Goal: Task Accomplishment & Management: Manage account settings

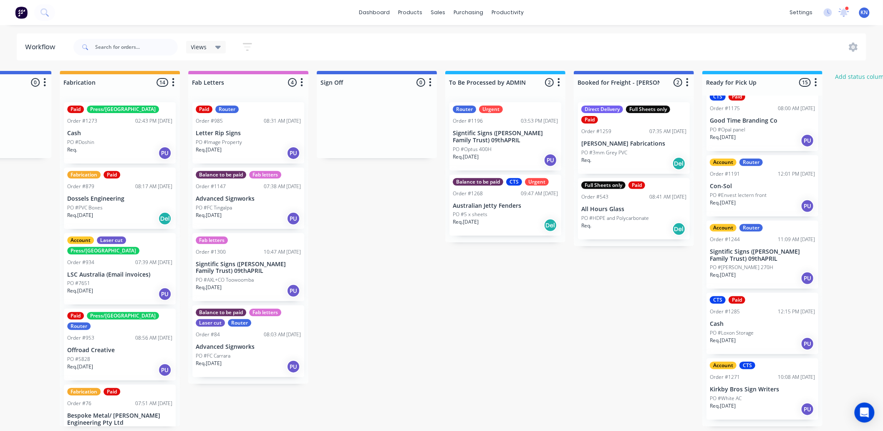
scroll to position [705, 0]
click at [809, 427] on div "Mark as Picked Up" at bounding box center [798, 431] width 84 height 17
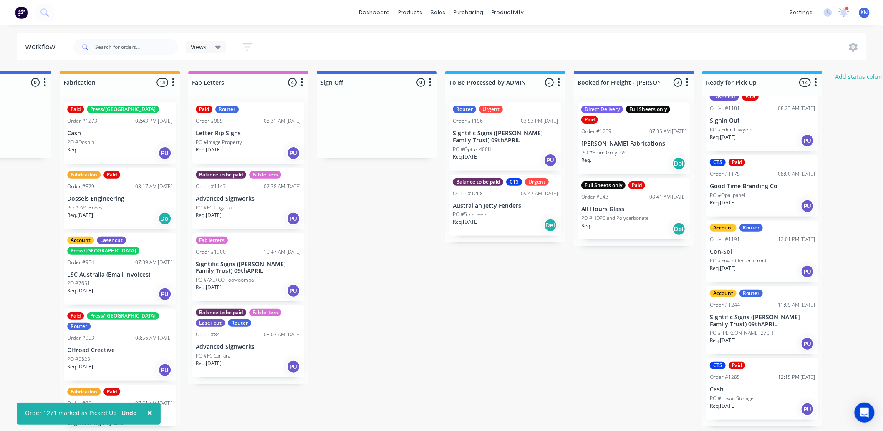
scroll to position [2, 986]
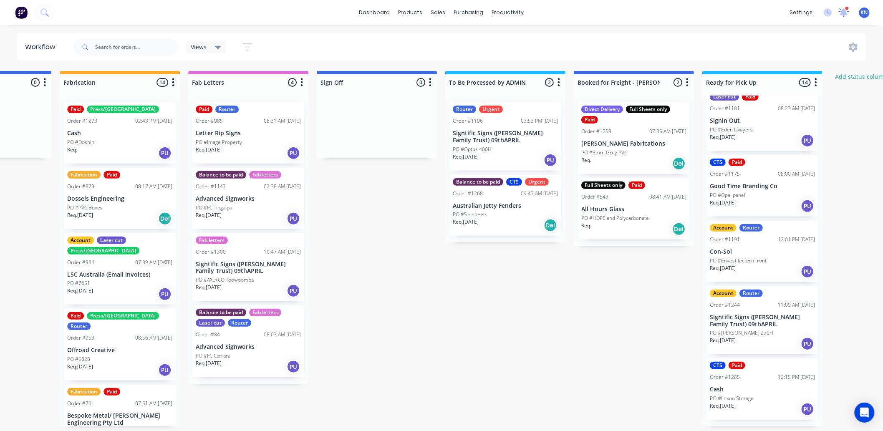
click at [846, 11] on icon at bounding box center [844, 12] width 8 height 8
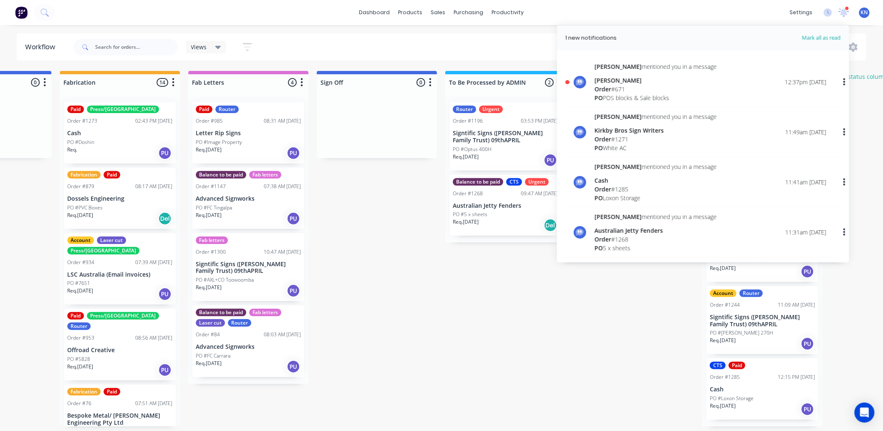
click at [623, 85] on div "Order # 671" at bounding box center [655, 89] width 122 height 9
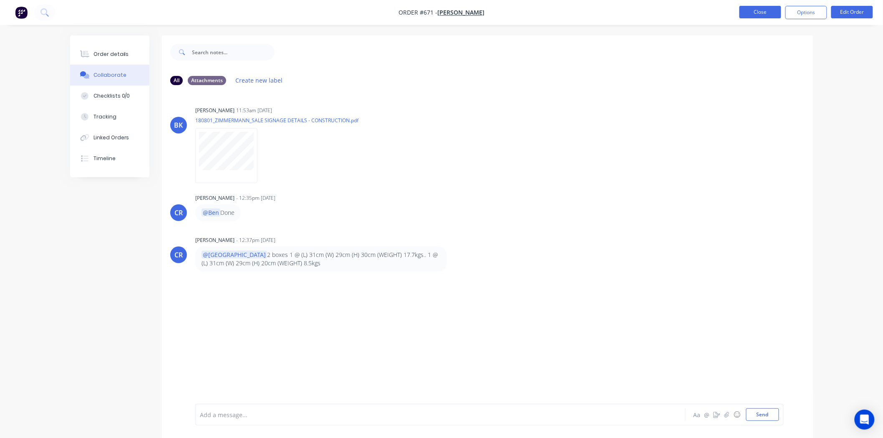
click at [762, 13] on button "Close" at bounding box center [760, 12] width 42 height 13
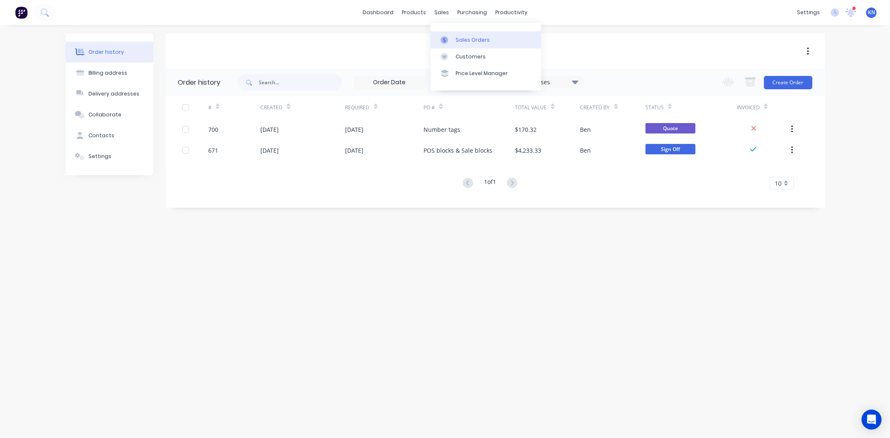
click at [473, 40] on div "Sales Orders" at bounding box center [472, 40] width 34 height 8
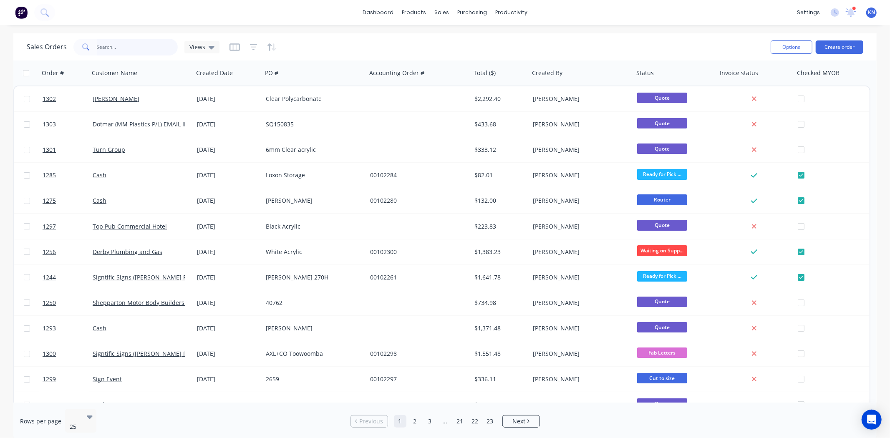
click at [137, 44] on input "text" at bounding box center [137, 47] width 81 height 17
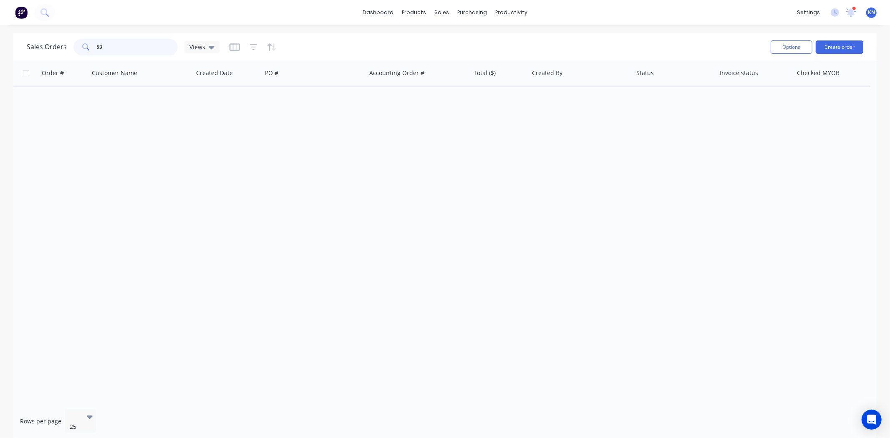
type input "5"
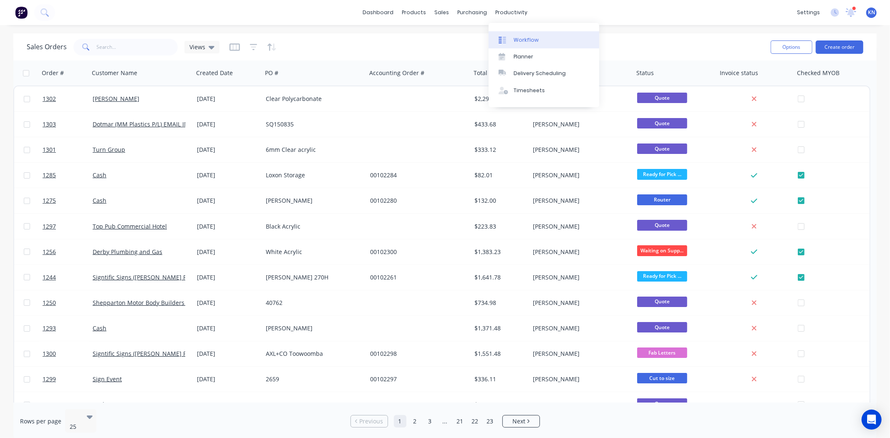
click at [535, 39] on div "Workflow" at bounding box center [525, 40] width 25 height 8
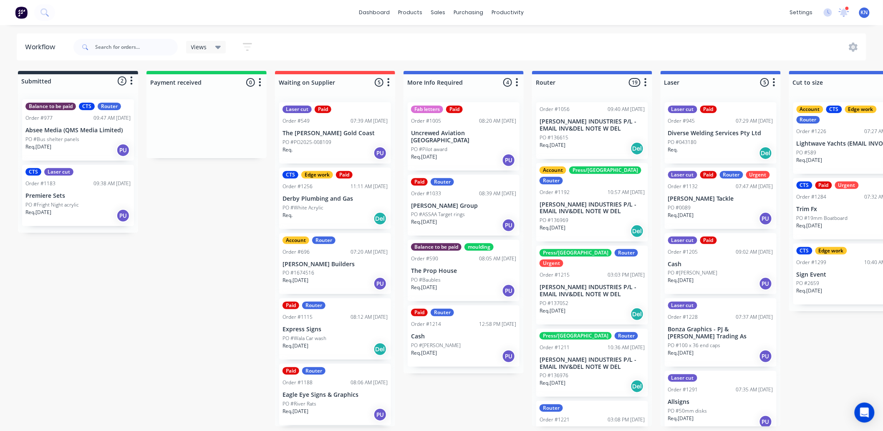
click at [841, 9] on icon at bounding box center [843, 13] width 11 height 10
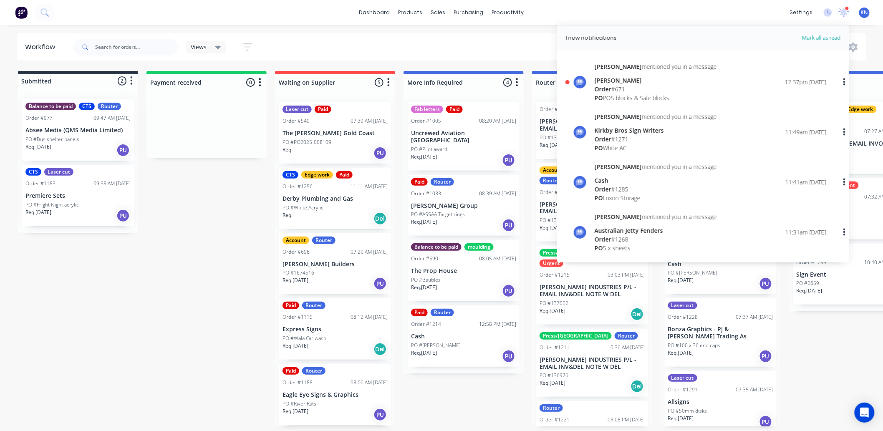
click at [606, 88] on span "Order" at bounding box center [602, 89] width 17 height 8
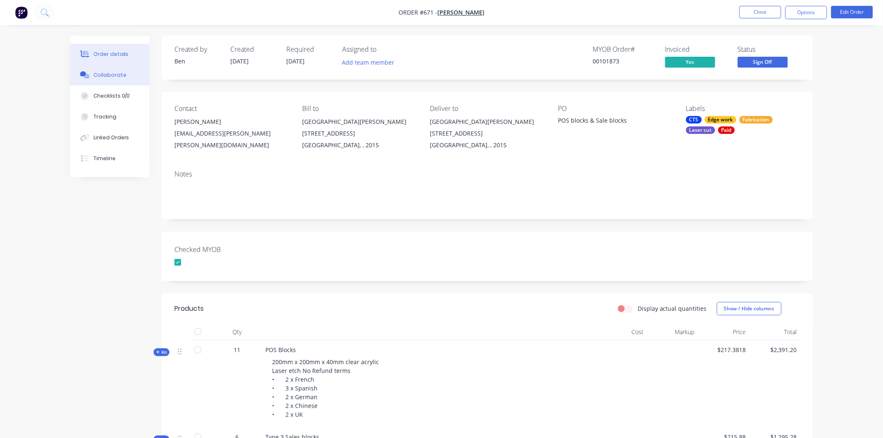
click at [117, 75] on div "Collaborate" at bounding box center [109, 75] width 33 height 8
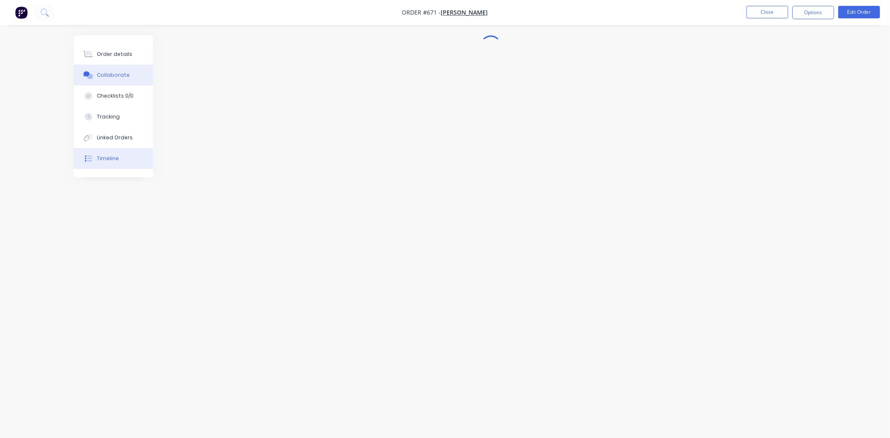
click at [110, 160] on div "Timeline" at bounding box center [108, 159] width 22 height 8
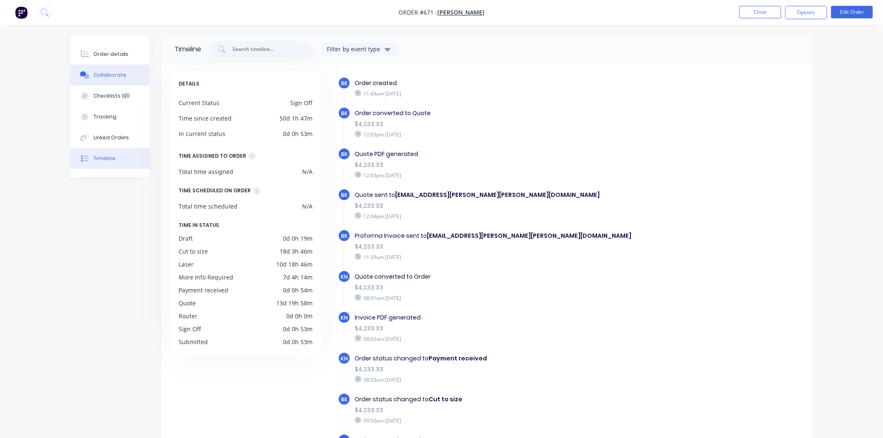
click at [99, 78] on div "Collaborate" at bounding box center [109, 75] width 33 height 8
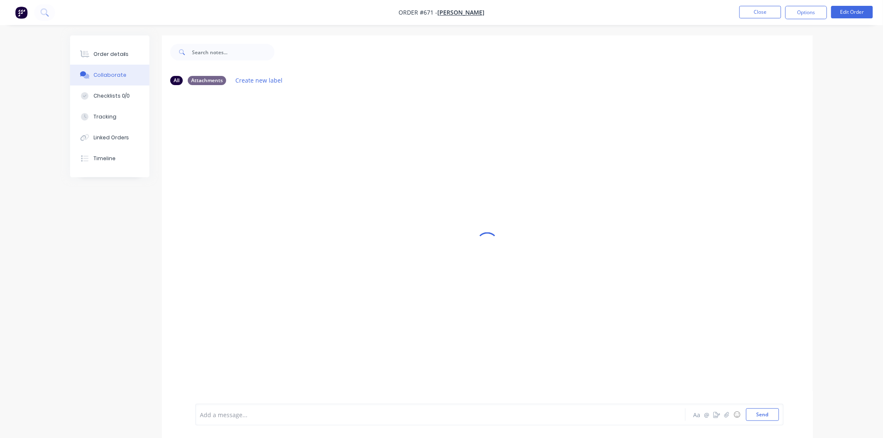
click at [238, 410] on div "Add a message..." at bounding box center [417, 414] width 434 height 13
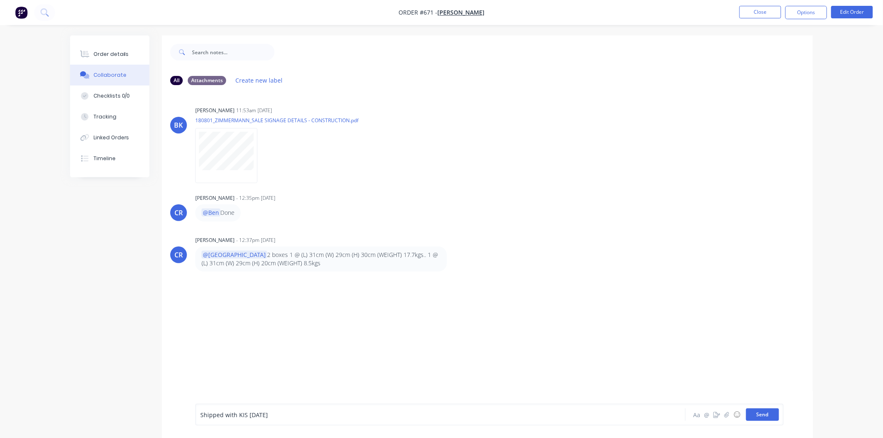
click at [758, 414] on button "Send" at bounding box center [762, 414] width 33 height 13
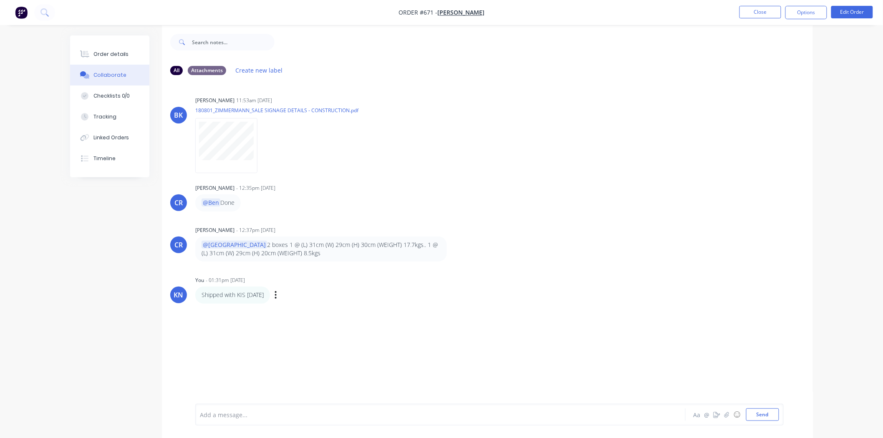
scroll to position [13, 0]
click at [765, 13] on button "Close" at bounding box center [760, 12] width 42 height 13
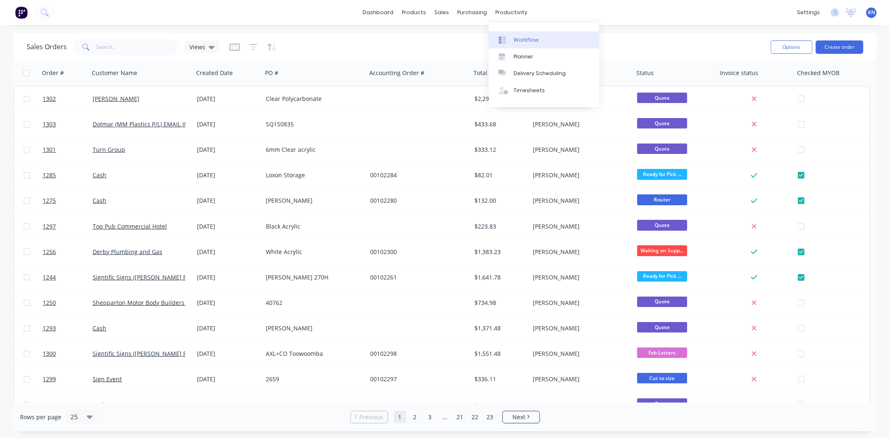
click at [525, 38] on div "Workflow" at bounding box center [525, 40] width 25 height 8
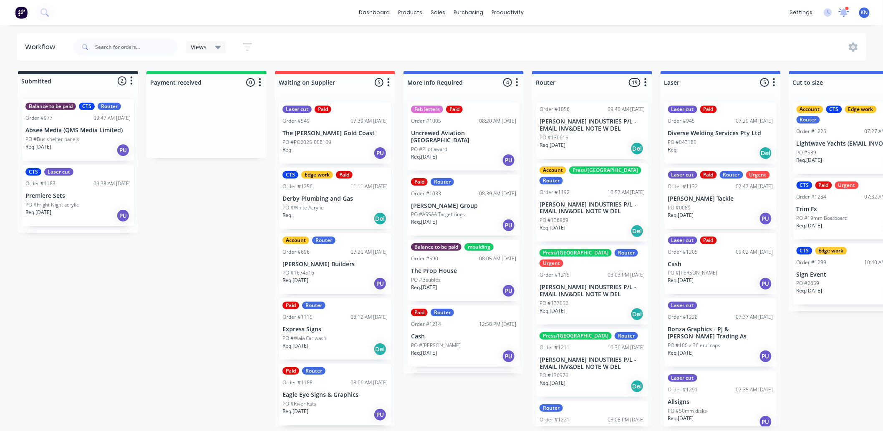
click at [845, 10] on icon at bounding box center [844, 12] width 8 height 8
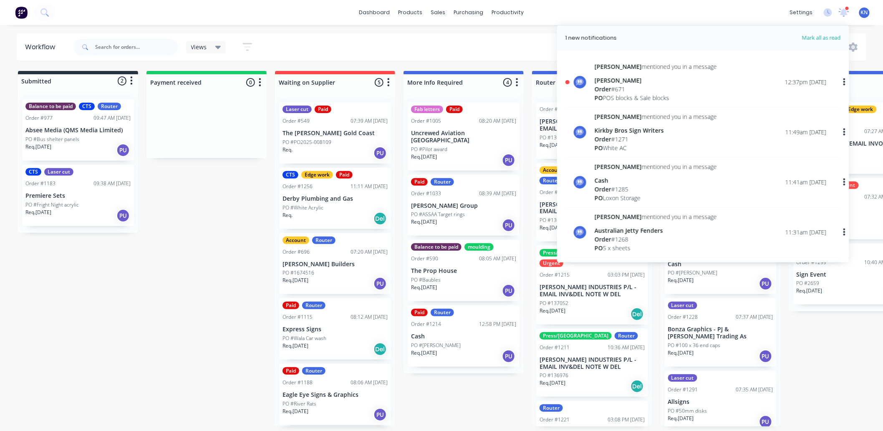
click at [608, 82] on div "[PERSON_NAME]" at bounding box center [655, 80] width 122 height 9
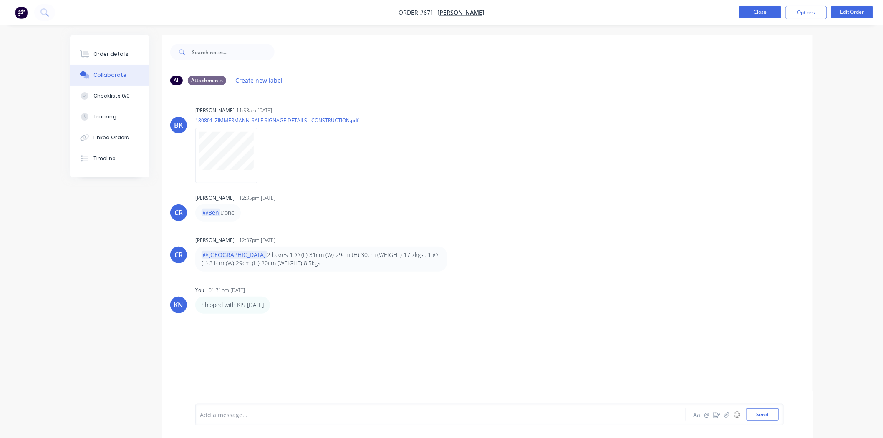
click at [760, 13] on button "Close" at bounding box center [760, 12] width 42 height 13
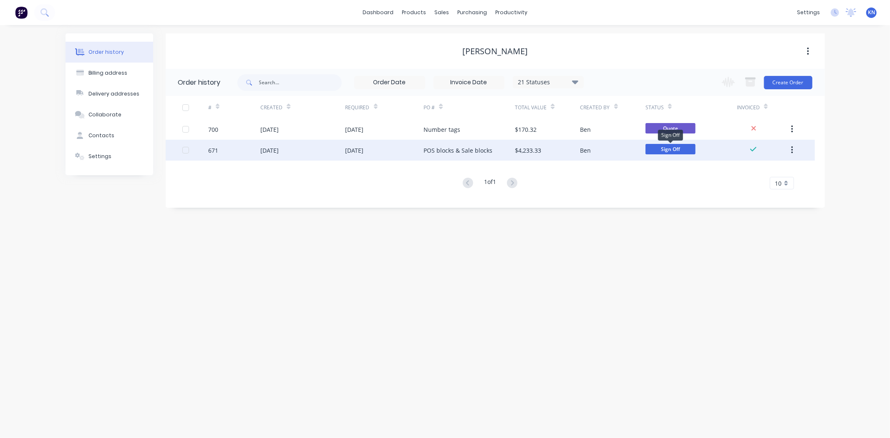
click at [682, 148] on span "Sign Off" at bounding box center [670, 149] width 50 height 10
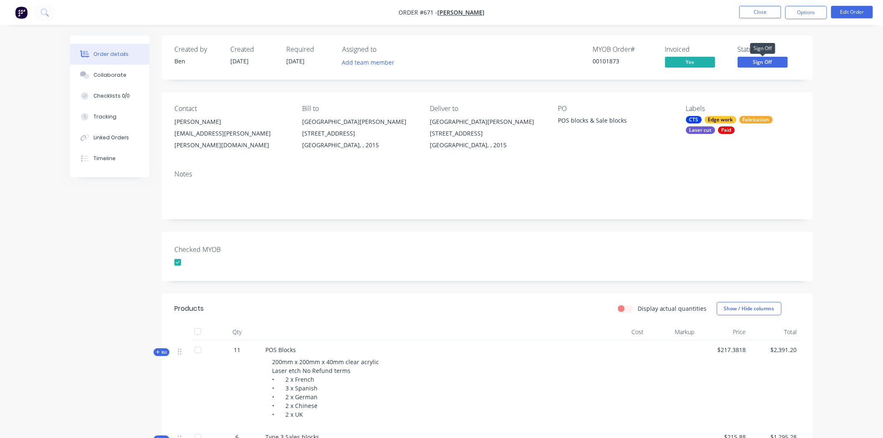
click at [753, 61] on span "Sign Off" at bounding box center [762, 62] width 50 height 10
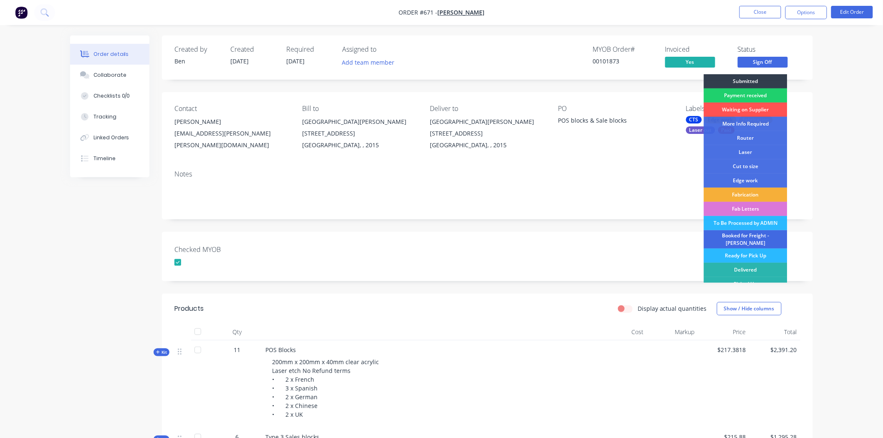
click at [736, 234] on div "Booked for Freight - [PERSON_NAME]" at bounding box center [745, 239] width 83 height 18
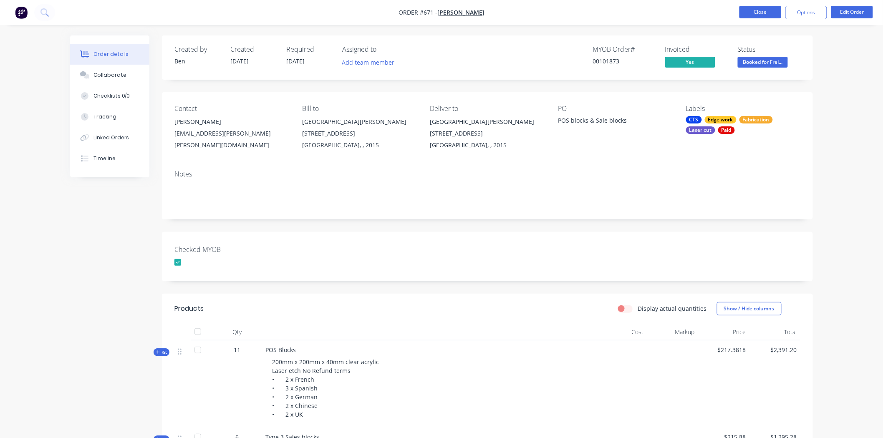
click at [765, 13] on button "Close" at bounding box center [760, 12] width 42 height 13
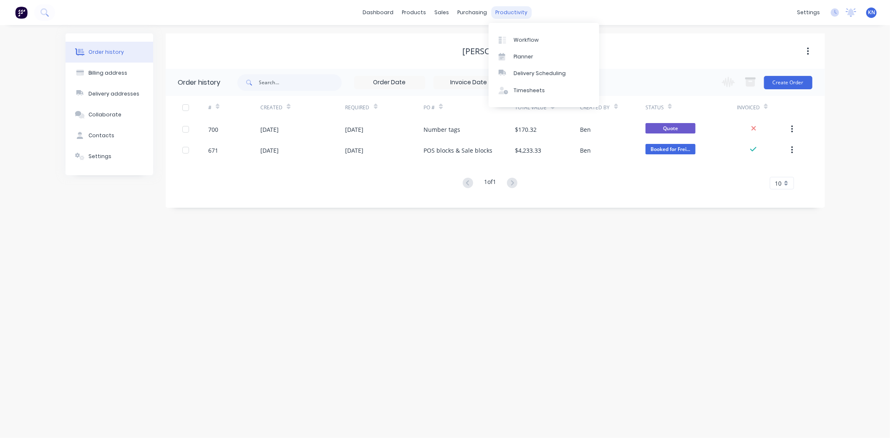
click at [514, 13] on div "productivity" at bounding box center [511, 12] width 40 height 13
click at [533, 39] on div "Workflow" at bounding box center [525, 40] width 25 height 8
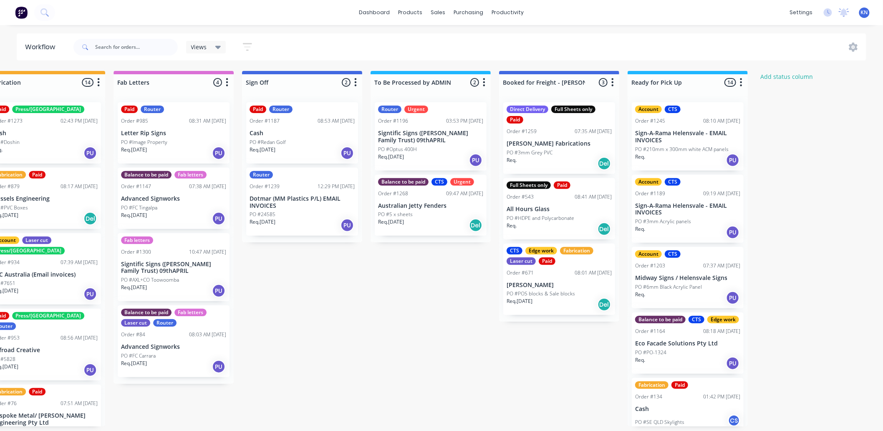
scroll to position [0, 1113]
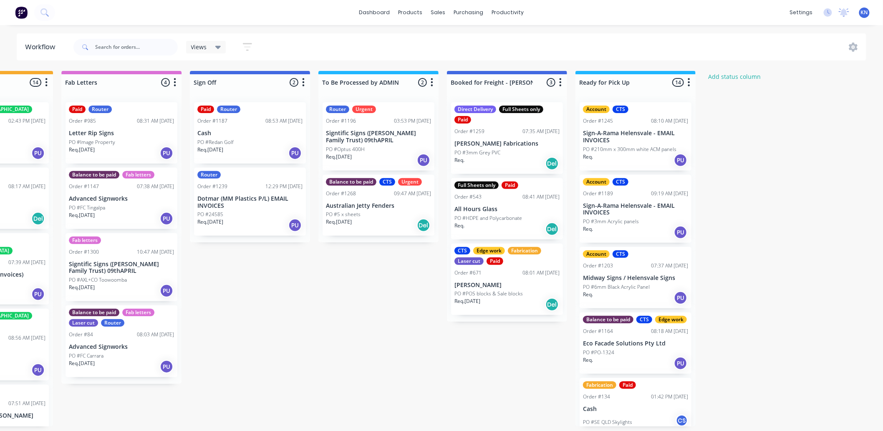
click at [372, 135] on p "Signtific Signs ([PERSON_NAME] Family Trust) 09thAPRIL" at bounding box center [378, 137] width 105 height 14
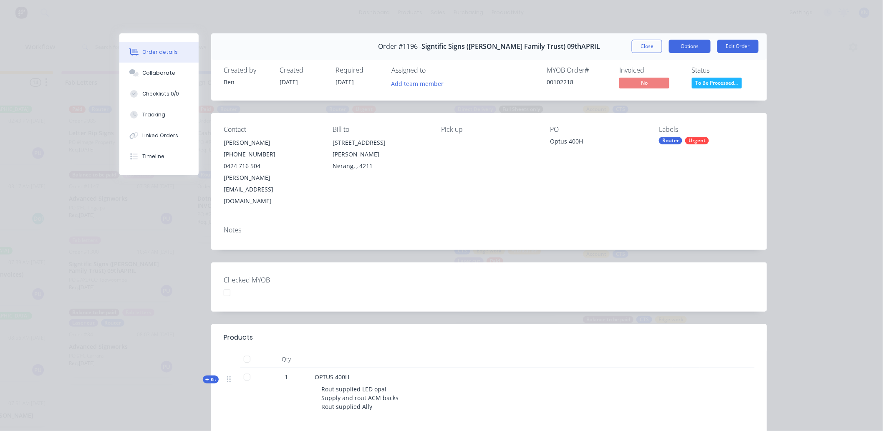
click at [681, 44] on button "Options" at bounding box center [690, 46] width 42 height 13
click at [686, 46] on button "Options" at bounding box center [690, 46] width 42 height 13
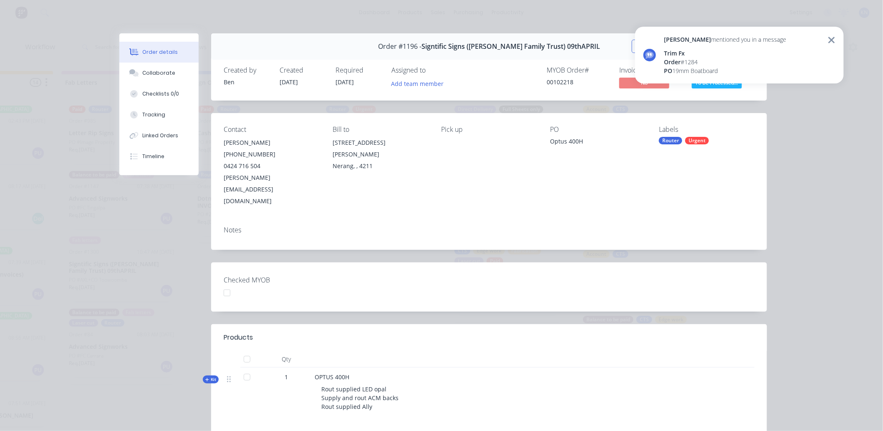
click at [722, 234] on div "Order #1196 - Signtific Signs (Campbell Family Trust) 09thAPRIL Close Options E…" at bounding box center [442, 300] width 647 height 535
click at [832, 36] on icon at bounding box center [831, 40] width 8 height 10
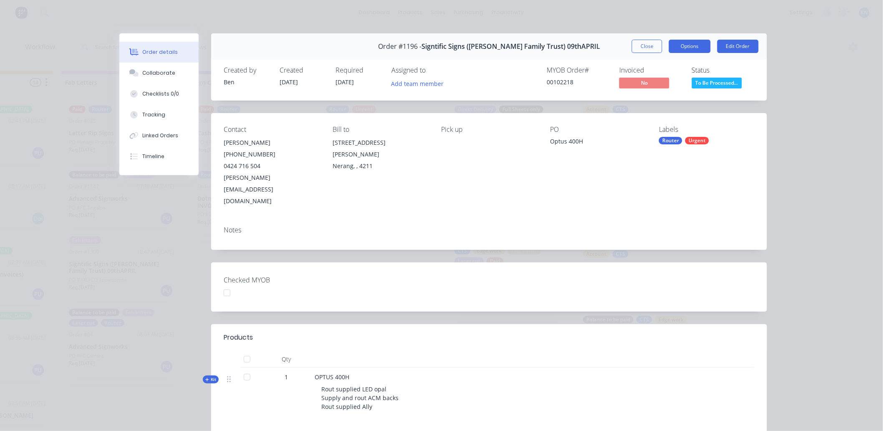
click at [689, 47] on button "Options" at bounding box center [690, 46] width 42 height 13
click at [744, 226] on div "Notes" at bounding box center [489, 230] width 531 height 8
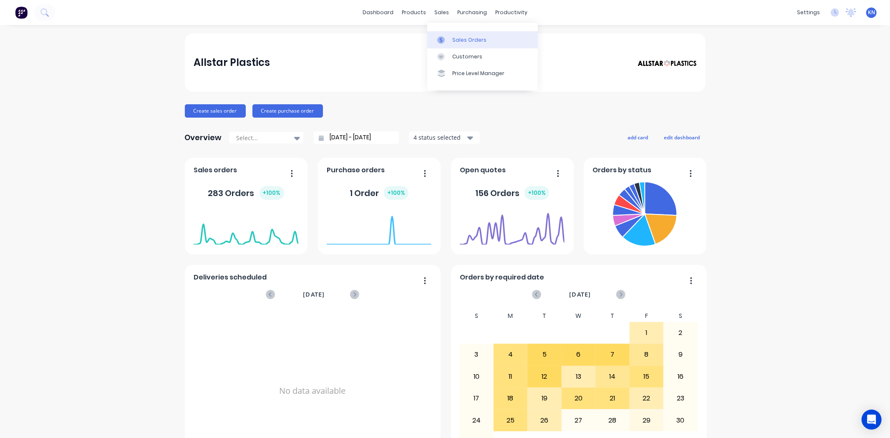
click at [460, 38] on div "Sales Orders" at bounding box center [469, 40] width 34 height 8
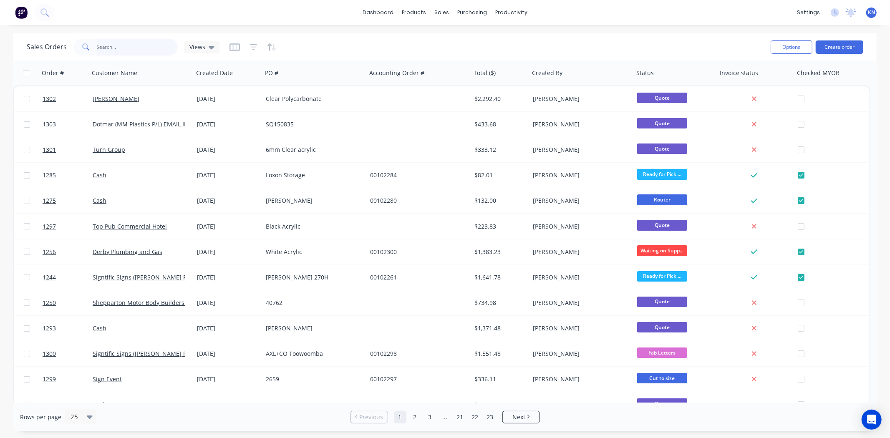
click at [106, 47] on input "text" at bounding box center [137, 47] width 81 height 17
type input "1196"
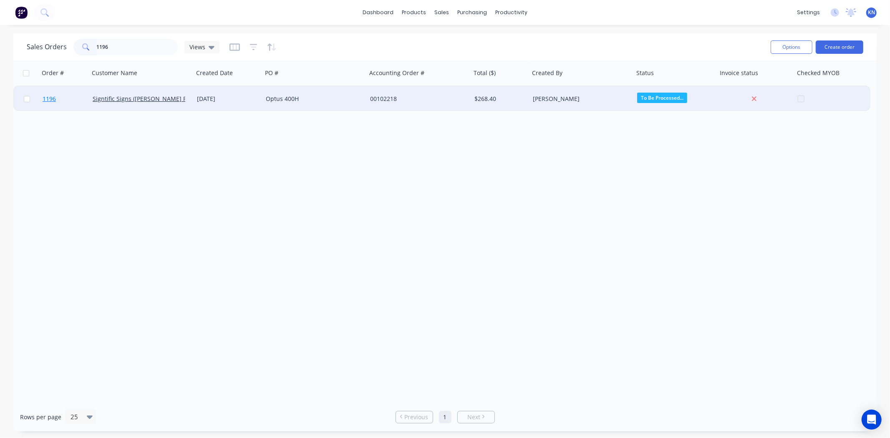
click at [52, 98] on span "1196" at bounding box center [49, 99] width 13 height 8
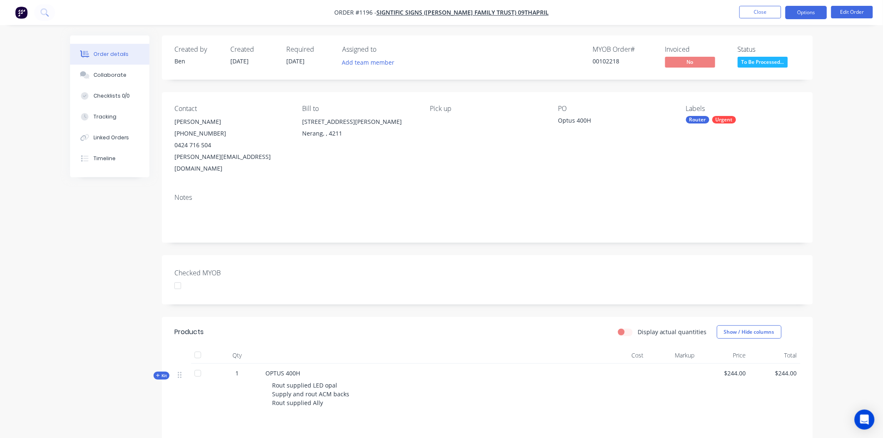
click at [811, 13] on button "Options" at bounding box center [806, 12] width 42 height 13
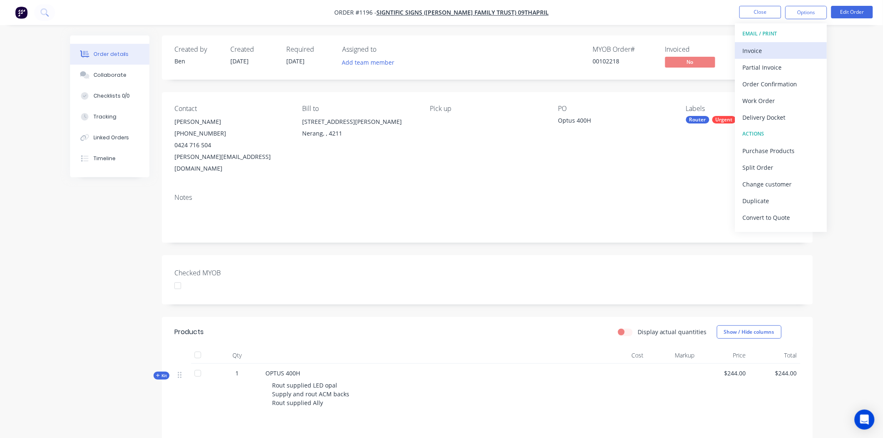
click at [755, 49] on div "Invoice" at bounding box center [780, 51] width 77 height 12
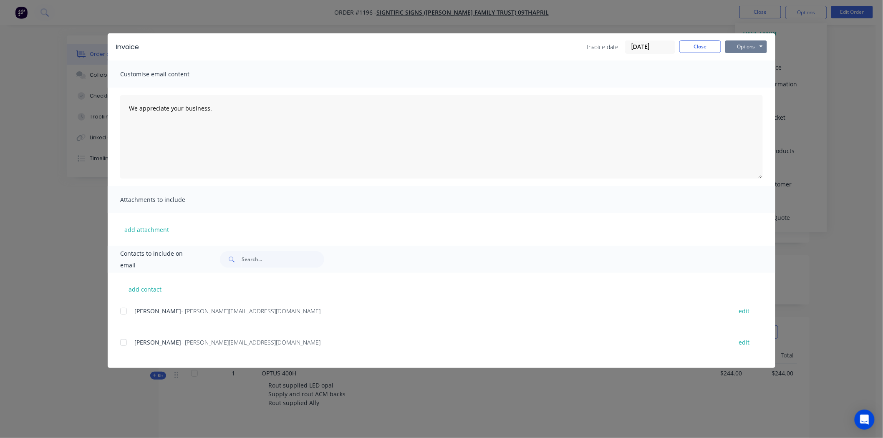
click at [751, 45] on button "Options" at bounding box center [746, 46] width 42 height 13
click at [749, 73] on button "Print" at bounding box center [751, 75] width 53 height 14
click at [708, 43] on button "Close" at bounding box center [700, 46] width 42 height 13
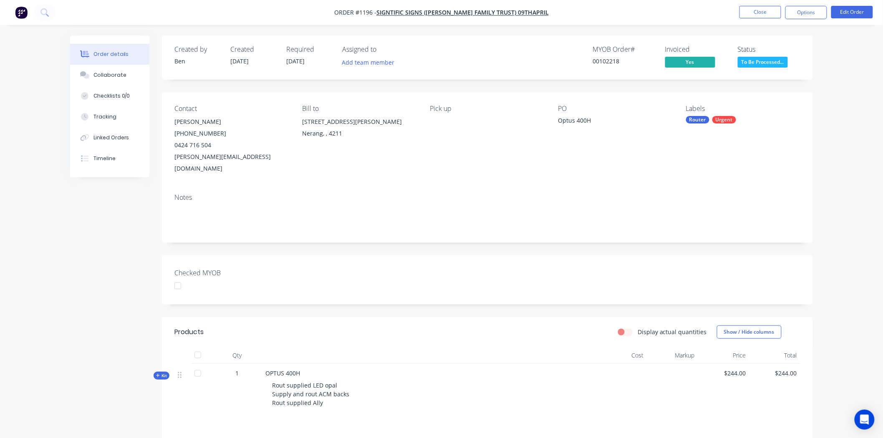
click at [176, 277] on div at bounding box center [177, 285] width 17 height 17
click at [768, 12] on button "Close" at bounding box center [760, 12] width 42 height 13
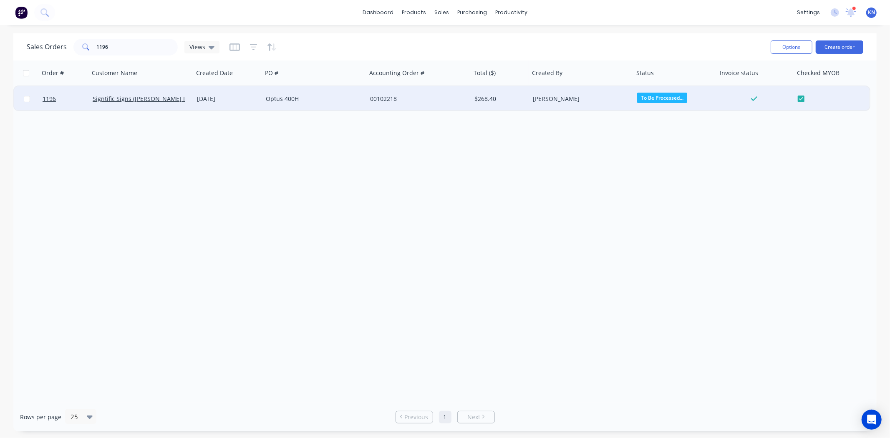
click at [676, 98] on span "To Be Processed..." at bounding box center [662, 98] width 50 height 10
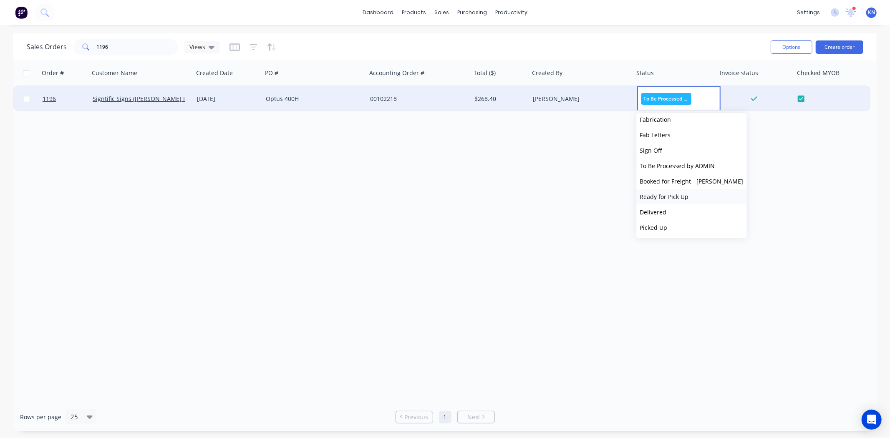
click at [672, 195] on span "Ready for Pick Up" at bounding box center [664, 197] width 49 height 8
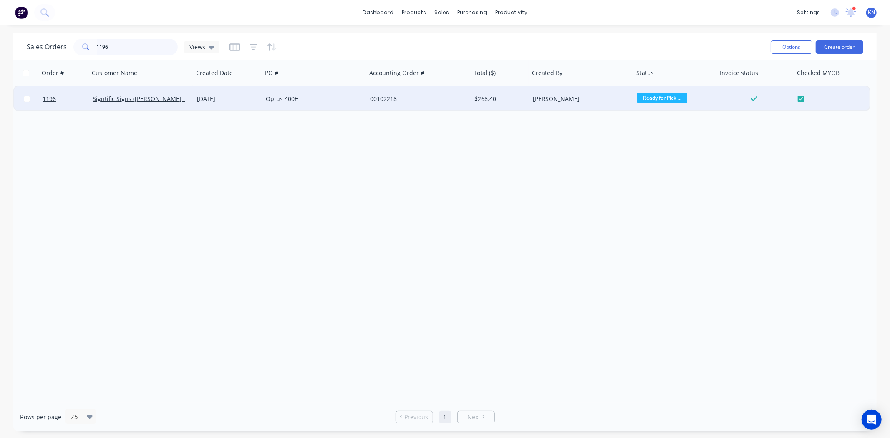
click at [134, 48] on input "1196" at bounding box center [137, 47] width 81 height 17
type input "1"
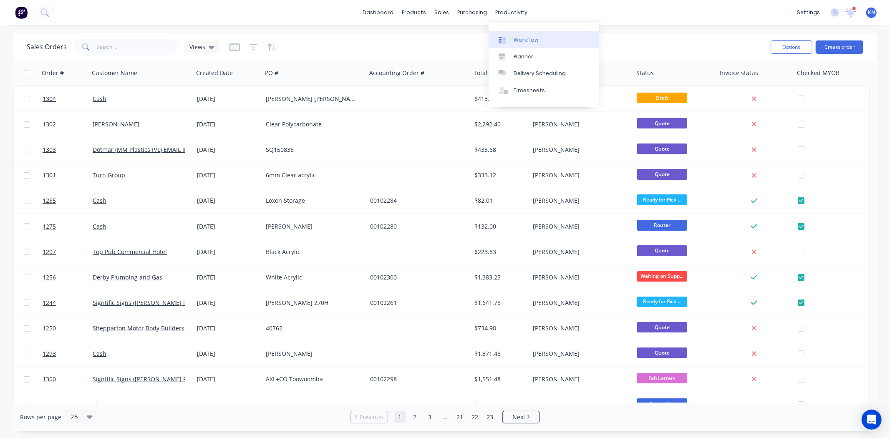
drag, startPoint x: 515, startPoint y: 13, endPoint x: 526, endPoint y: 35, distance: 24.6
click at [515, 13] on div "productivity" at bounding box center [511, 12] width 40 height 13
click at [527, 38] on div "Workflow" at bounding box center [525, 40] width 25 height 8
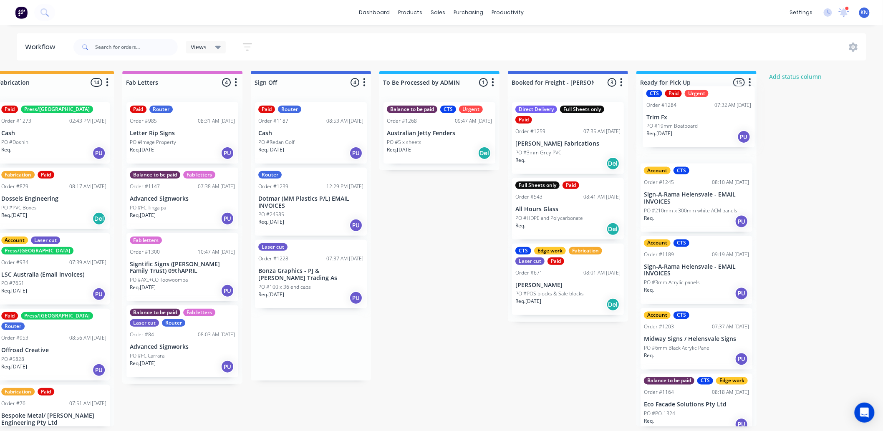
scroll to position [2, 1058]
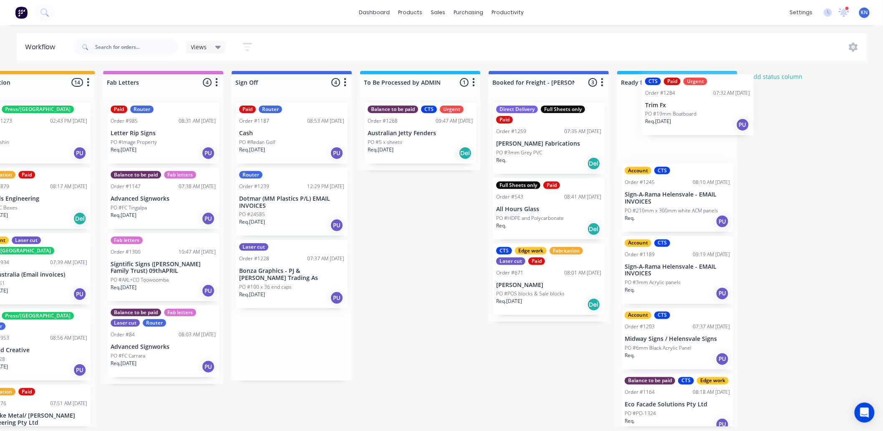
drag, startPoint x: 295, startPoint y: 354, endPoint x: 686, endPoint y: 111, distance: 460.2
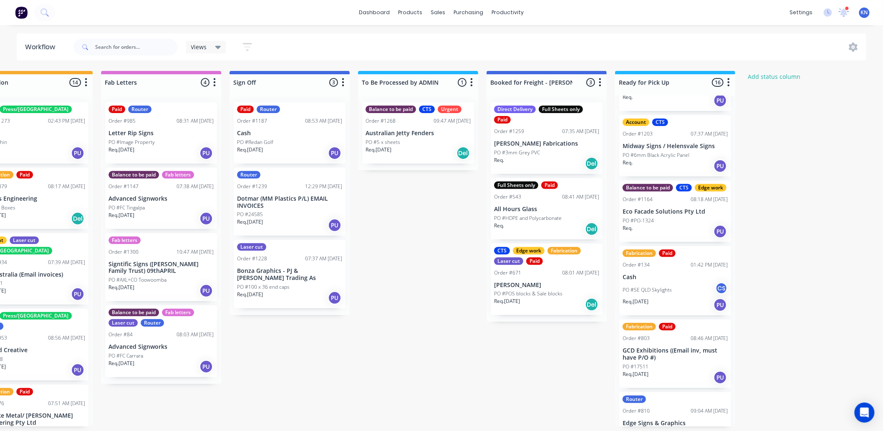
scroll to position [231, 0]
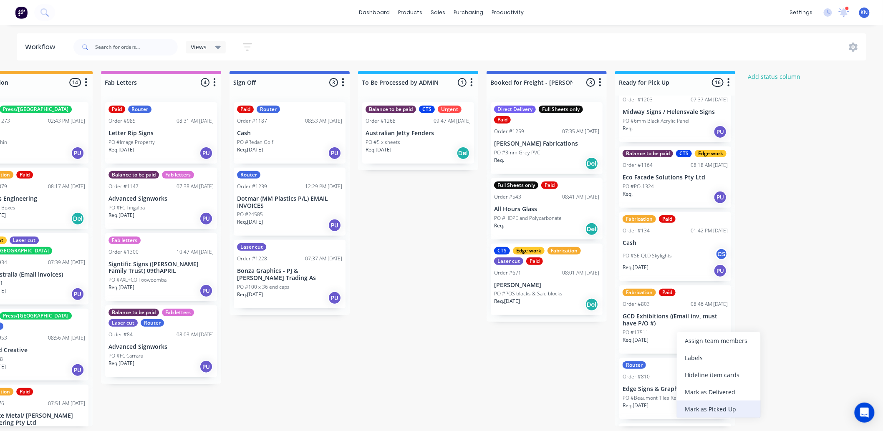
click at [722, 407] on div "Mark as Picked Up" at bounding box center [718, 408] width 84 height 17
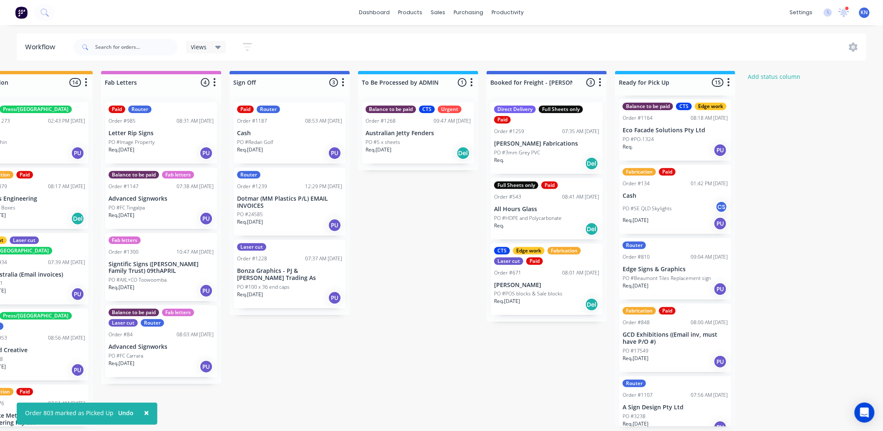
scroll to position [324, 0]
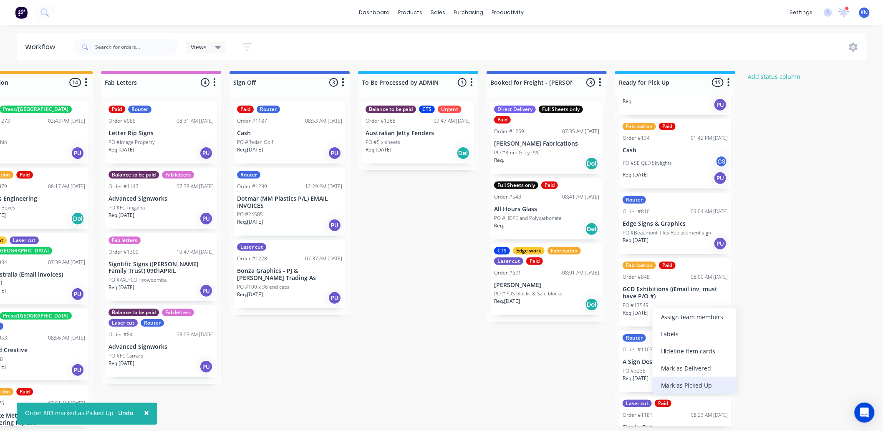
click at [689, 380] on div "Mark as Picked Up" at bounding box center [694, 385] width 84 height 17
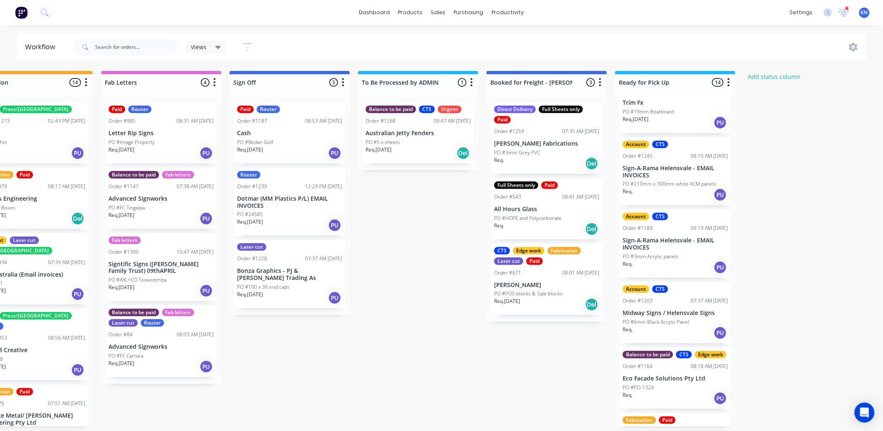
scroll to position [0, 0]
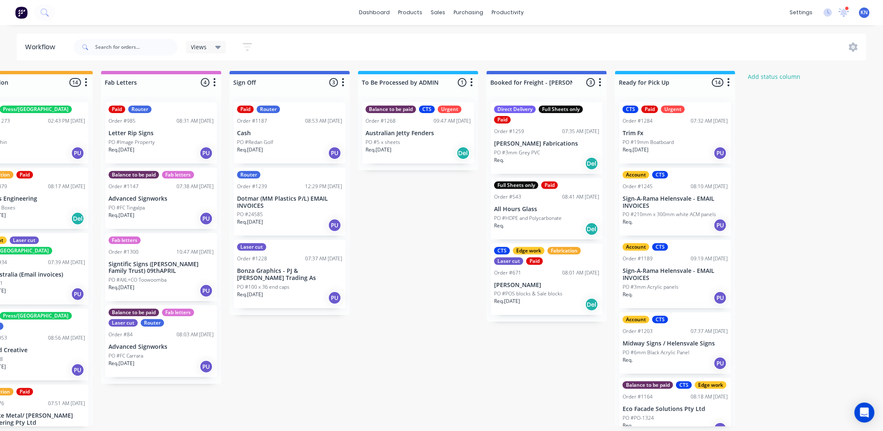
click at [582, 266] on div "Mark as Delivered" at bounding box center [583, 267] width 84 height 17
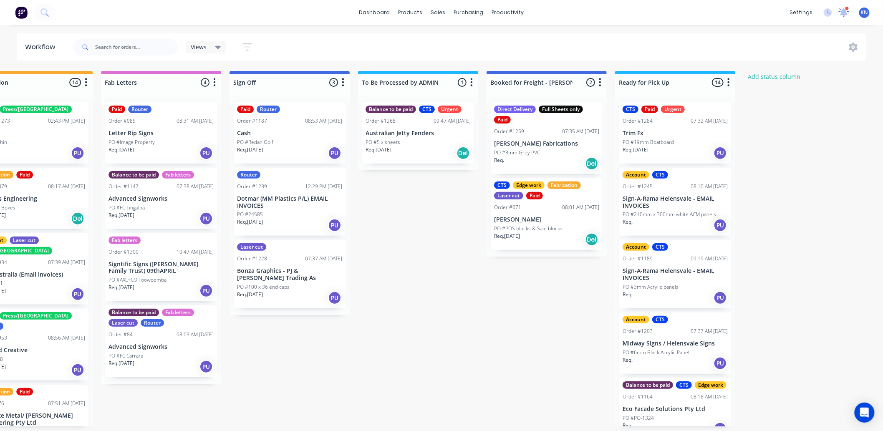
click at [844, 10] on icon at bounding box center [844, 11] width 8 height 7
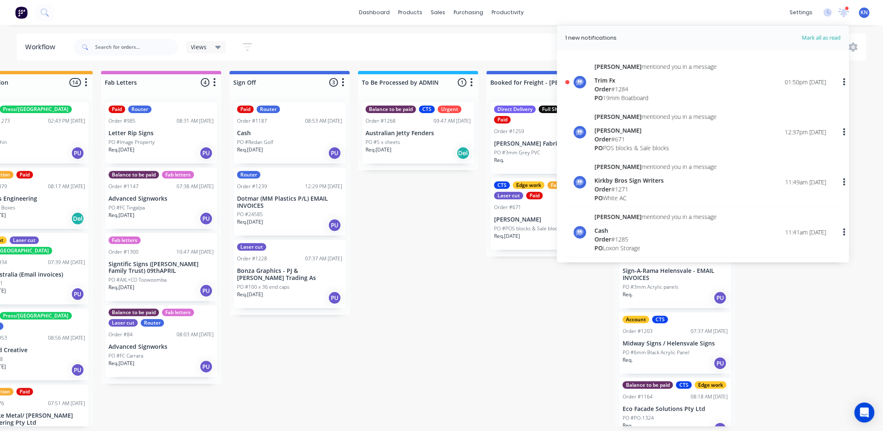
click at [616, 75] on div "Ryan mentioned you in a message Trim Fx Order # 1284 PO 19mm Boatboard" at bounding box center [655, 82] width 122 height 40
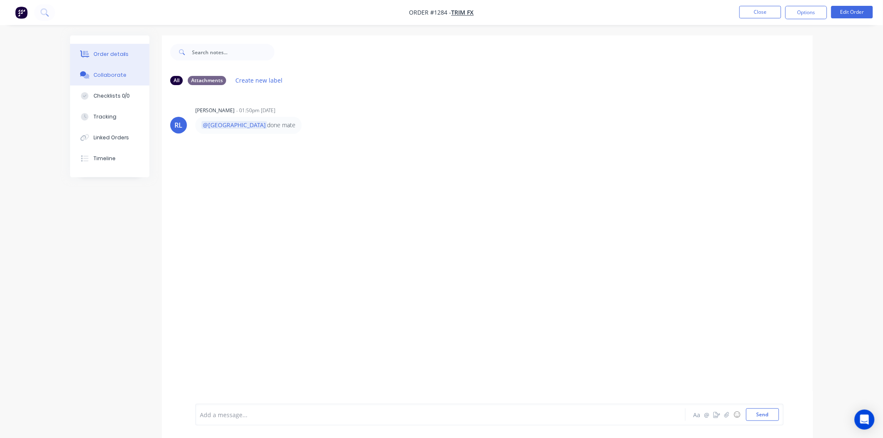
click at [118, 50] on div "Order details" at bounding box center [110, 54] width 35 height 8
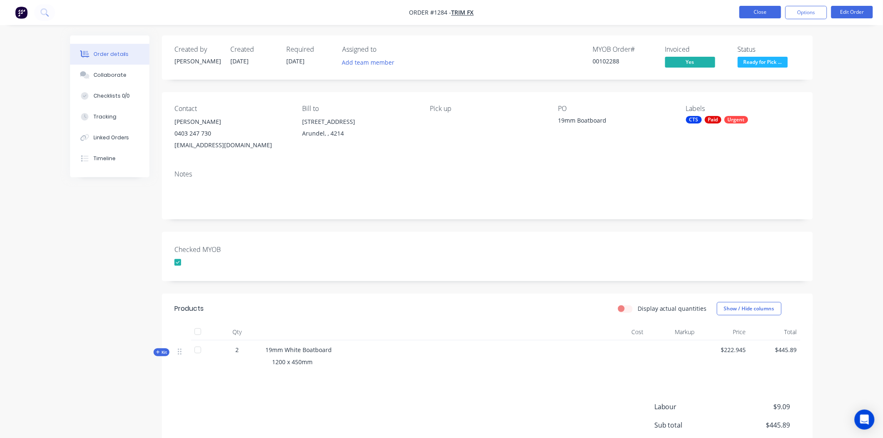
click at [761, 10] on button "Close" at bounding box center [760, 12] width 42 height 13
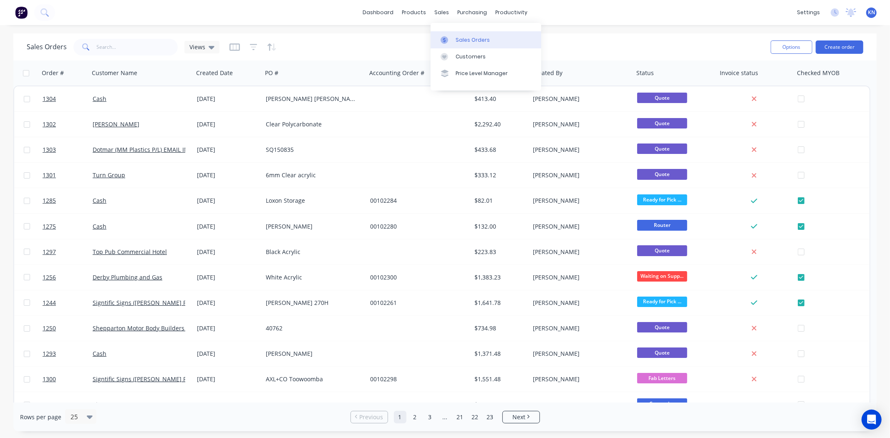
click at [463, 38] on div "Sales Orders" at bounding box center [472, 40] width 34 height 8
click at [526, 38] on div "Workflow" at bounding box center [525, 40] width 25 height 8
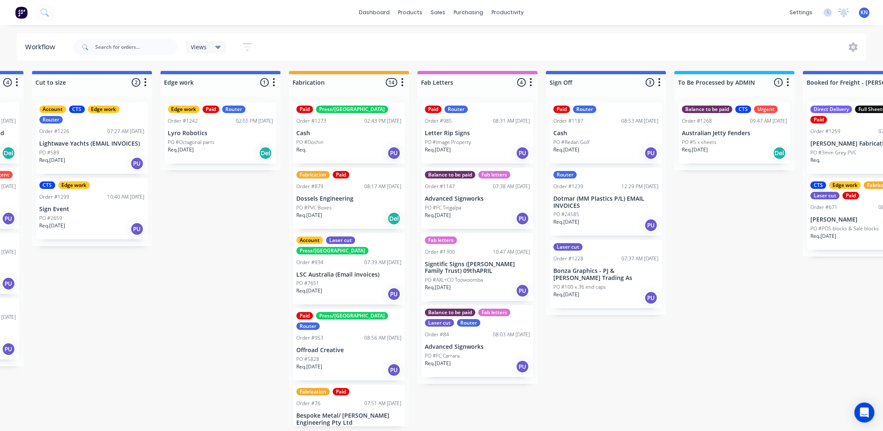
scroll to position [0, 1113]
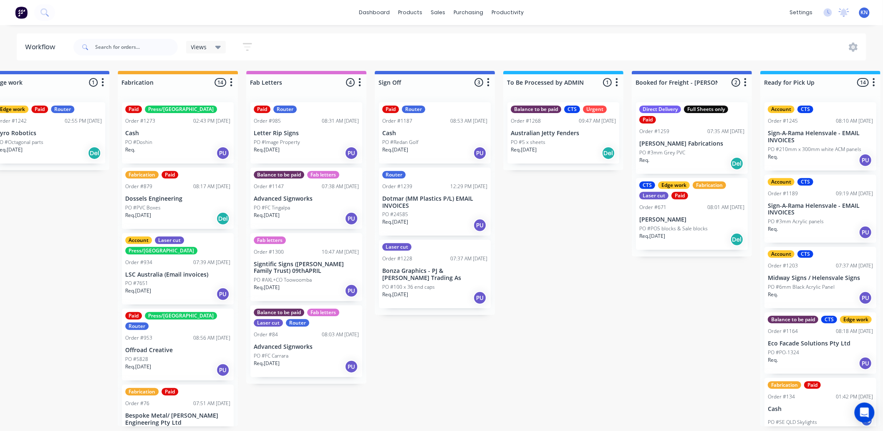
scroll to position [0, 878]
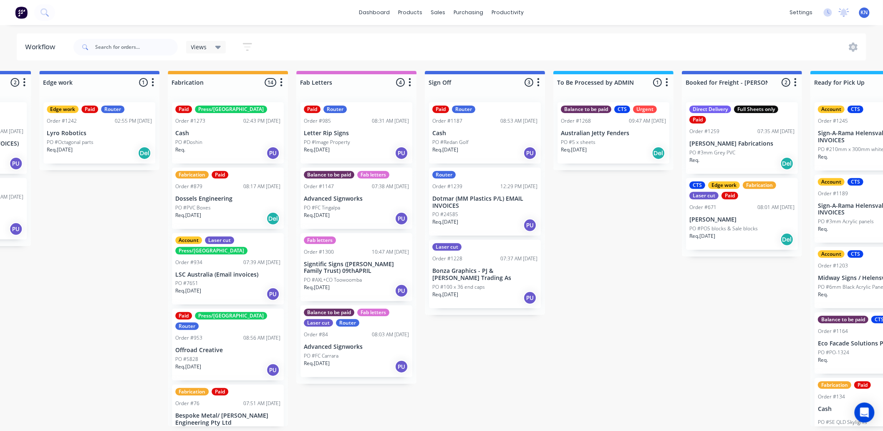
click at [449, 178] on div "Router Order #1239 12:29 PM [DATE] Dotmar (MM Plastics P/L) EMAIL INVOICES PO #…" at bounding box center [485, 202] width 112 height 68
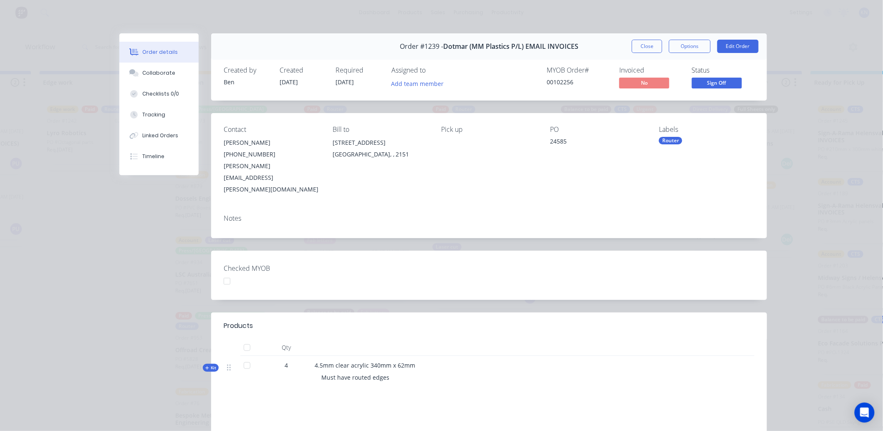
click at [666, 139] on div "Router" at bounding box center [670, 141] width 23 height 8
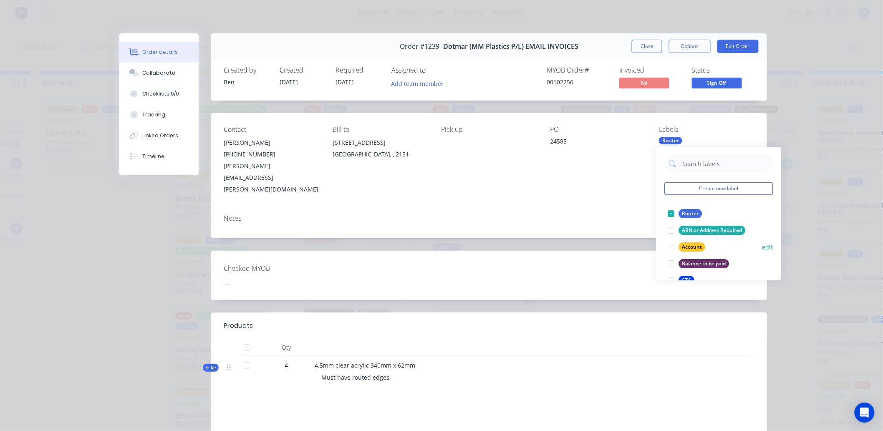
click at [666, 248] on div at bounding box center [670, 247] width 17 height 17
click at [605, 251] on div "Checked MYOB" at bounding box center [489, 275] width 556 height 49
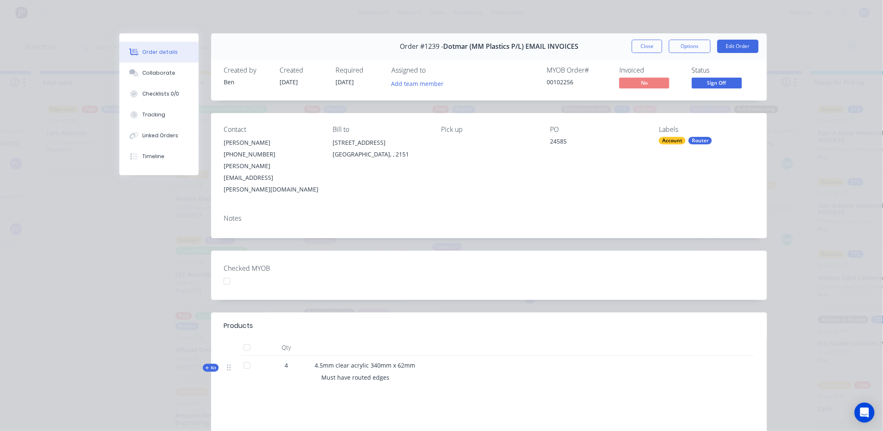
drag, startPoint x: 224, startPoint y: 258, endPoint x: 249, endPoint y: 244, distance: 28.0
click at [224, 273] on div at bounding box center [227, 281] width 17 height 17
click at [688, 46] on button "Options" at bounding box center [690, 46] width 42 height 13
click at [664, 17] on div "Order details Collaborate Checklists 0/0 Tracking Linked Orders Timeline Order …" at bounding box center [441, 215] width 883 height 431
click at [644, 46] on button "Close" at bounding box center [646, 46] width 30 height 13
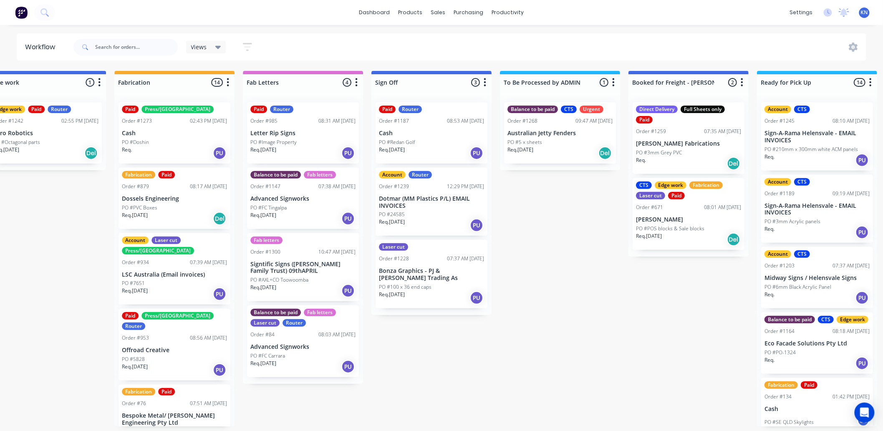
scroll to position [0, 1094]
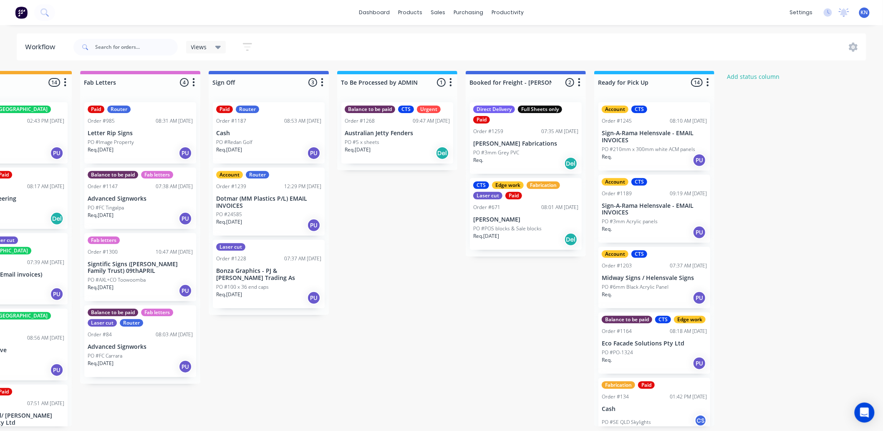
click at [270, 138] on div "PO #Redan Golf" at bounding box center [268, 142] width 105 height 8
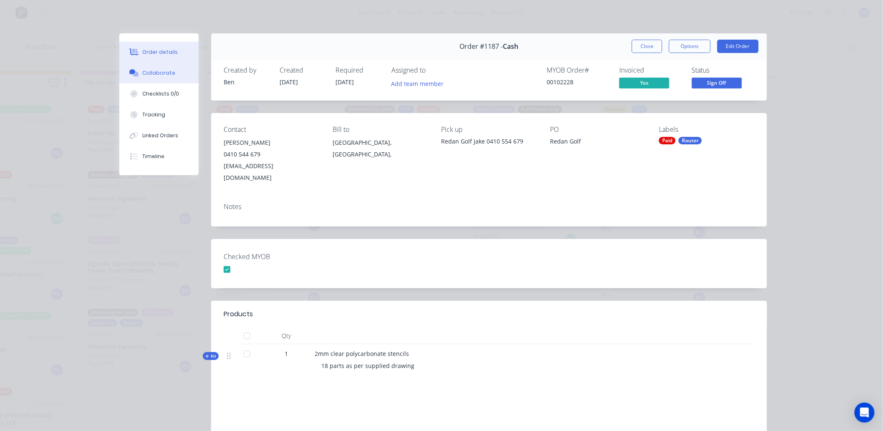
click at [159, 75] on div "Collaborate" at bounding box center [159, 73] width 33 height 8
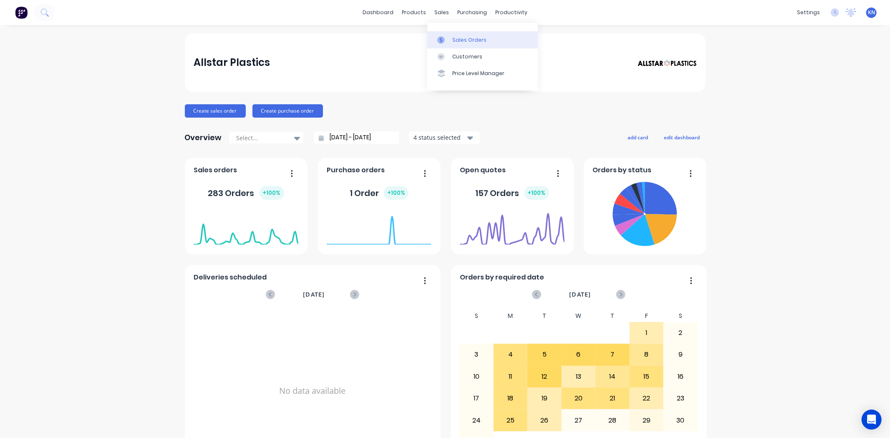
click at [469, 39] on div "Sales Orders" at bounding box center [469, 40] width 34 height 8
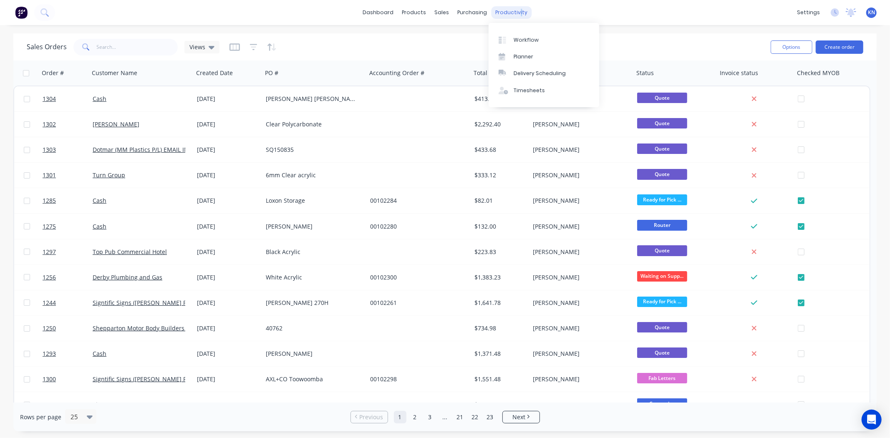
click at [516, 12] on div "productivity" at bounding box center [511, 12] width 40 height 13
click at [524, 39] on div "Workflow" at bounding box center [525, 40] width 25 height 8
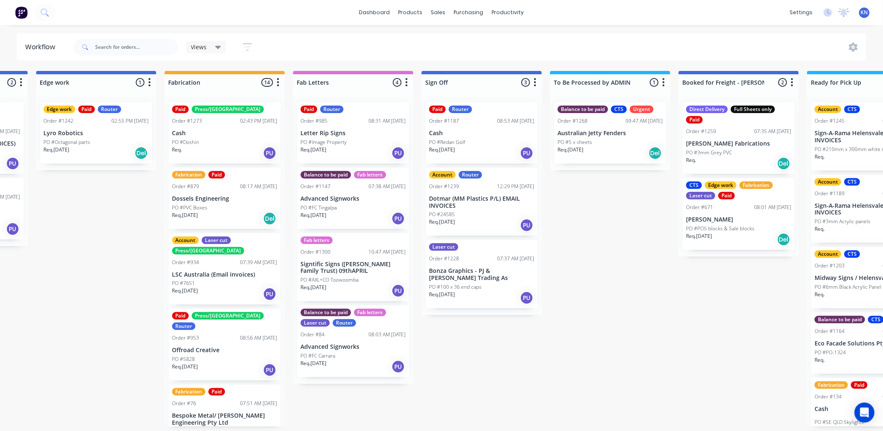
scroll to position [0, 897]
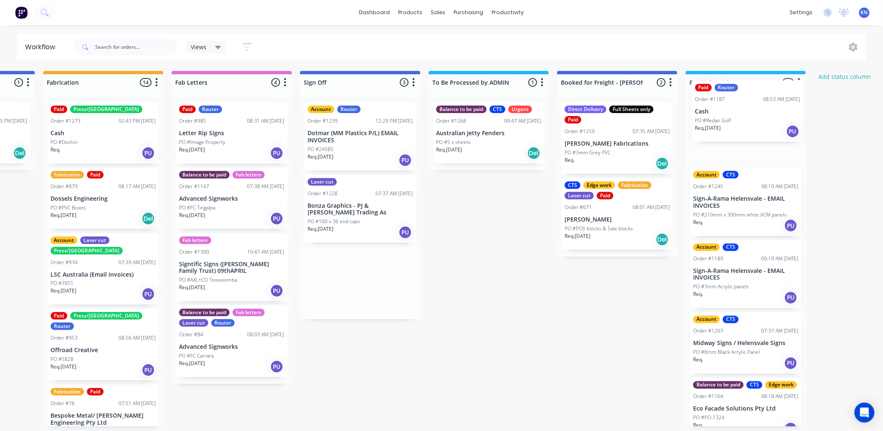
drag, startPoint x: 436, startPoint y: 138, endPoint x: 722, endPoint y: 114, distance: 287.1
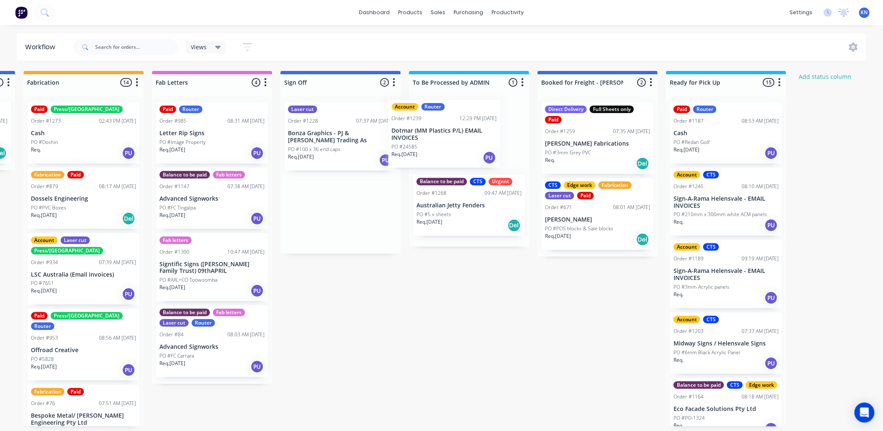
drag, startPoint x: 319, startPoint y: 130, endPoint x: 430, endPoint y: 126, distance: 111.0
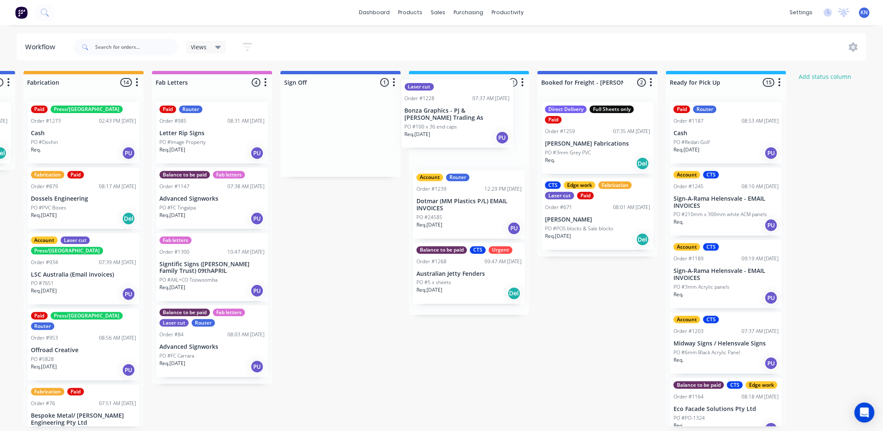
drag, startPoint x: 314, startPoint y: 142, endPoint x: 437, endPoint y: 118, distance: 125.0
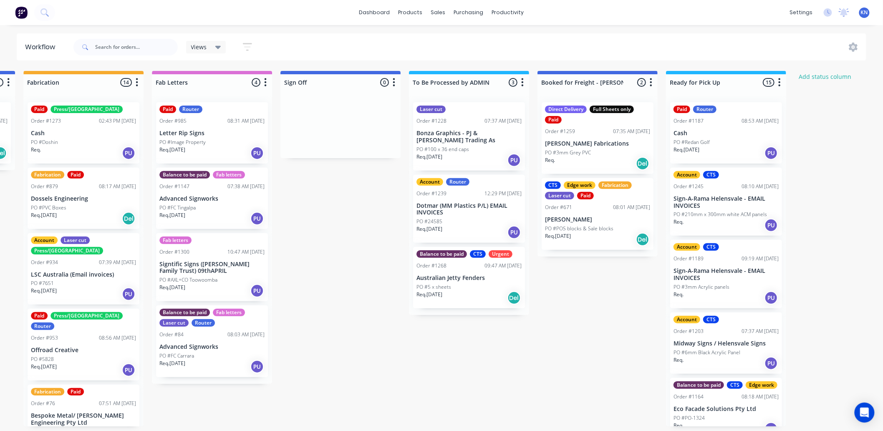
click at [455, 134] on p "Bonza Graphics - PJ & [PERSON_NAME] Trading As" at bounding box center [468, 137] width 105 height 14
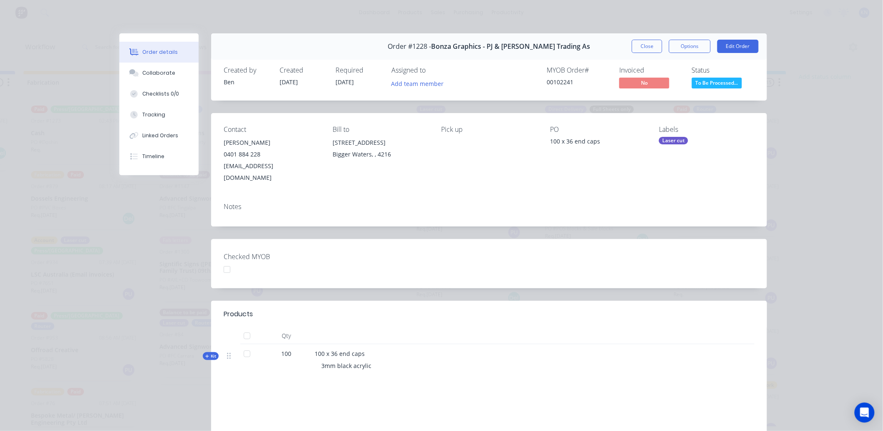
click at [224, 261] on div at bounding box center [227, 269] width 17 height 17
click at [684, 43] on button "Options" at bounding box center [690, 46] width 42 height 13
click at [532, 103] on div "Order #1228 - Bonza Graphics - PJ & SA Macgregor Trading As Close Options PRINT…" at bounding box center [442, 280] width 647 height 494
drag, startPoint x: 668, startPoint y: 138, endPoint x: 665, endPoint y: 142, distance: 4.4
click at [665, 142] on div "Laser cut" at bounding box center [673, 141] width 29 height 8
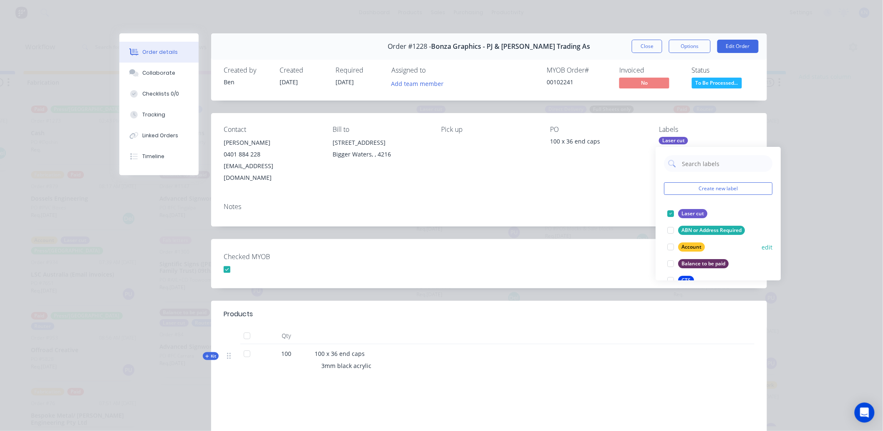
click at [669, 244] on div at bounding box center [670, 247] width 17 height 17
click at [623, 249] on div "Checked MYOB" at bounding box center [489, 263] width 556 height 49
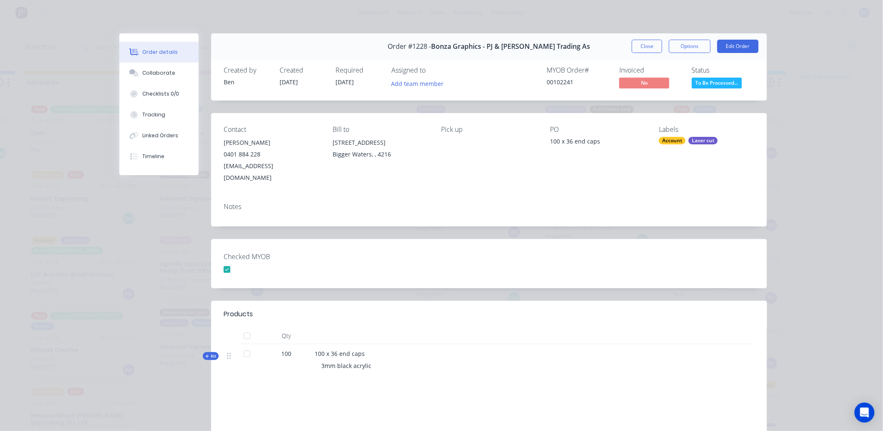
click at [640, 44] on button "Close" at bounding box center [646, 46] width 30 height 13
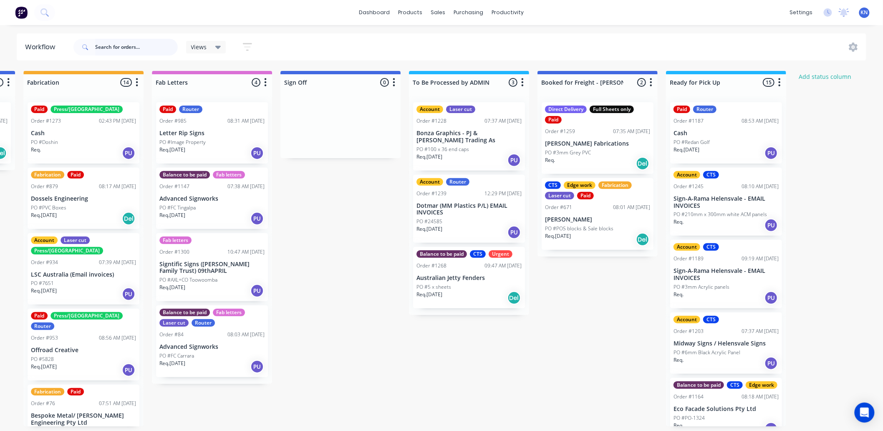
click at [111, 48] on input "text" at bounding box center [136, 47] width 83 height 17
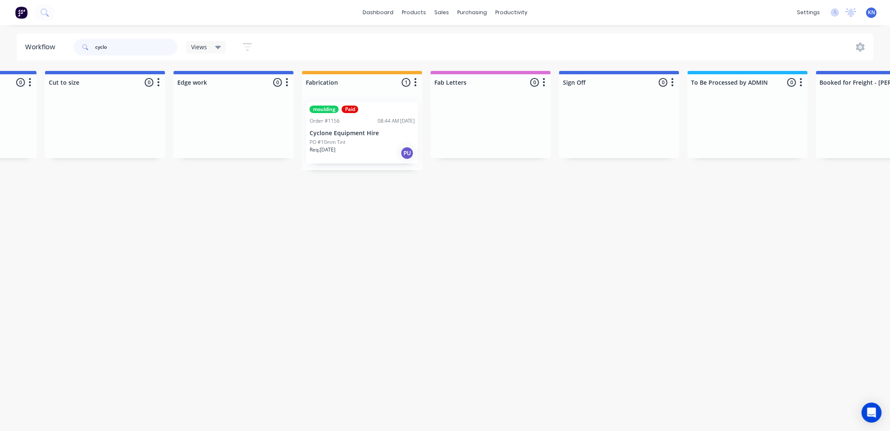
scroll to position [0, 859]
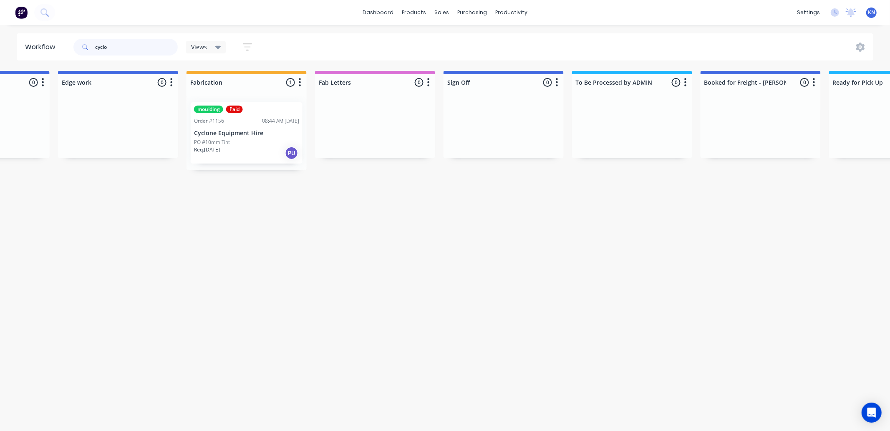
type input "cyclo"
click at [220, 140] on p "PO #10mm Tint" at bounding box center [212, 142] width 36 height 8
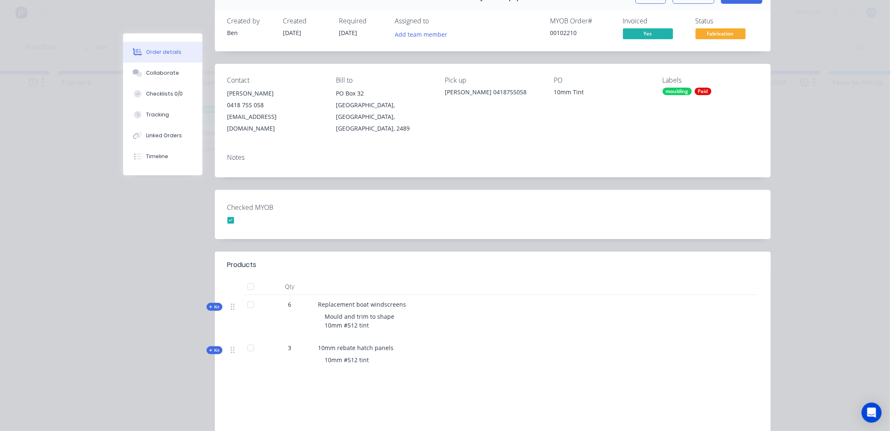
scroll to position [0, 0]
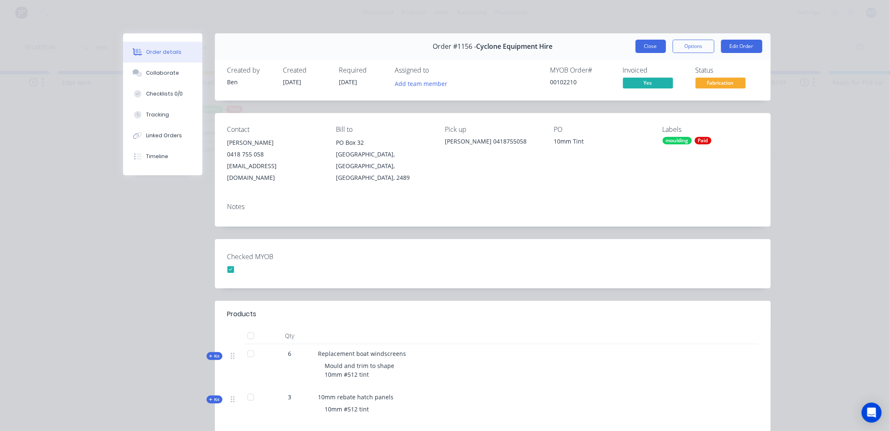
click at [643, 45] on button "Close" at bounding box center [650, 46] width 30 height 13
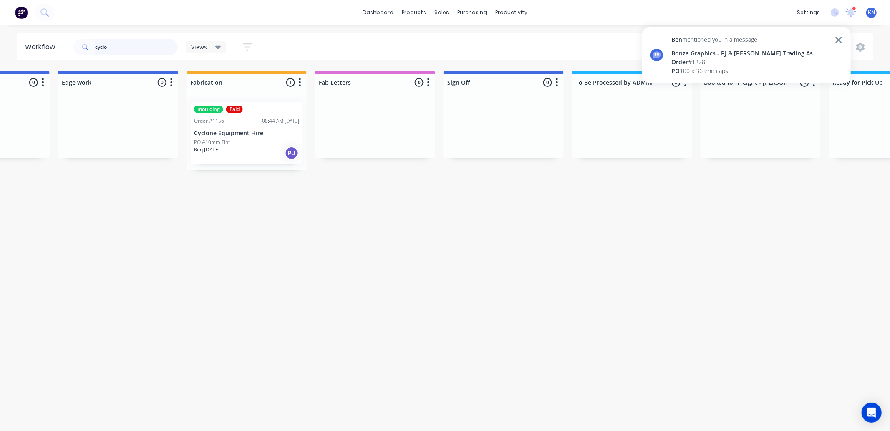
drag, startPoint x: 127, startPoint y: 46, endPoint x: 60, endPoint y: 42, distance: 67.3
click at [60, 42] on header "Workflow cyclo Views Save new view None (Default) edit Ready for Pick Up edit S…" at bounding box center [445, 46] width 857 height 27
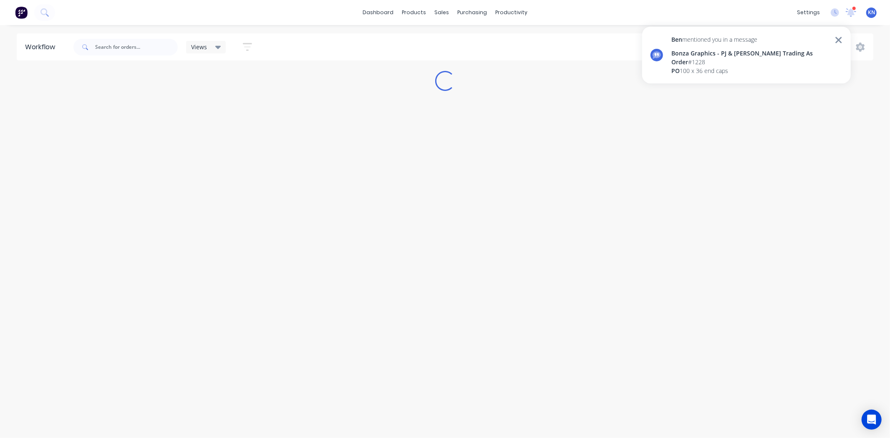
click at [708, 50] on div "Bonza Graphics - PJ & [PERSON_NAME] Trading As" at bounding box center [741, 53] width 141 height 9
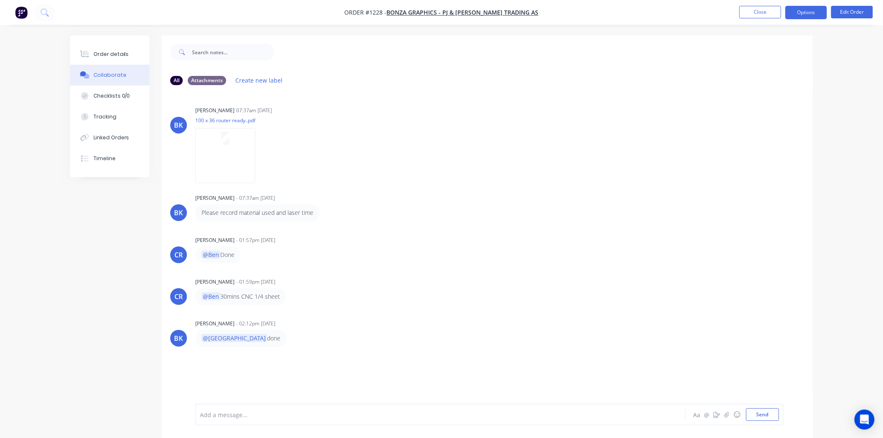
click at [807, 10] on button "Options" at bounding box center [806, 12] width 42 height 13
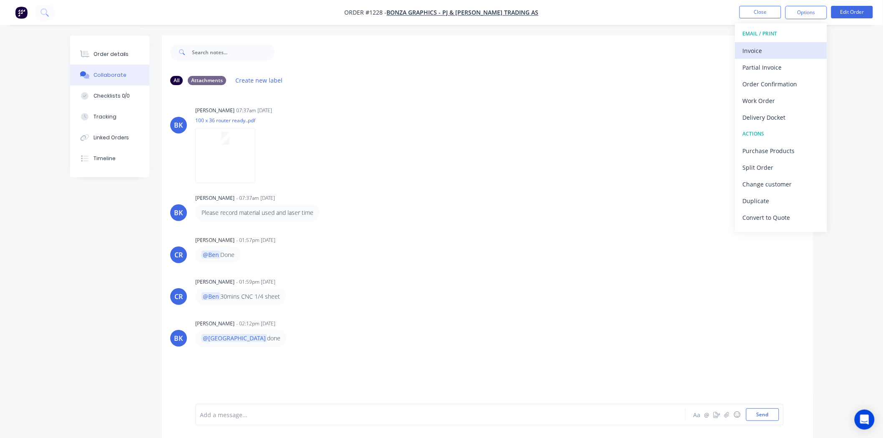
click at [772, 47] on div "Invoice" at bounding box center [780, 51] width 77 height 12
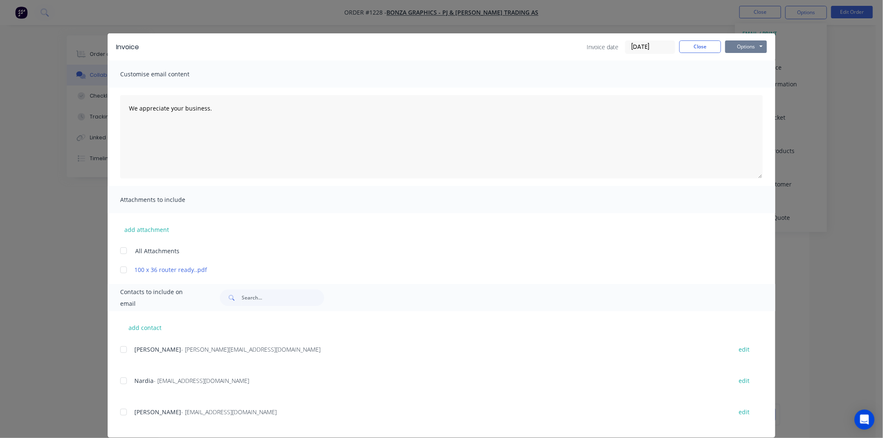
click at [745, 45] on button "Options" at bounding box center [746, 46] width 42 height 13
click at [733, 72] on button "Print" at bounding box center [751, 75] width 53 height 14
click at [696, 45] on button "Close" at bounding box center [700, 46] width 42 height 13
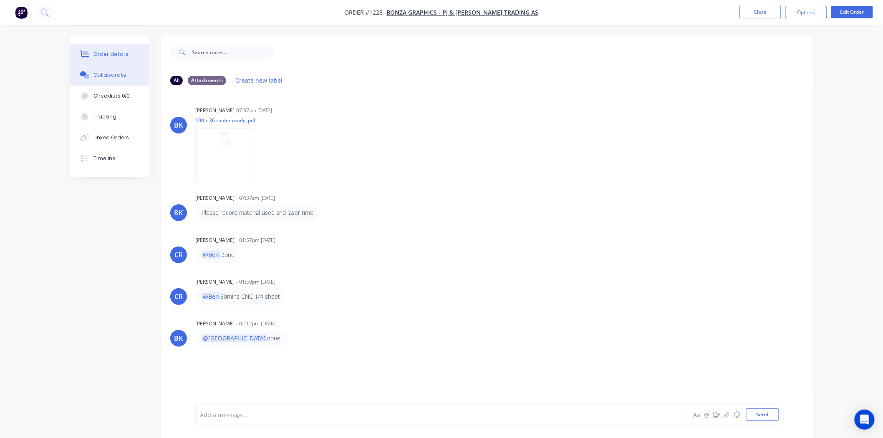
click at [117, 53] on div "Order details" at bounding box center [110, 54] width 35 height 8
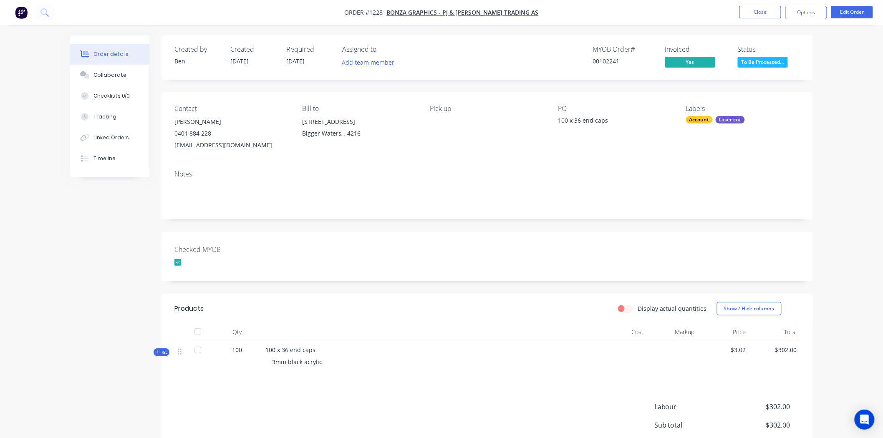
click at [776, 63] on span "To Be Processed..." at bounding box center [762, 62] width 50 height 10
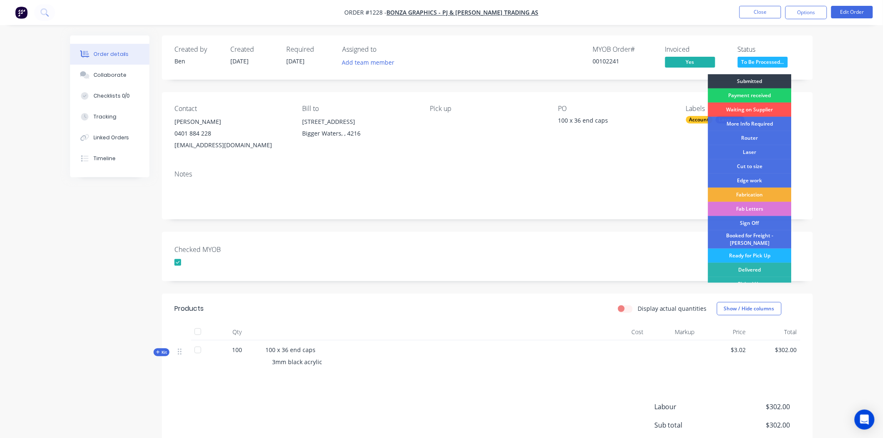
click at [755, 249] on div "Ready for Pick Up" at bounding box center [749, 256] width 83 height 14
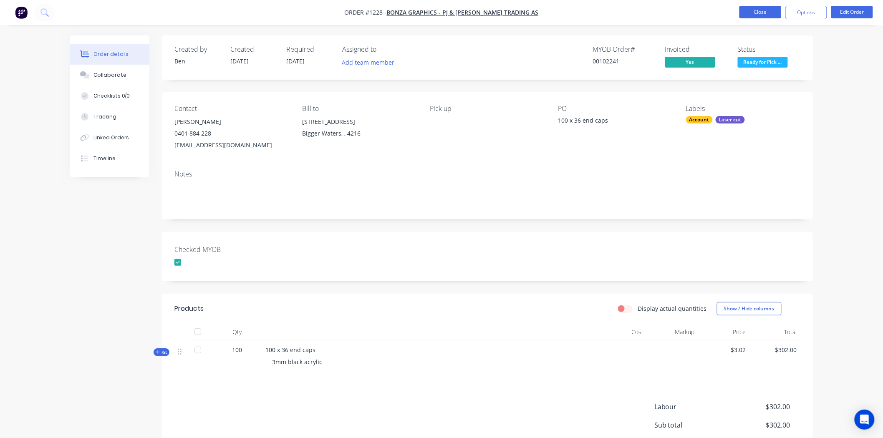
click at [764, 14] on button "Close" at bounding box center [760, 12] width 42 height 13
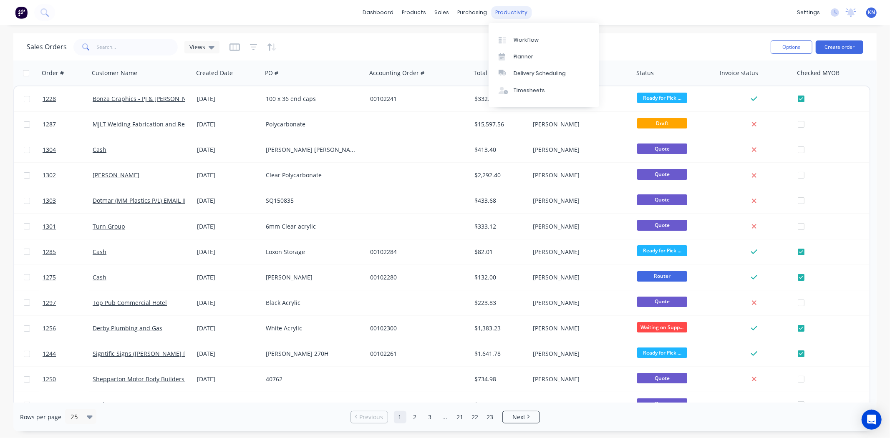
click at [503, 10] on div "productivity" at bounding box center [511, 12] width 40 height 13
click at [518, 38] on div "Workflow" at bounding box center [525, 40] width 25 height 8
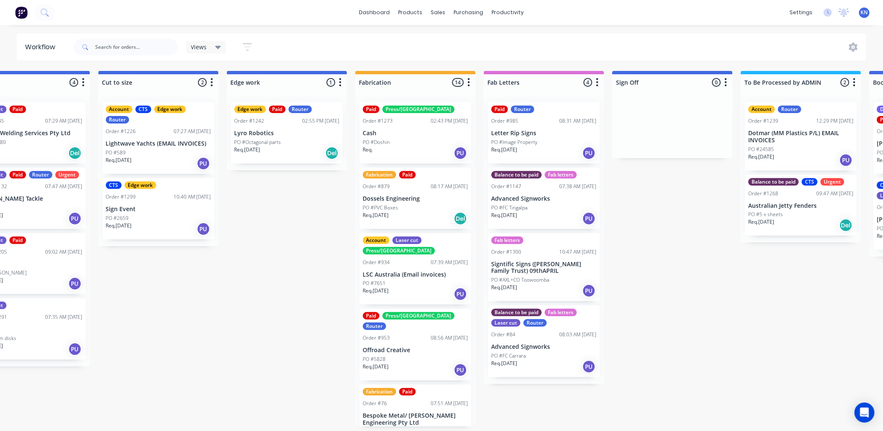
scroll to position [0, 1113]
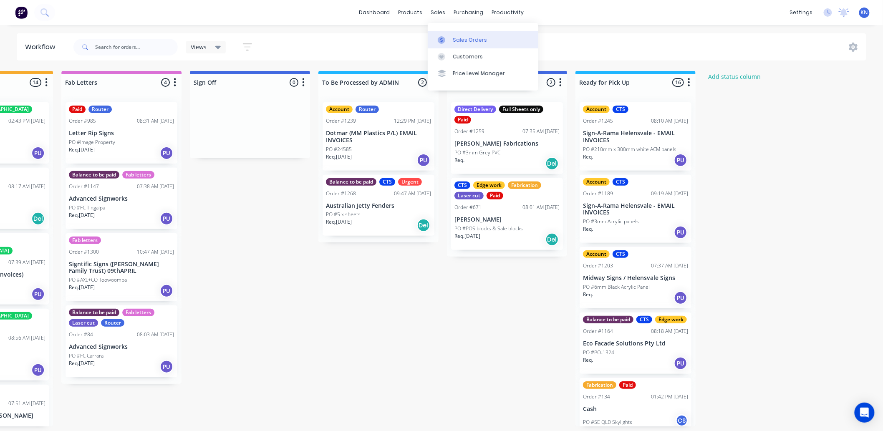
click at [463, 40] on div "Sales Orders" at bounding box center [470, 40] width 34 height 8
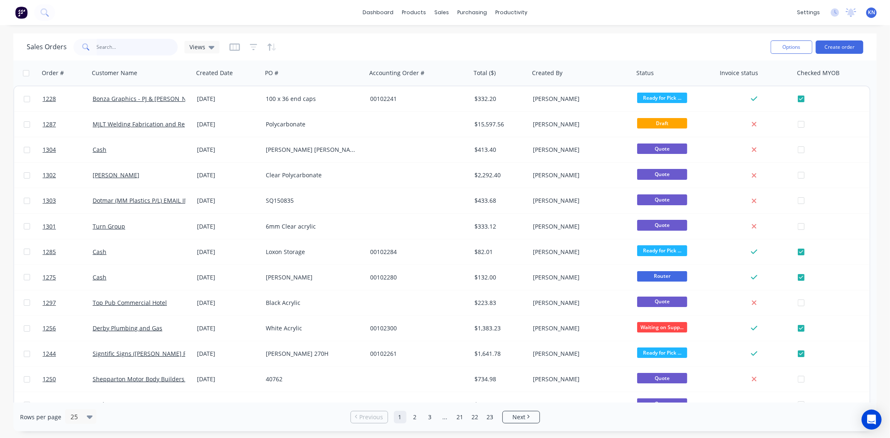
click at [116, 43] on input "text" at bounding box center [137, 47] width 81 height 17
type input "1239"
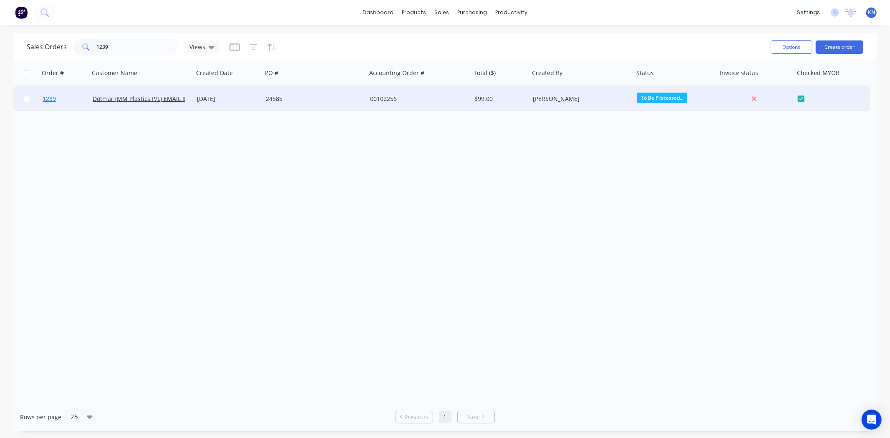
click at [49, 96] on span "1239" at bounding box center [49, 99] width 13 height 8
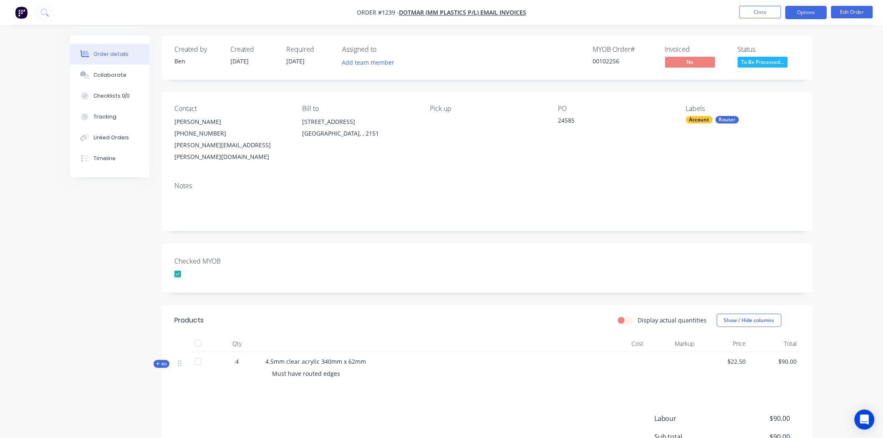
click at [805, 12] on button "Options" at bounding box center [806, 12] width 42 height 13
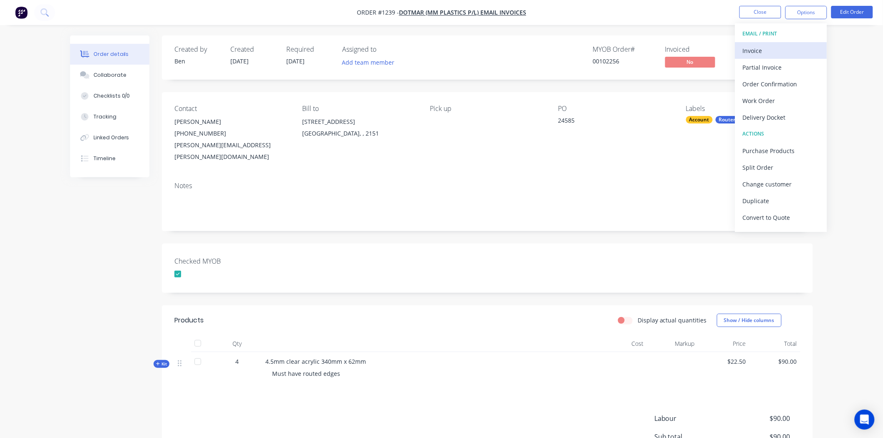
click at [758, 48] on div "Invoice" at bounding box center [780, 51] width 77 height 12
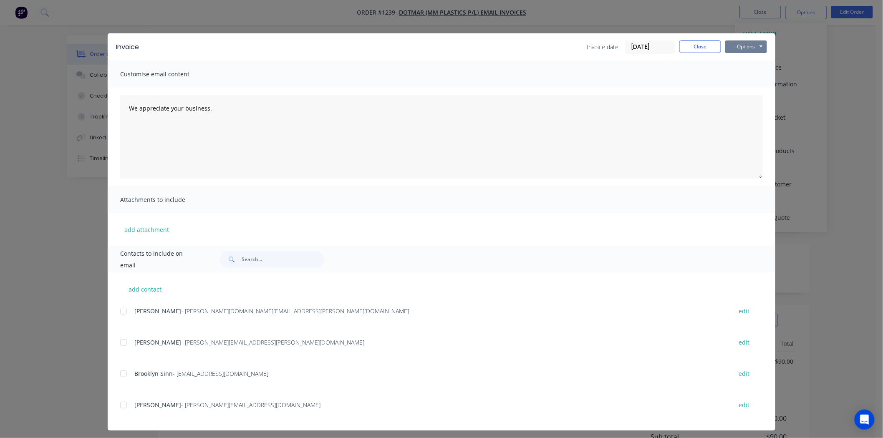
click at [747, 47] on button "Options" at bounding box center [746, 46] width 42 height 13
click at [745, 76] on button "Print" at bounding box center [751, 75] width 53 height 14
click at [697, 43] on button "Close" at bounding box center [700, 46] width 42 height 13
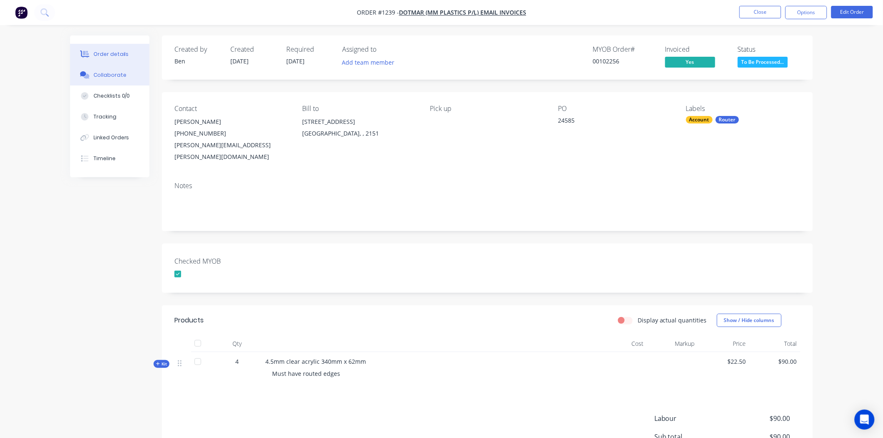
click at [123, 72] on button "Collaborate" at bounding box center [109, 75] width 79 height 21
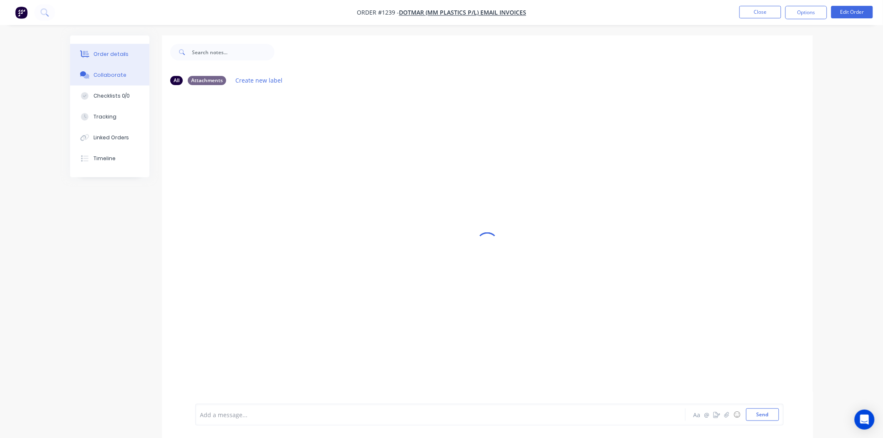
click at [111, 52] on div "Order details" at bounding box center [110, 54] width 35 height 8
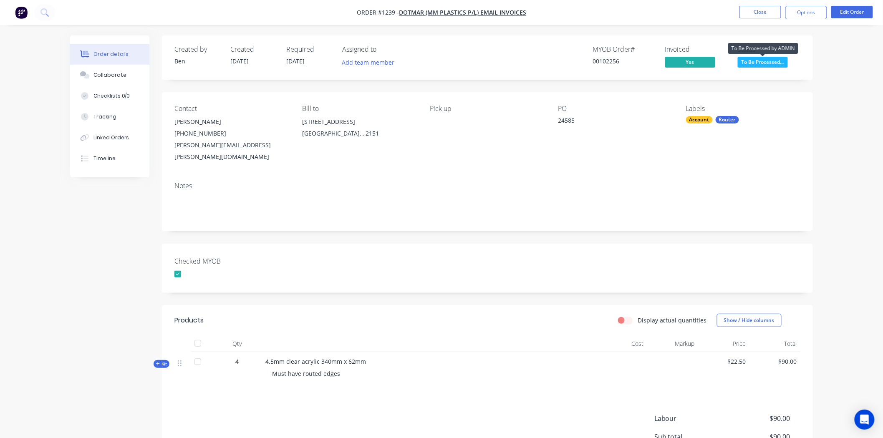
click at [765, 61] on span "To Be Processed..." at bounding box center [762, 62] width 50 height 10
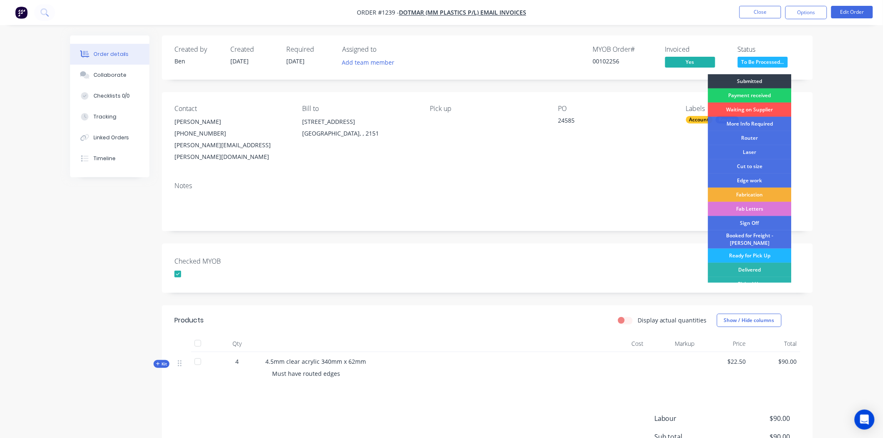
click at [754, 249] on div "Ready for Pick Up" at bounding box center [749, 256] width 83 height 14
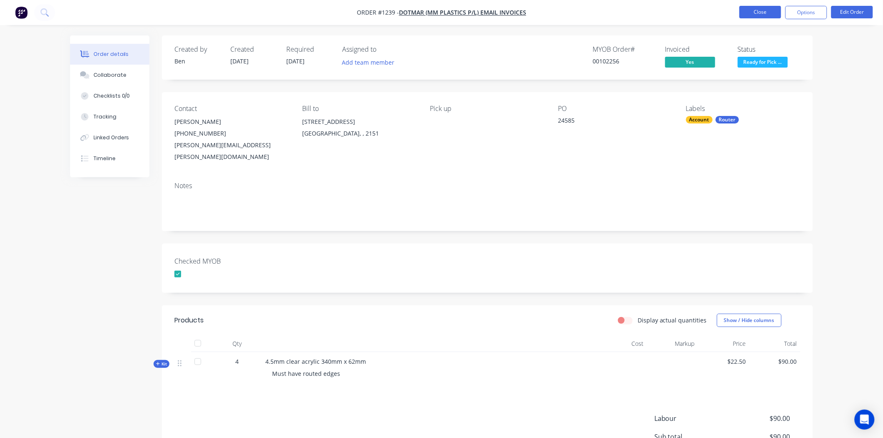
click at [769, 8] on button "Close" at bounding box center [760, 12] width 42 height 13
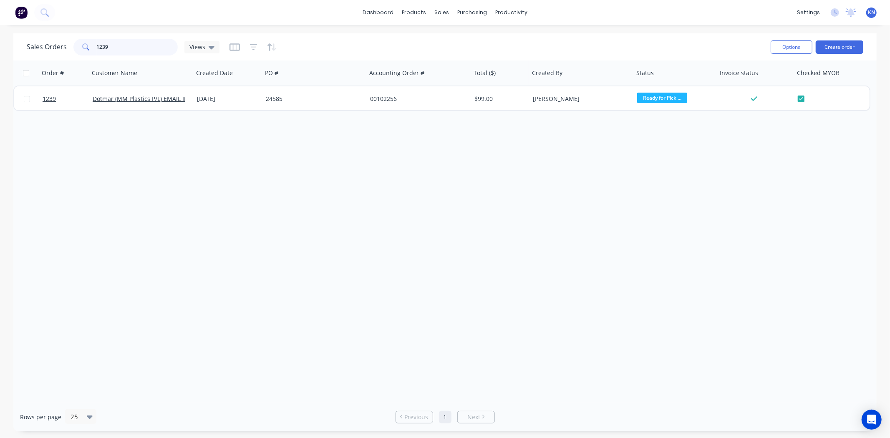
click at [121, 46] on input "1239" at bounding box center [137, 47] width 81 height 17
type input "1"
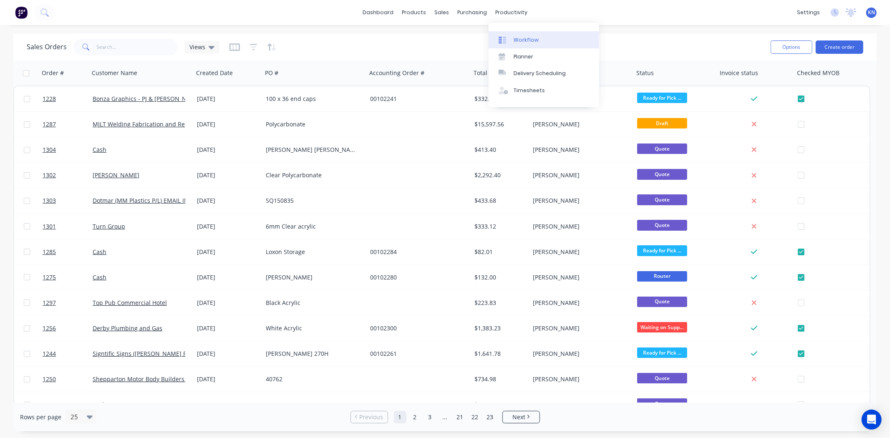
click at [535, 35] on link "Workflow" at bounding box center [543, 39] width 111 height 17
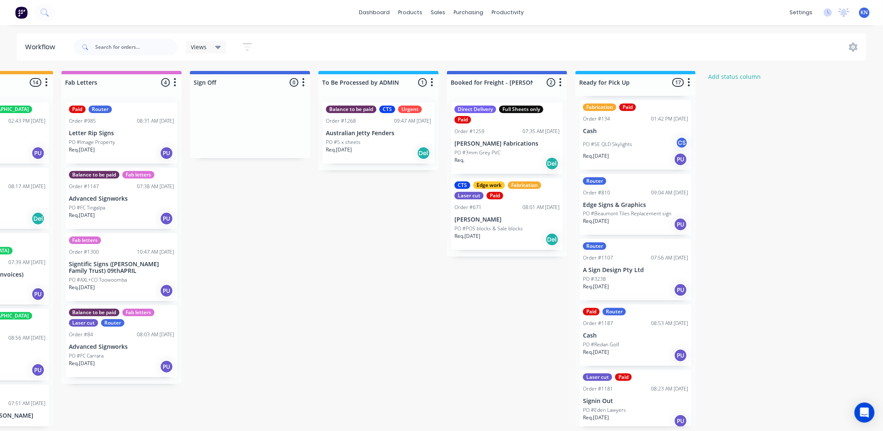
scroll to position [185, 0]
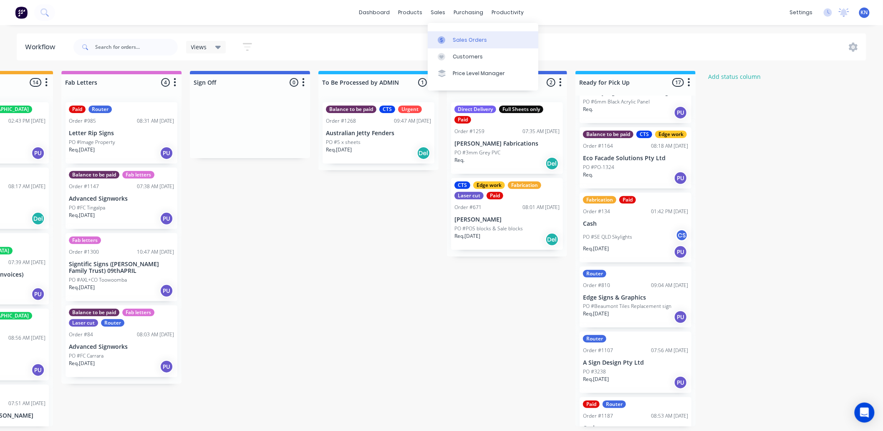
click at [473, 40] on div "Sales Orders" at bounding box center [470, 40] width 34 height 8
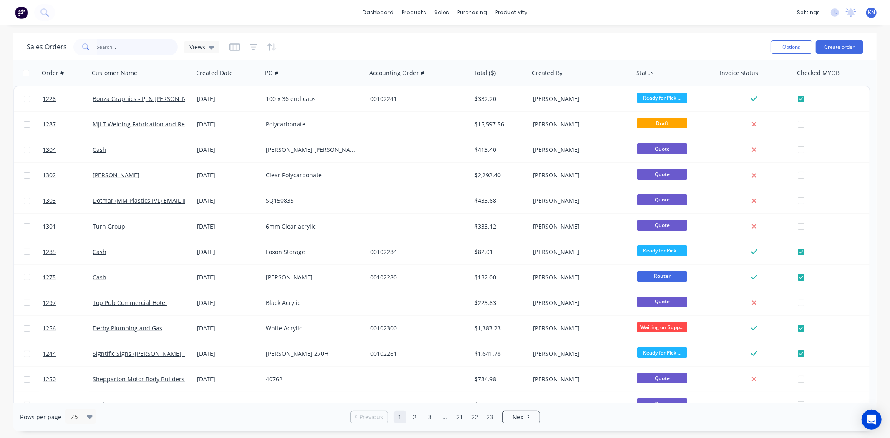
click at [119, 46] on input "text" at bounding box center [137, 47] width 81 height 17
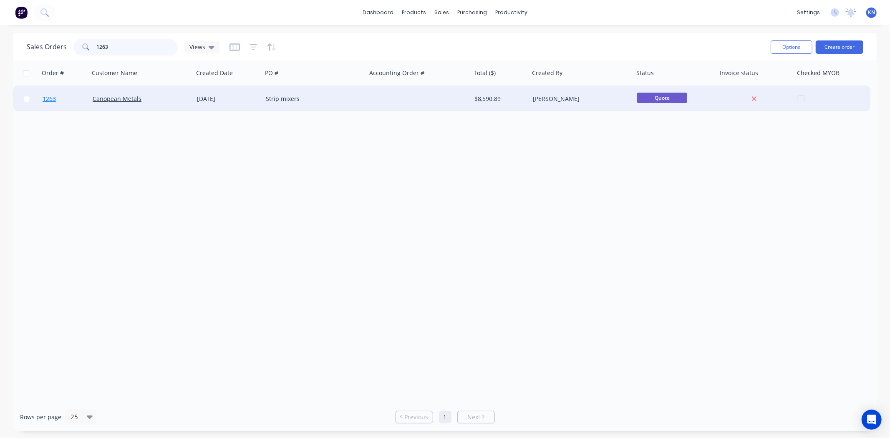
type input "1263"
click at [48, 96] on span "1263" at bounding box center [49, 99] width 13 height 8
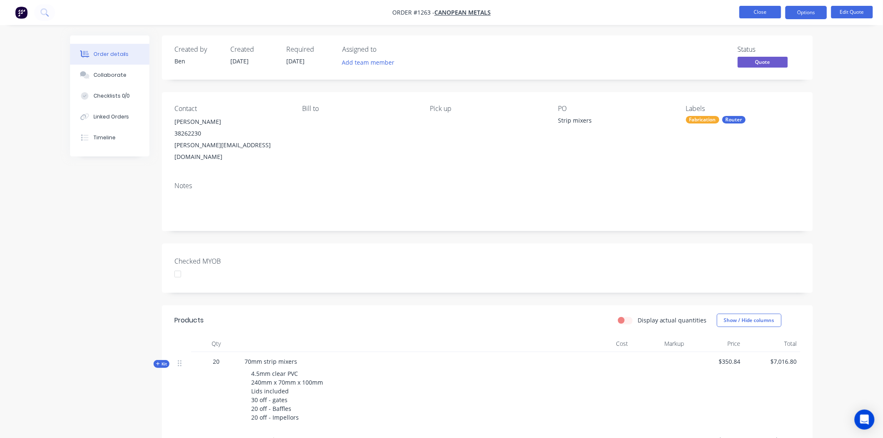
click at [772, 11] on button "Close" at bounding box center [760, 12] width 42 height 13
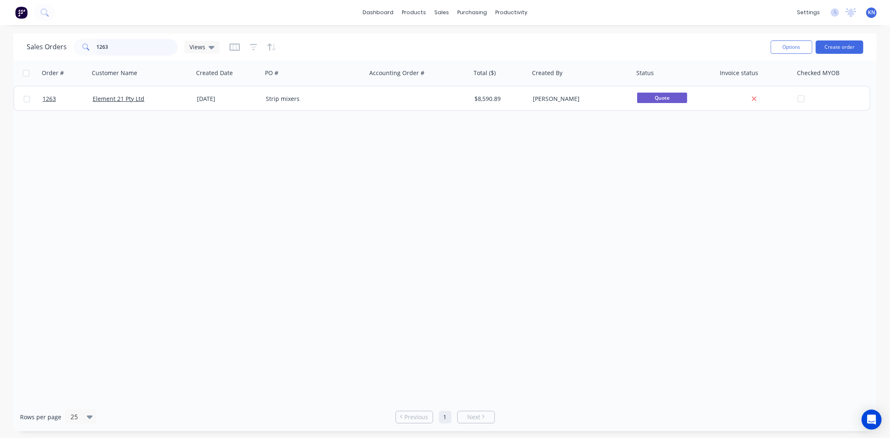
click at [123, 47] on input "1263" at bounding box center [137, 47] width 81 height 17
type input "1"
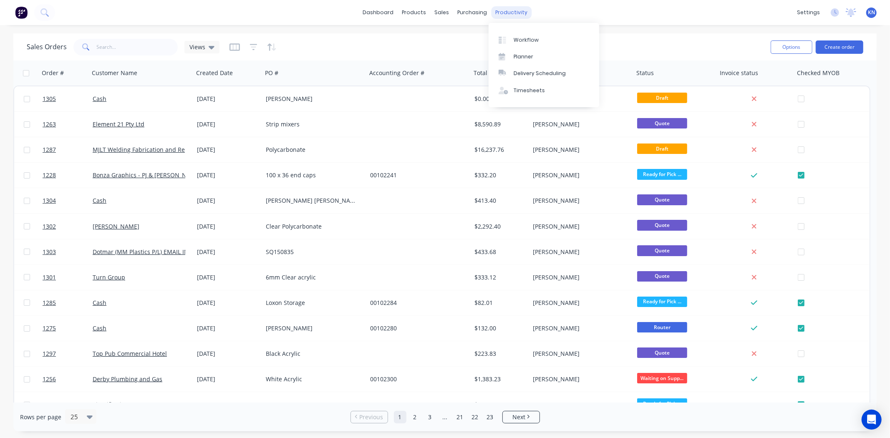
click at [514, 8] on div "productivity" at bounding box center [511, 12] width 40 height 13
click at [523, 36] on div "Workflow" at bounding box center [525, 40] width 25 height 8
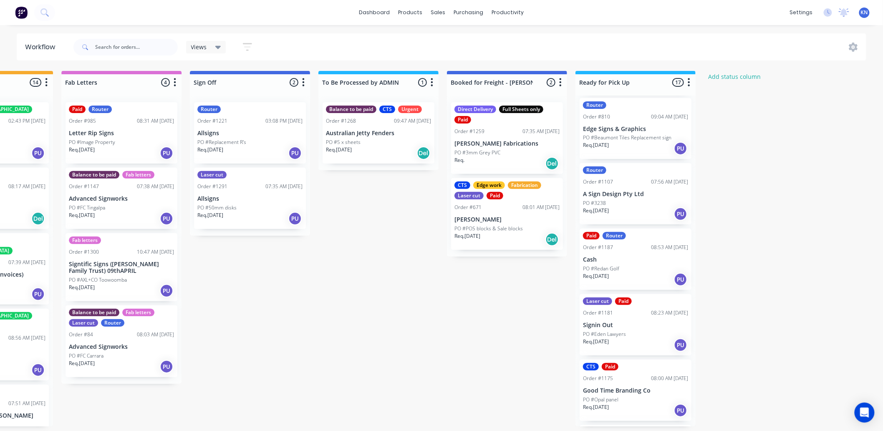
scroll to position [370, 0]
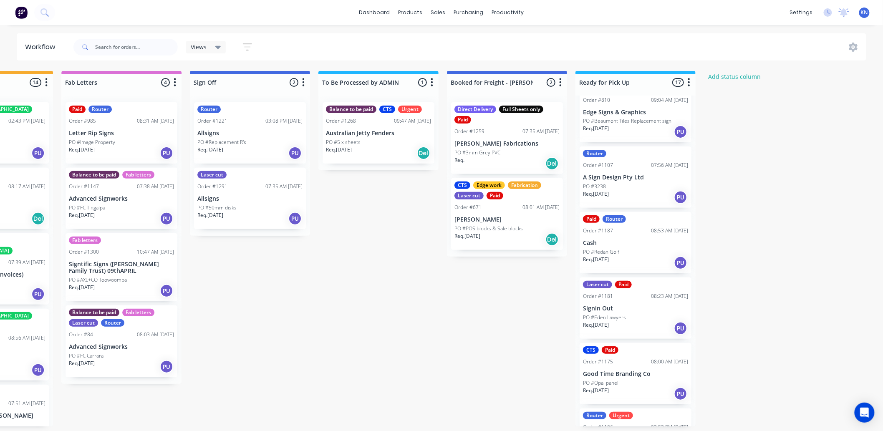
click at [633, 266] on div "Req. 18/08/25 PU" at bounding box center [635, 263] width 105 height 14
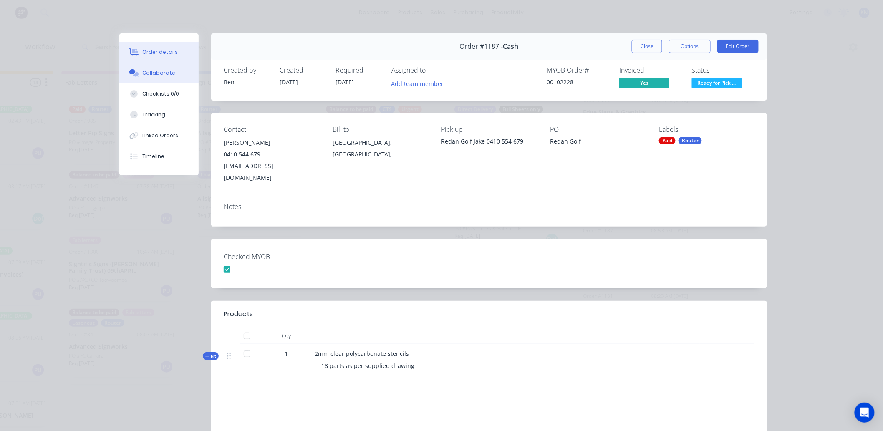
click at [148, 72] on div "Collaborate" at bounding box center [159, 73] width 33 height 8
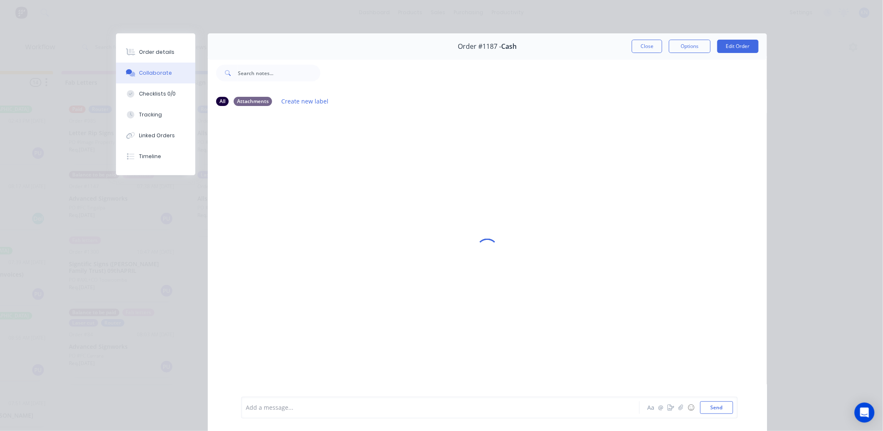
click at [304, 405] on div at bounding box center [428, 407] width 365 height 9
click at [719, 405] on button "Send" at bounding box center [716, 407] width 33 height 13
click at [644, 44] on button "Close" at bounding box center [646, 46] width 30 height 13
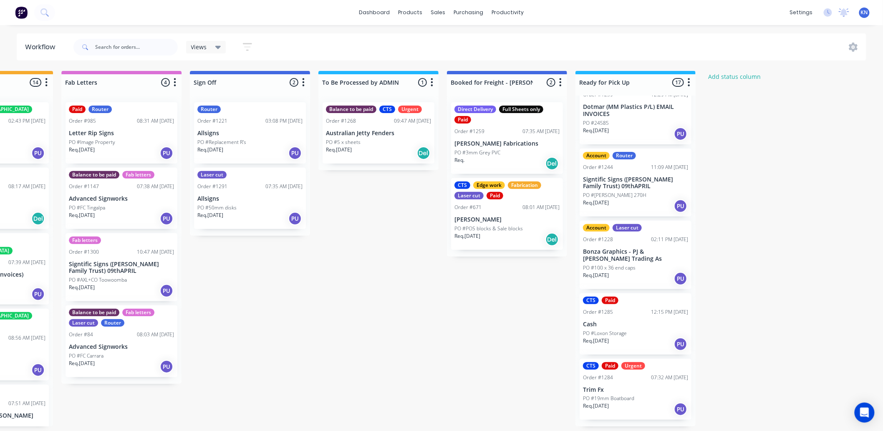
scroll to position [2, 1113]
click at [620, 400] on p "PO #19mm Boatboard" at bounding box center [608, 399] width 51 height 8
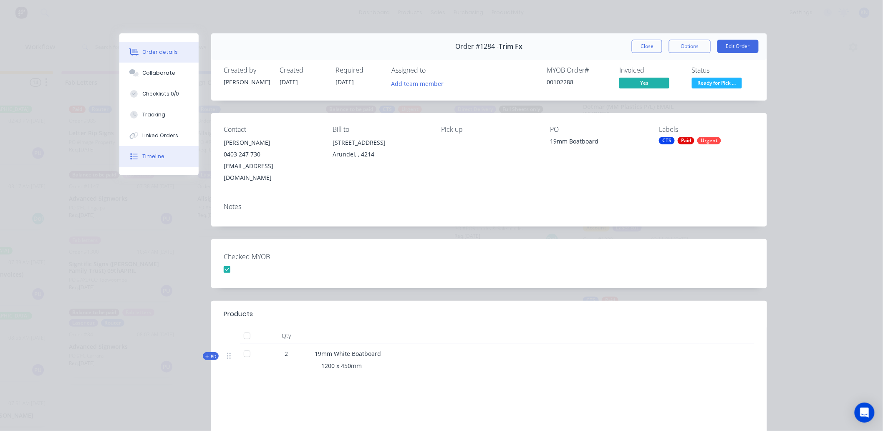
click at [155, 154] on div "Timeline" at bounding box center [154, 157] width 22 height 8
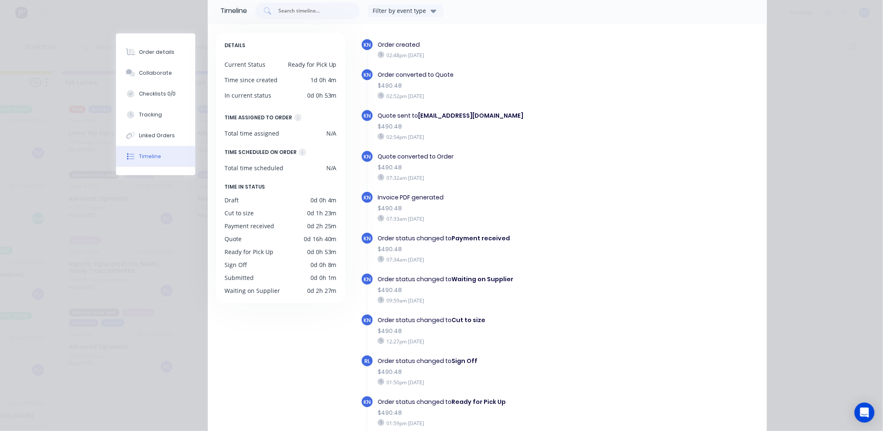
scroll to position [0, 0]
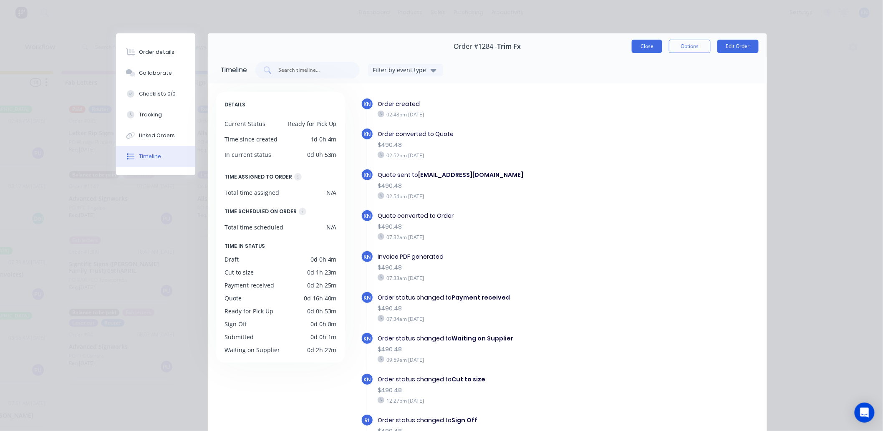
click at [636, 44] on button "Close" at bounding box center [646, 46] width 30 height 13
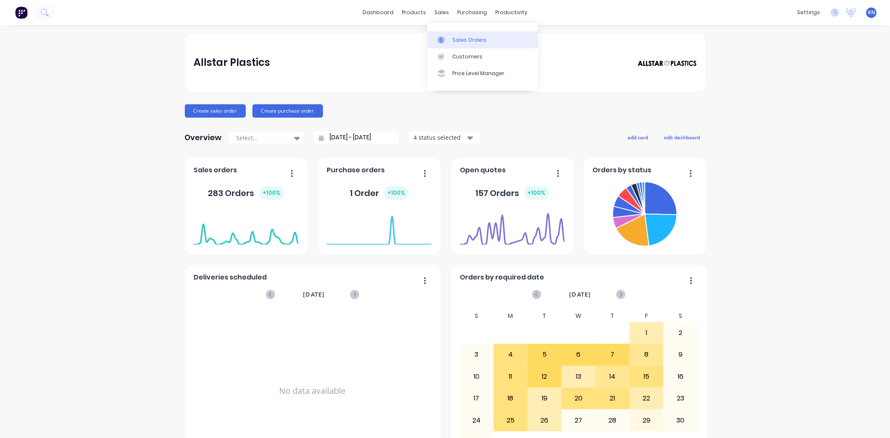
click at [479, 39] on div "Sales Orders" at bounding box center [469, 40] width 34 height 8
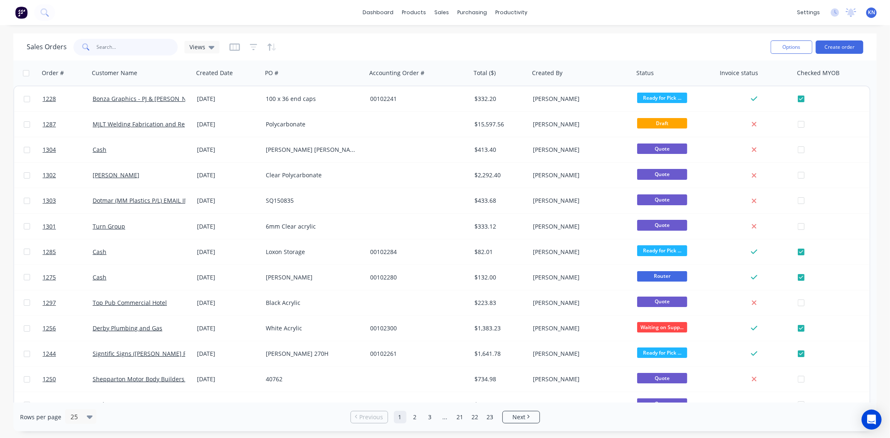
click at [156, 48] on input "text" at bounding box center [137, 47] width 81 height 17
type input "wilson"
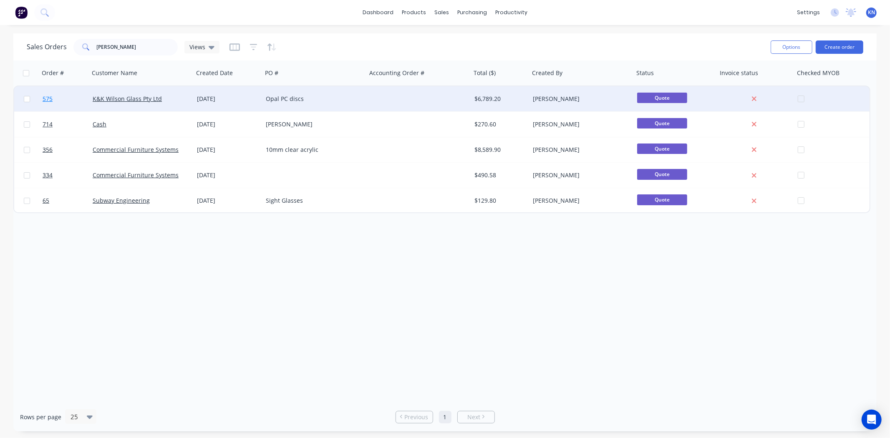
click at [65, 97] on link "575" at bounding box center [68, 98] width 50 height 25
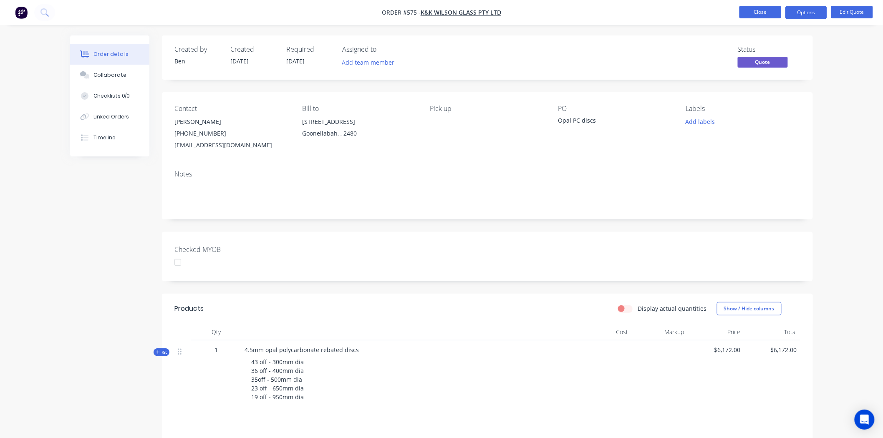
click at [757, 11] on button "Close" at bounding box center [760, 12] width 42 height 13
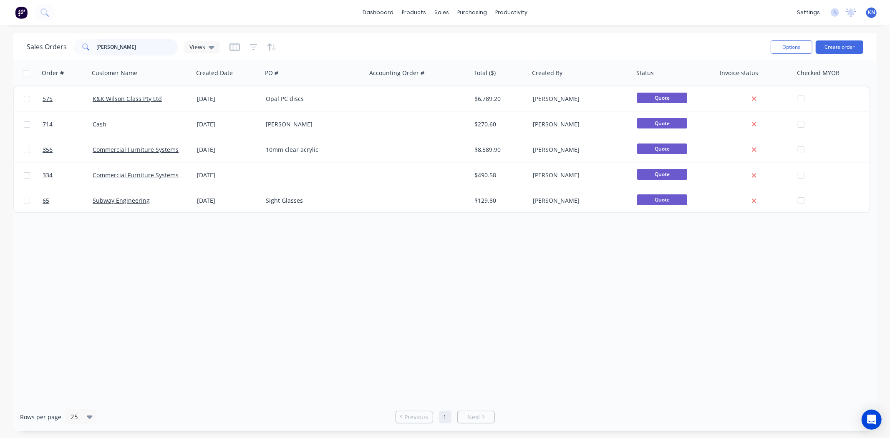
click at [129, 46] on input "wilson" at bounding box center [137, 47] width 81 height 17
type input "w"
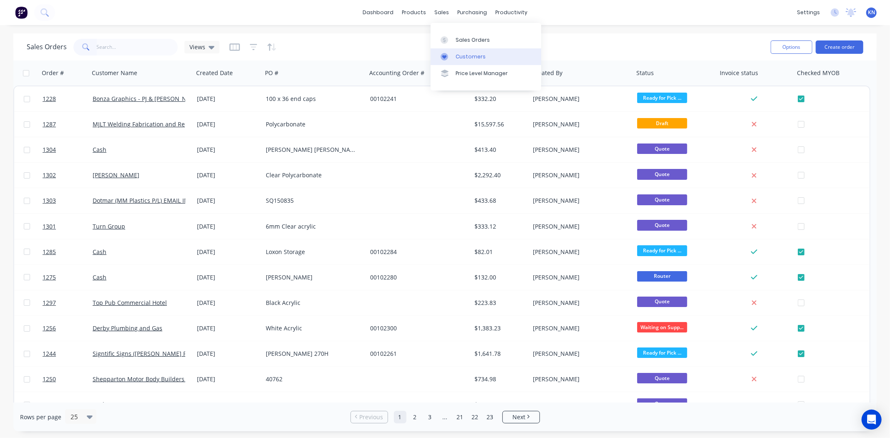
click at [465, 56] on div "Customers" at bounding box center [470, 57] width 30 height 8
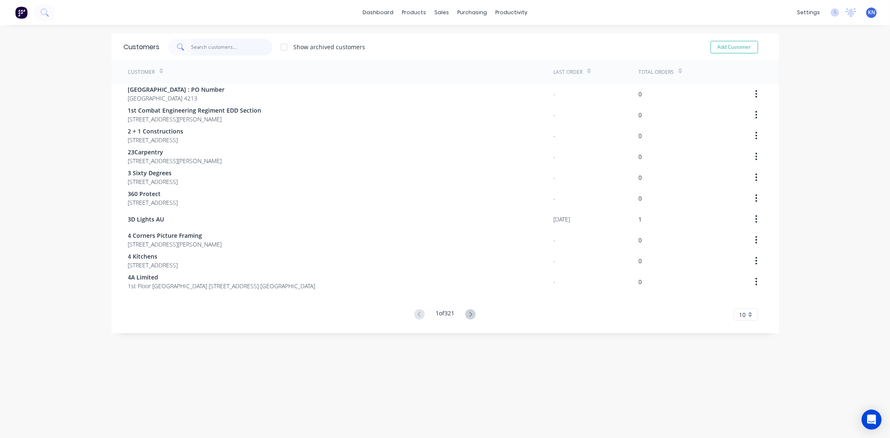
click at [211, 45] on input "text" at bounding box center [231, 47] width 81 height 17
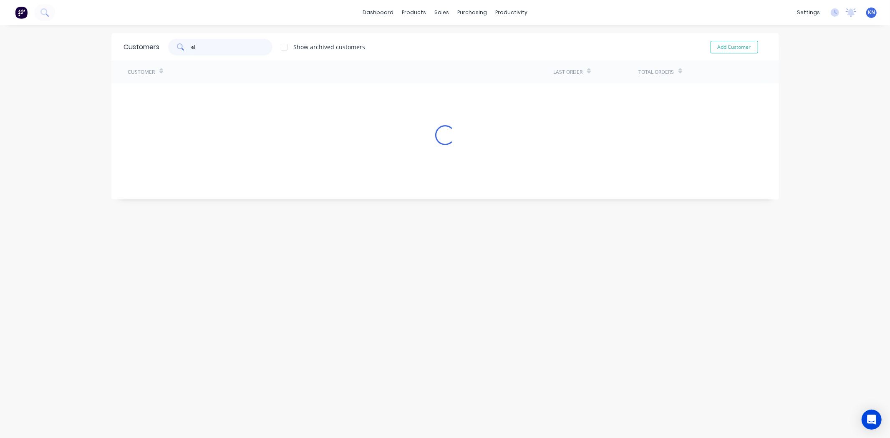
type input "e"
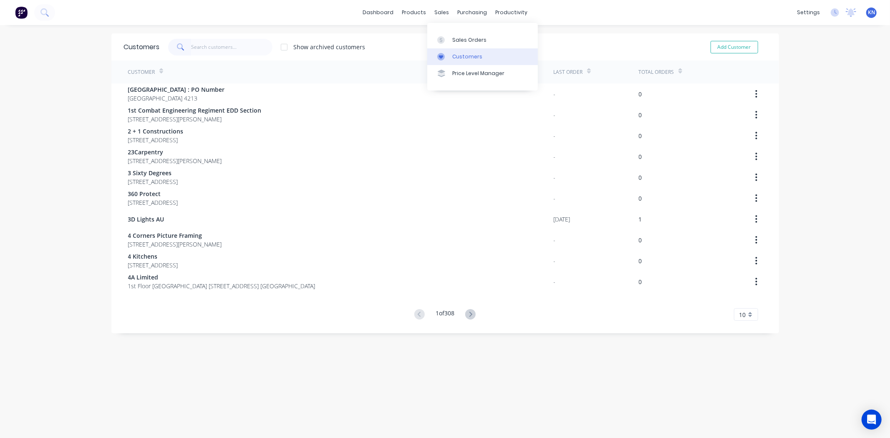
click at [473, 55] on div "Customers" at bounding box center [467, 57] width 30 height 8
click at [720, 47] on button "Add Customer" at bounding box center [734, 47] width 48 height 13
select select "AU"
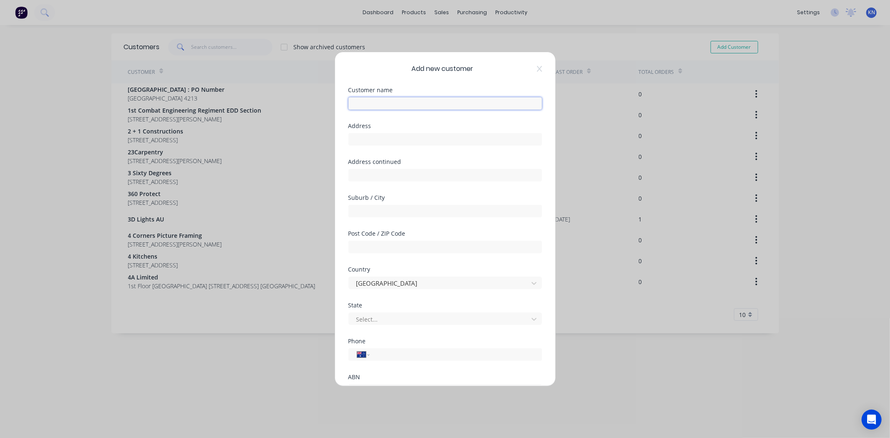
click at [436, 97] on input "text" at bounding box center [445, 103] width 194 height 13
type input "Element 21 Pty Ltd"
type input "108 Brentford Road"
click at [386, 207] on input "text" at bounding box center [445, 211] width 194 height 13
type input "Richlands"
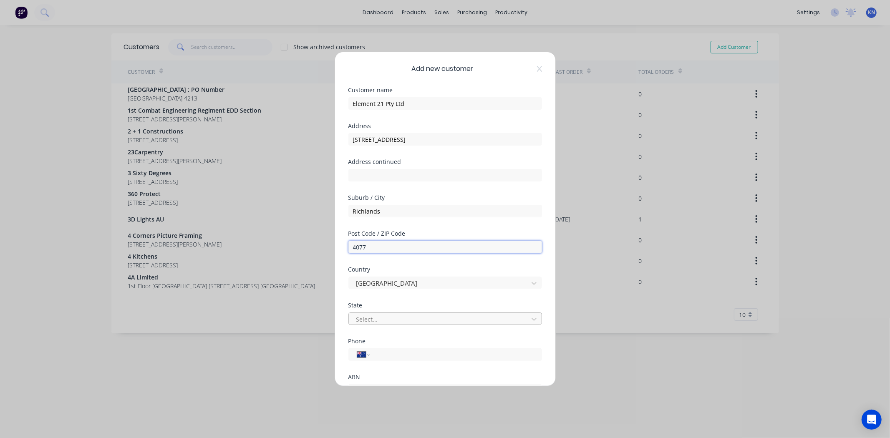
type input "4077"
click at [377, 319] on div at bounding box center [439, 319] width 168 height 10
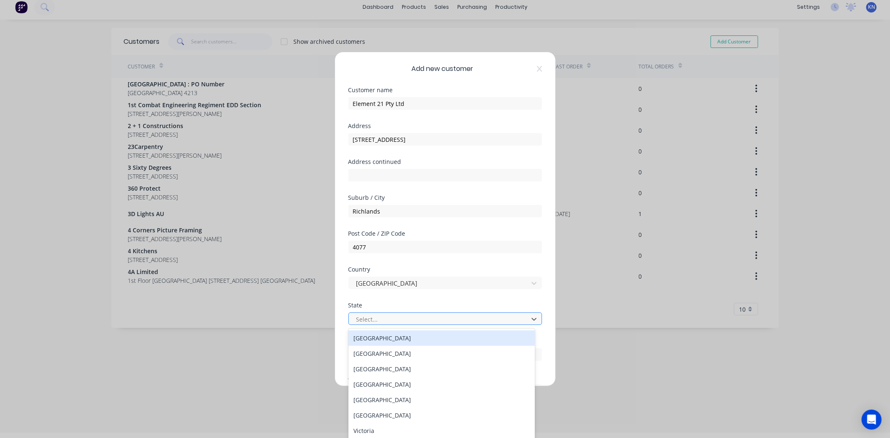
scroll to position [6, 0]
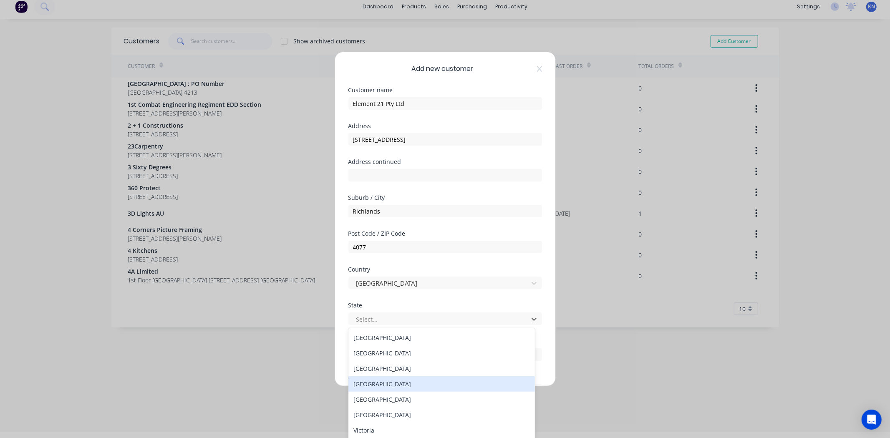
click at [377, 381] on div "Queensland" at bounding box center [441, 383] width 186 height 15
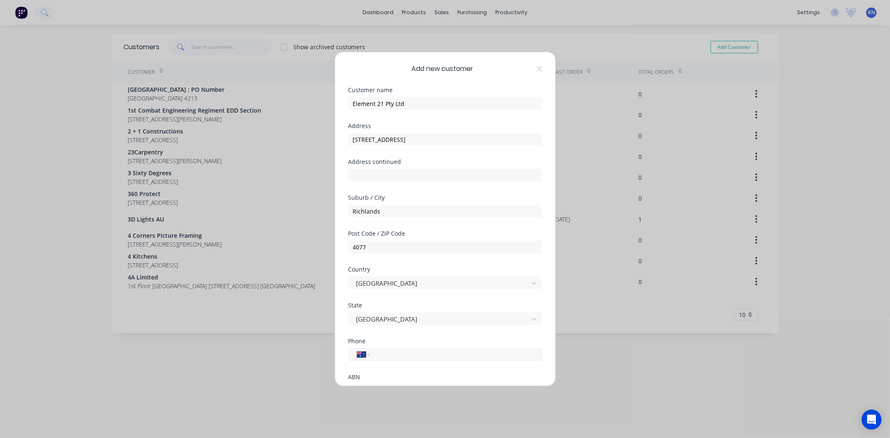
click at [378, 355] on input "tel" at bounding box center [453, 355] width 157 height 10
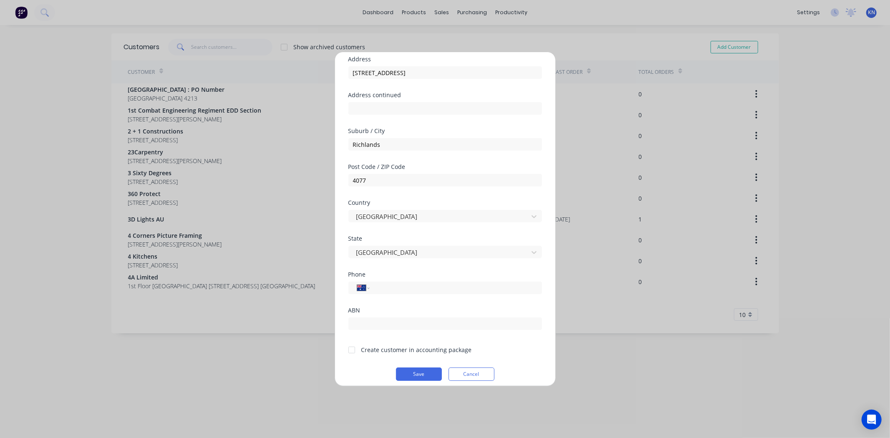
scroll to position [73, 0]
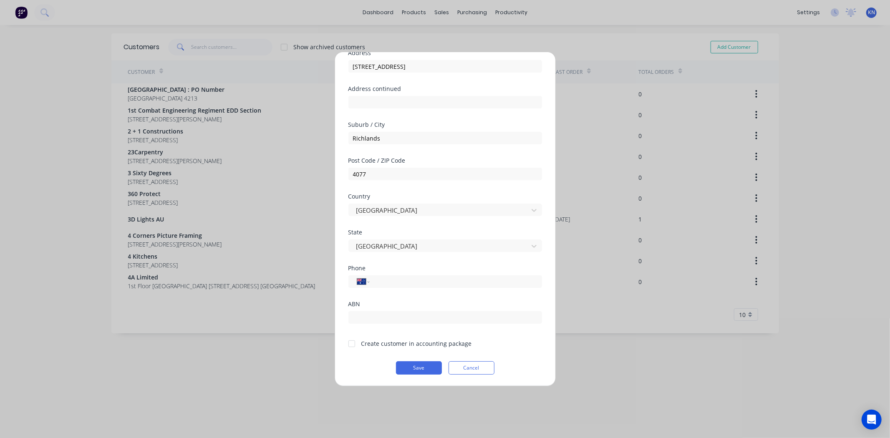
click at [353, 343] on div at bounding box center [351, 343] width 17 height 17
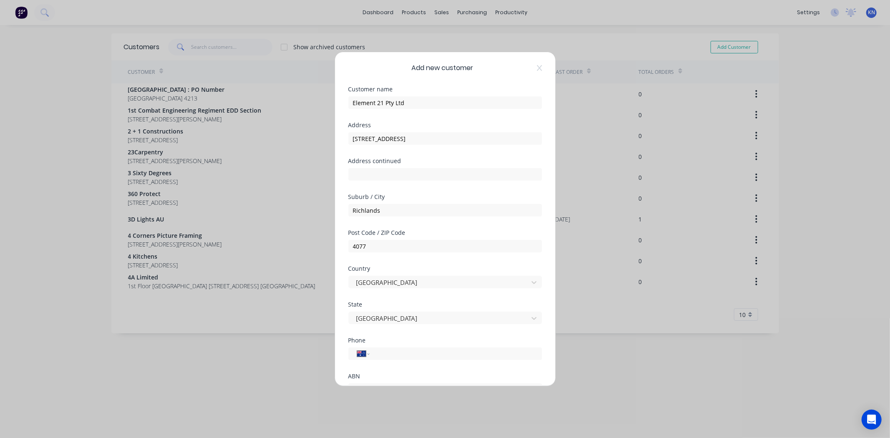
scroll to position [0, 0]
click at [382, 359] on input "tel" at bounding box center [453, 355] width 157 height 10
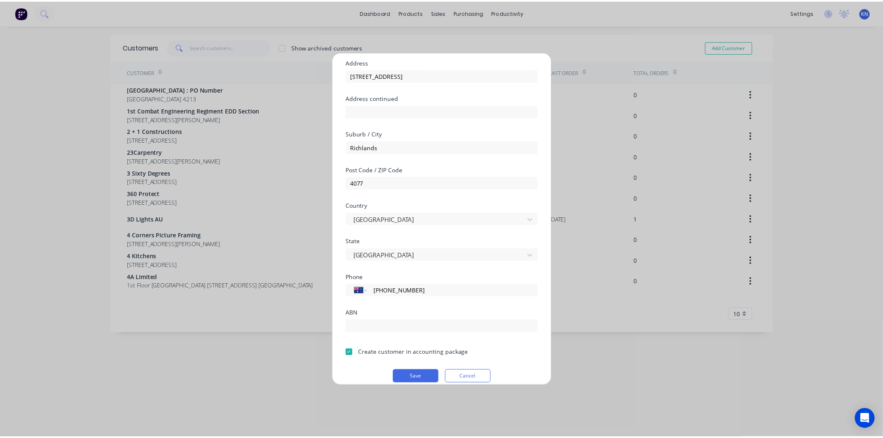
scroll to position [73, 0]
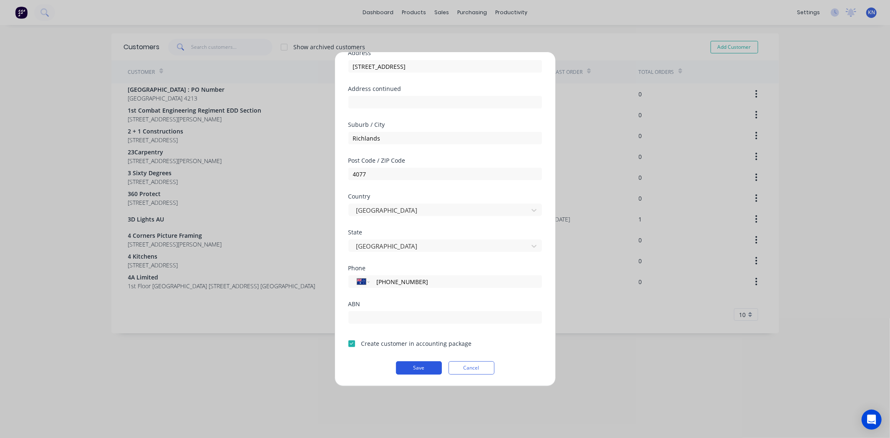
type input "(07) 3826 2230"
click at [419, 367] on button "Save" at bounding box center [419, 367] width 46 height 13
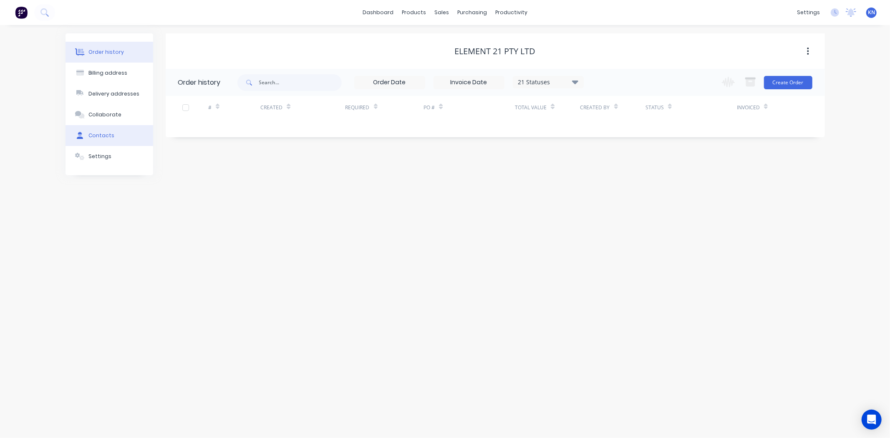
click at [107, 133] on div "Contacts" at bounding box center [101, 136] width 26 height 8
click at [511, 345] on div "Order history Billing address Delivery addresses Collaborate Contacts Settings …" at bounding box center [445, 231] width 890 height 413
click at [805, 81] on button "Add contact" at bounding box center [799, 82] width 38 height 13
select select "AU"
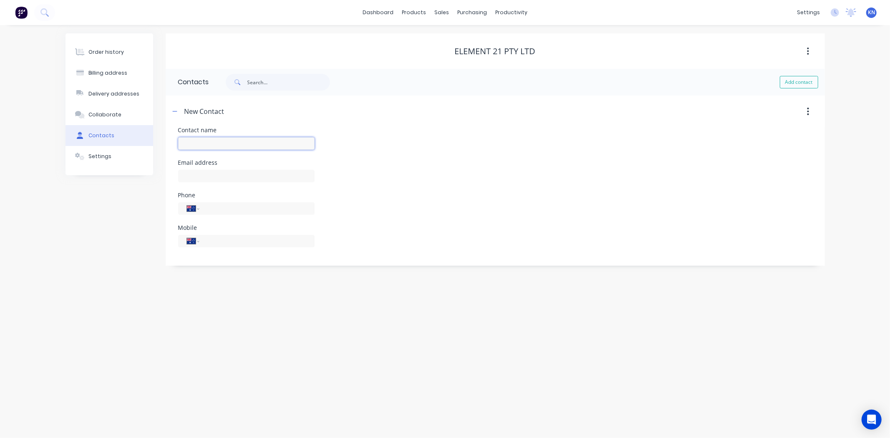
click at [210, 143] on input "text" at bounding box center [246, 143] width 136 height 13
type input "David Nakon"
select select "AU"
click at [246, 181] on input "text" at bounding box center [246, 176] width 136 height 13
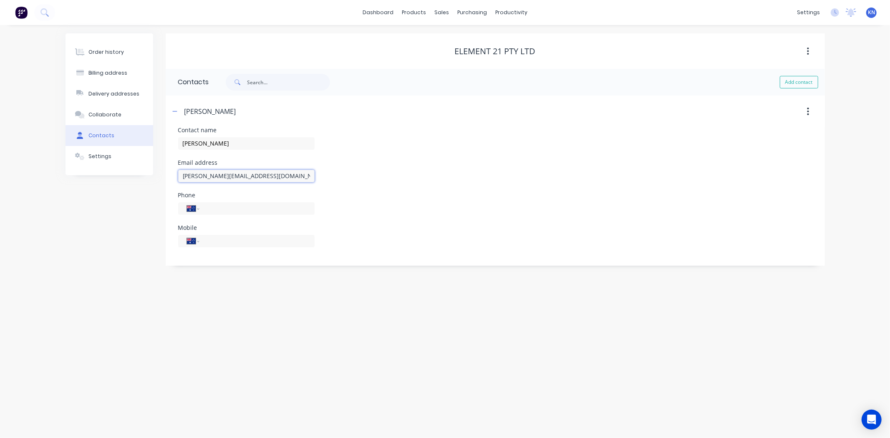
type input "david.nakon@canopean.com"
click at [227, 200] on div "International Afghanistan Åland Islands Albania Algeria American Samoa Andorra …" at bounding box center [246, 212] width 136 height 25
click at [236, 215] on div "International Afghanistan Åland Islands Albania Algeria American Samoa Andorra …" at bounding box center [246, 212] width 136 height 25
click at [242, 204] on input "tel" at bounding box center [255, 209] width 100 height 10
click at [214, 239] on input "tel" at bounding box center [255, 241] width 100 height 10
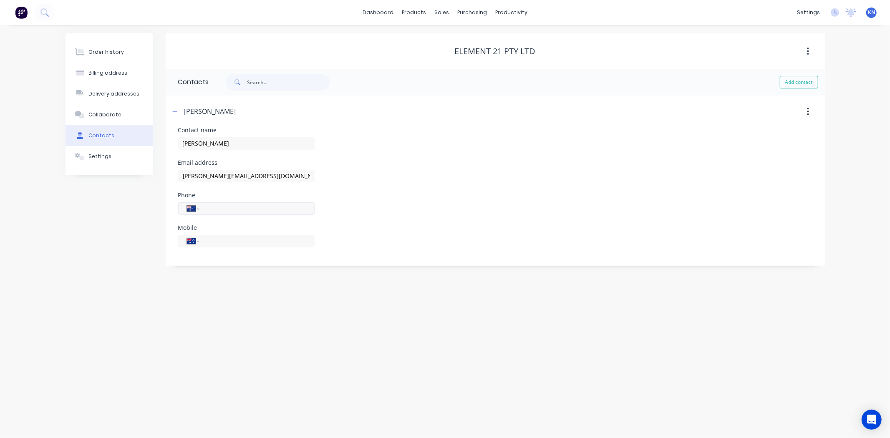
click at [225, 206] on input "tel" at bounding box center [255, 209] width 100 height 10
type input "(07) 3826 2230"
click at [238, 235] on div "International Afghanistan Åland Islands Albania Algeria American Samoa Andorra …" at bounding box center [246, 241] width 136 height 13
click at [262, 244] on input "tel" at bounding box center [255, 241] width 100 height 10
click at [173, 110] on icon "button" at bounding box center [174, 111] width 5 height 6
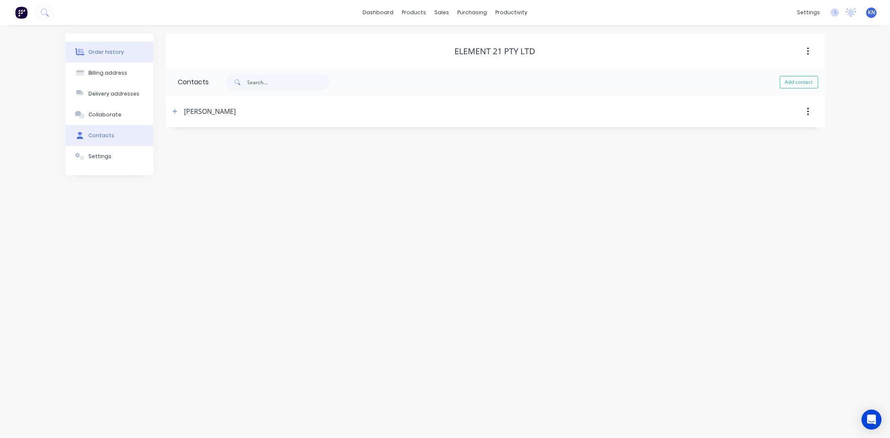
click at [105, 50] on div "Order history" at bounding box center [105, 52] width 35 height 8
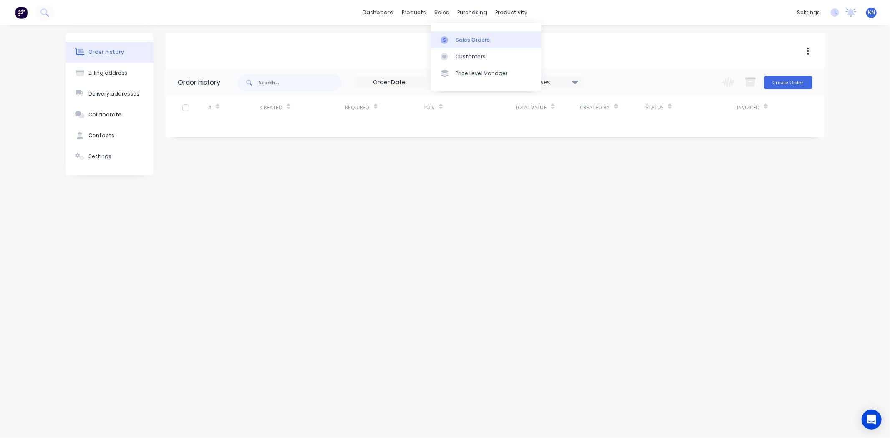
click at [463, 38] on div "Sales Orders" at bounding box center [472, 40] width 34 height 8
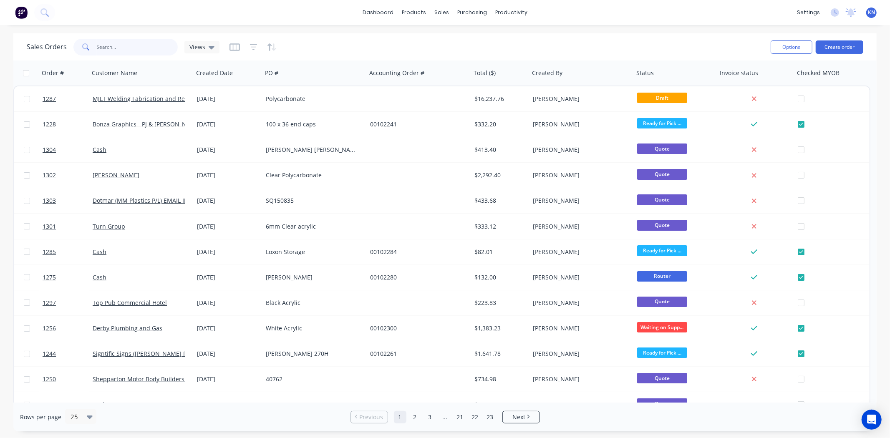
click at [128, 46] on input "text" at bounding box center [137, 47] width 81 height 17
type input "1263"
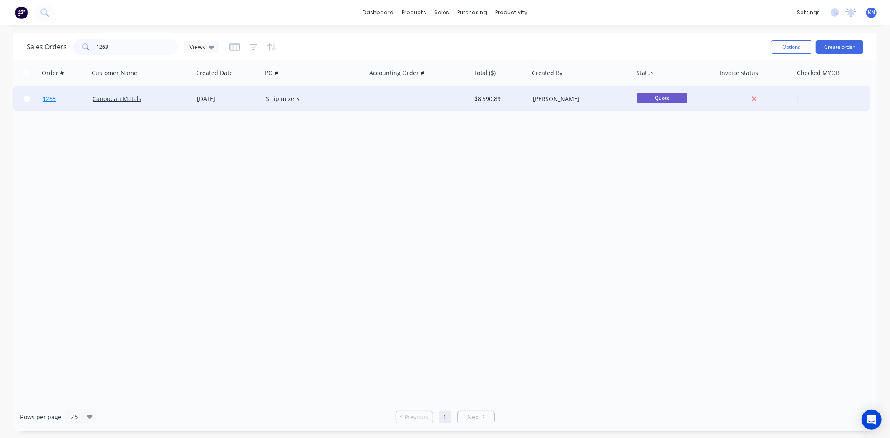
click at [46, 96] on span "1263" at bounding box center [49, 99] width 13 height 8
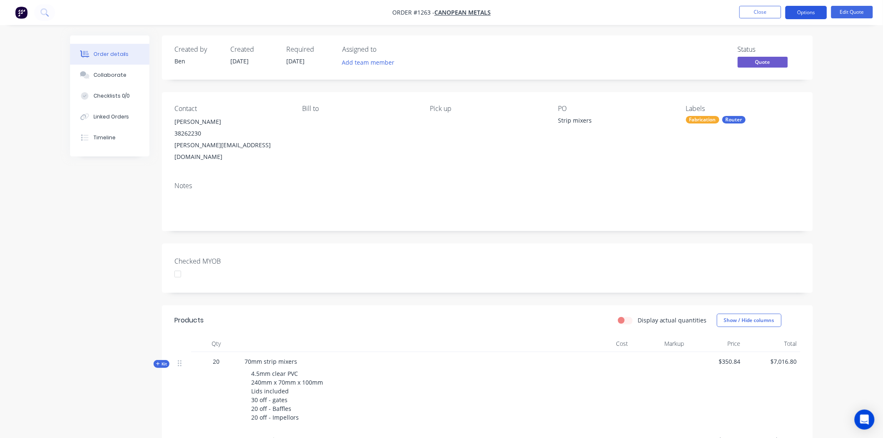
click at [815, 11] on button "Options" at bounding box center [806, 12] width 42 height 13
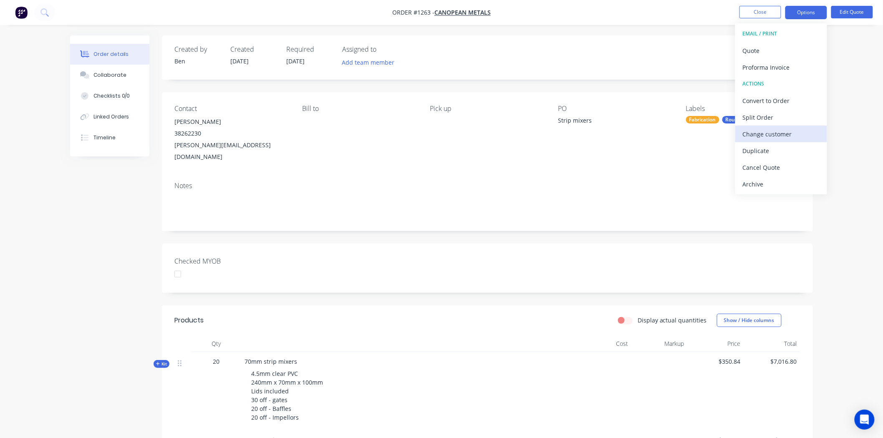
click at [785, 132] on div "Change customer" at bounding box center [780, 134] width 77 height 12
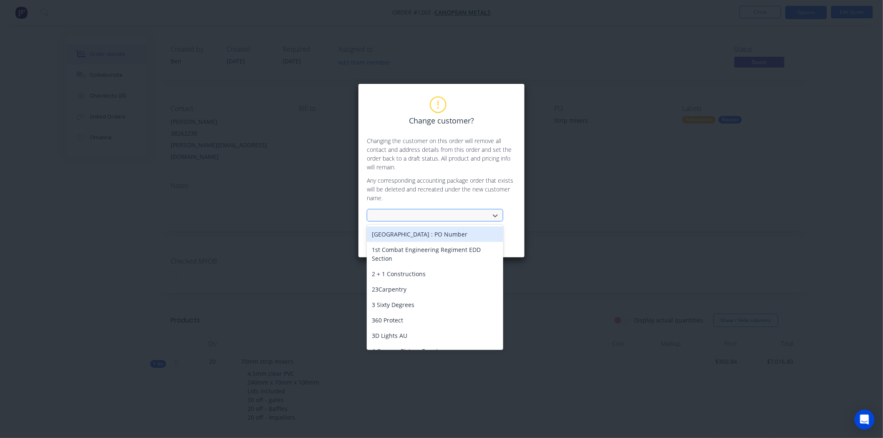
click at [386, 213] on div at bounding box center [429, 216] width 111 height 10
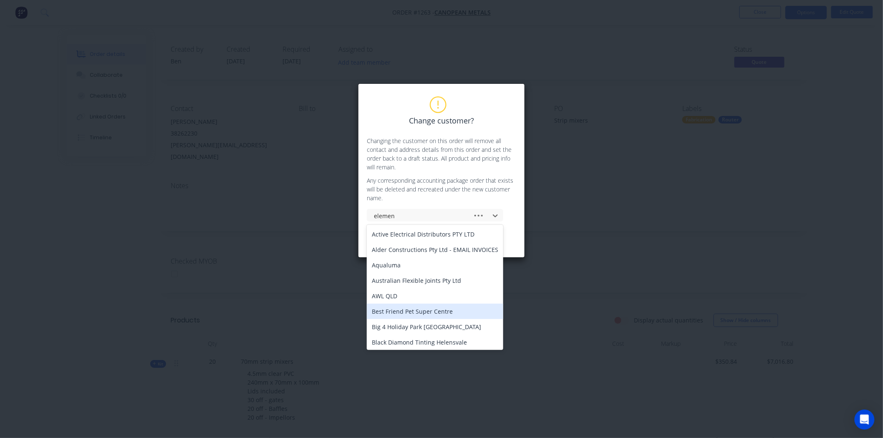
type input "element"
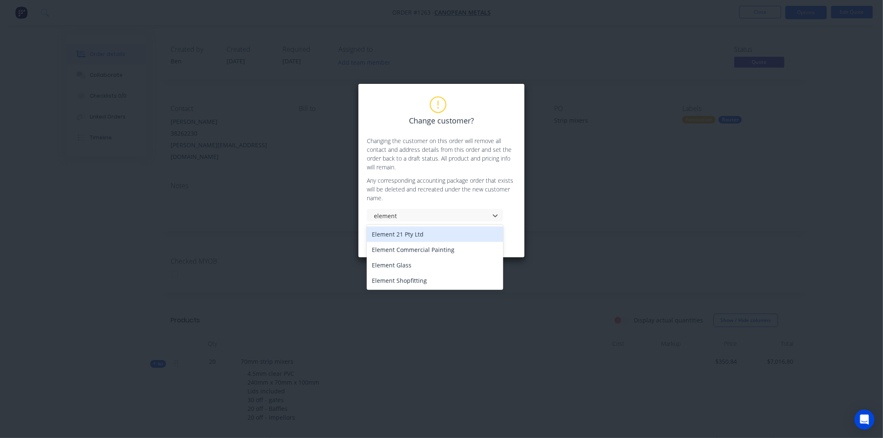
click at [405, 233] on div "Element 21 Pty Ltd" at bounding box center [435, 233] width 136 height 15
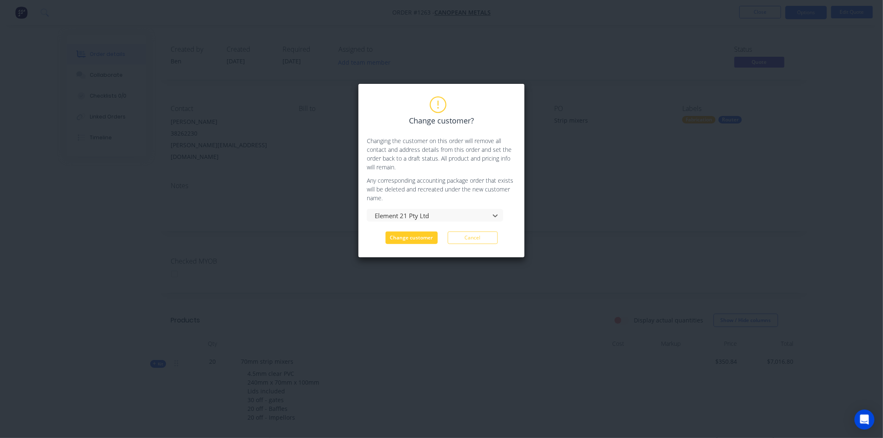
click at [407, 236] on button "Change customer" at bounding box center [411, 237] width 52 height 13
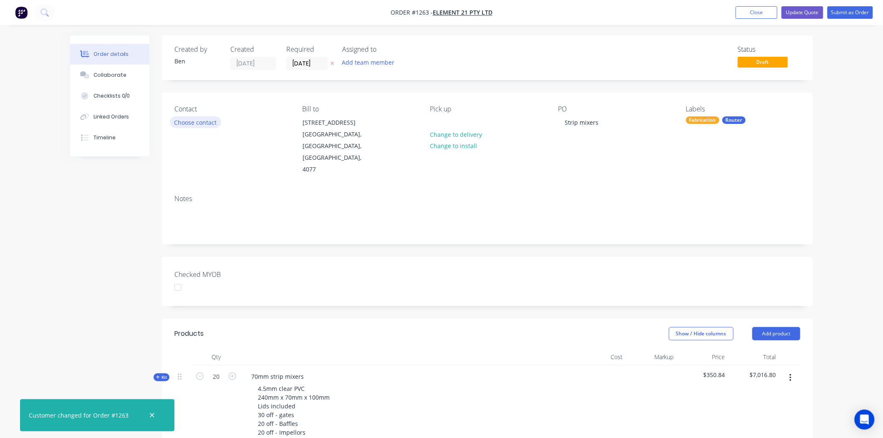
click at [205, 120] on button "Choose contact" at bounding box center [195, 121] width 51 height 11
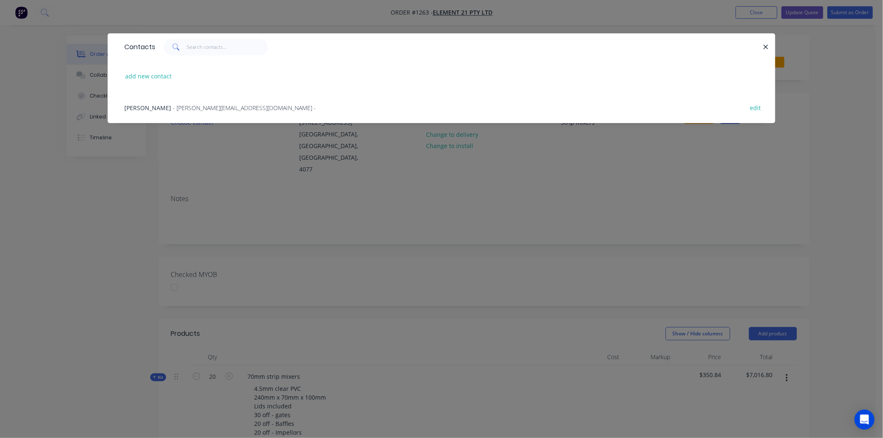
click at [139, 107] on span "David Nakon" at bounding box center [147, 108] width 47 height 8
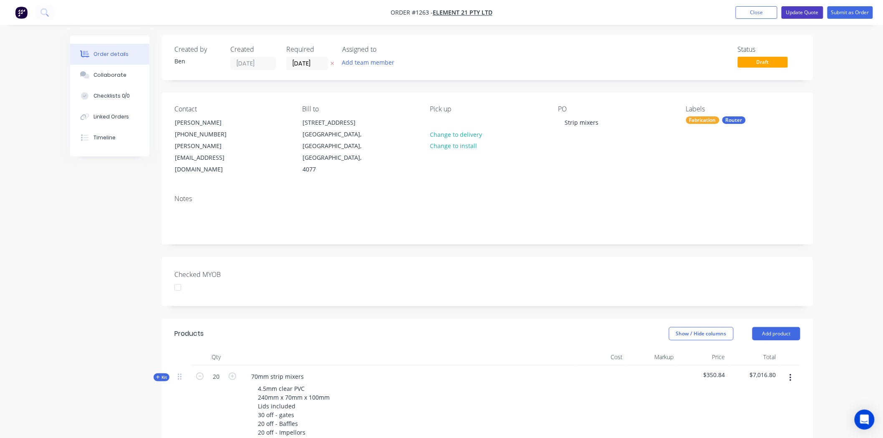
click at [807, 11] on button "Update Quote" at bounding box center [802, 12] width 42 height 13
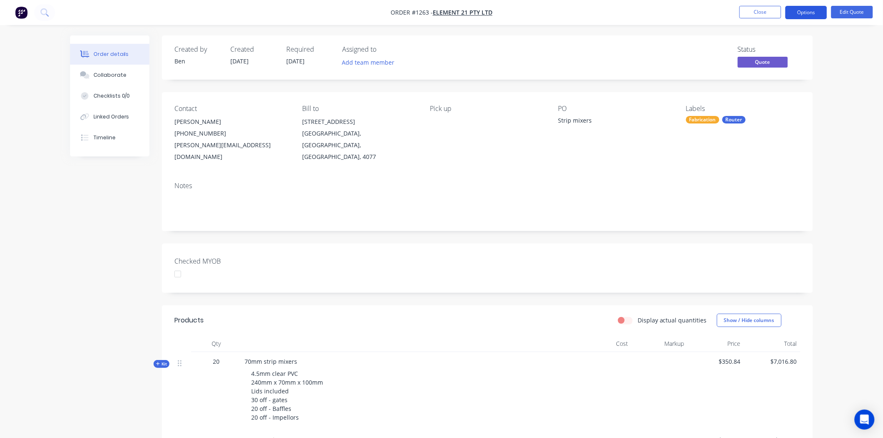
click at [810, 12] on button "Options" at bounding box center [806, 12] width 42 height 13
click at [604, 214] on div "Notes" at bounding box center [487, 203] width 651 height 56
click at [102, 134] on div "Timeline" at bounding box center [104, 138] width 22 height 8
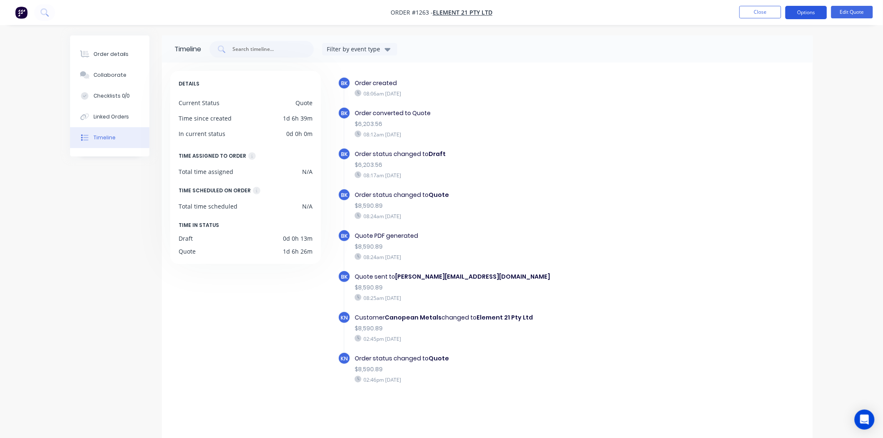
click at [807, 9] on button "Options" at bounding box center [806, 12] width 42 height 13
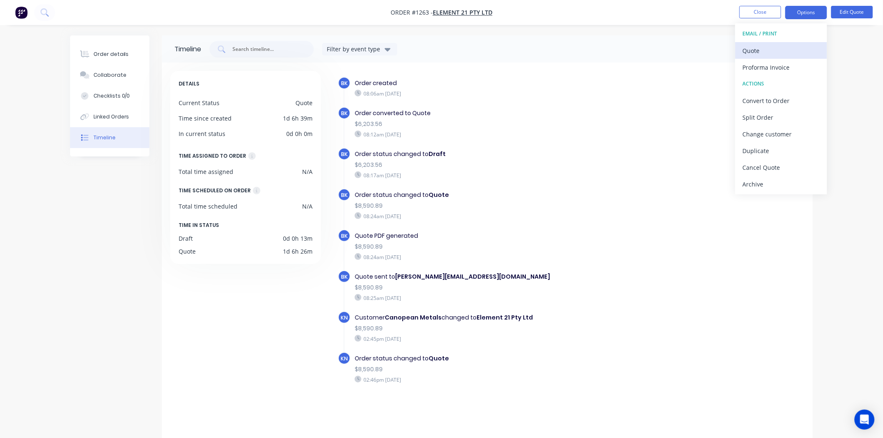
click at [767, 48] on div "Quote" at bounding box center [780, 51] width 77 height 12
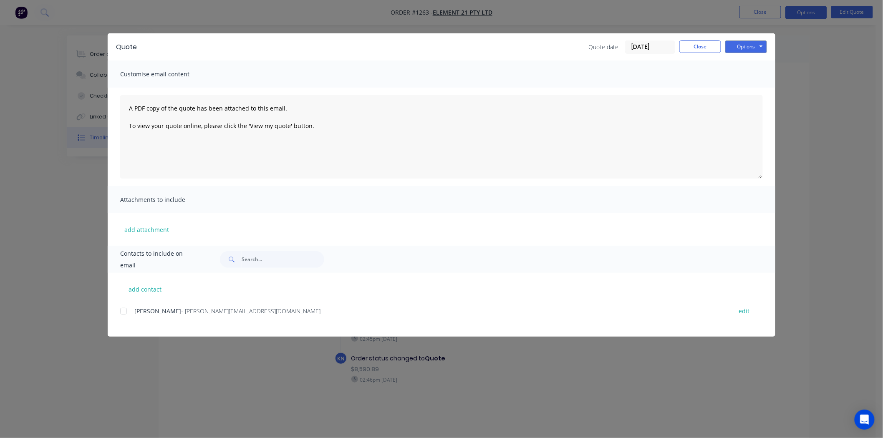
click at [128, 312] on div at bounding box center [123, 311] width 17 height 17
click at [747, 43] on button "Options" at bounding box center [746, 46] width 42 height 13
click at [755, 89] on button "Email" at bounding box center [751, 89] width 53 height 14
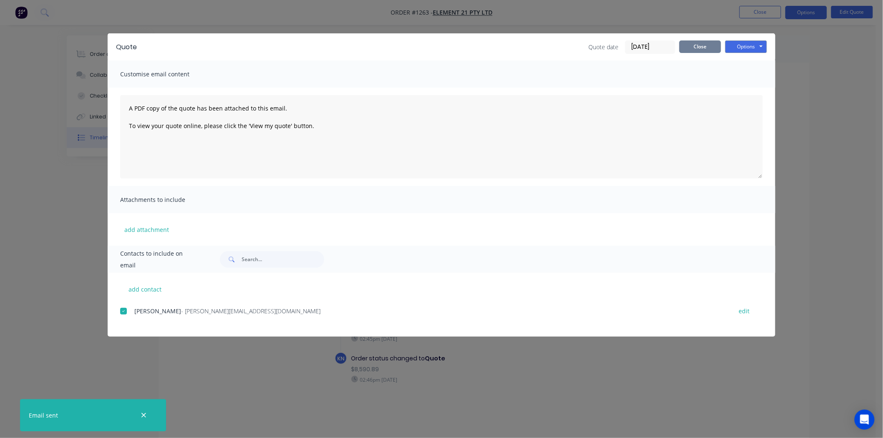
click at [702, 49] on button "Close" at bounding box center [700, 46] width 42 height 13
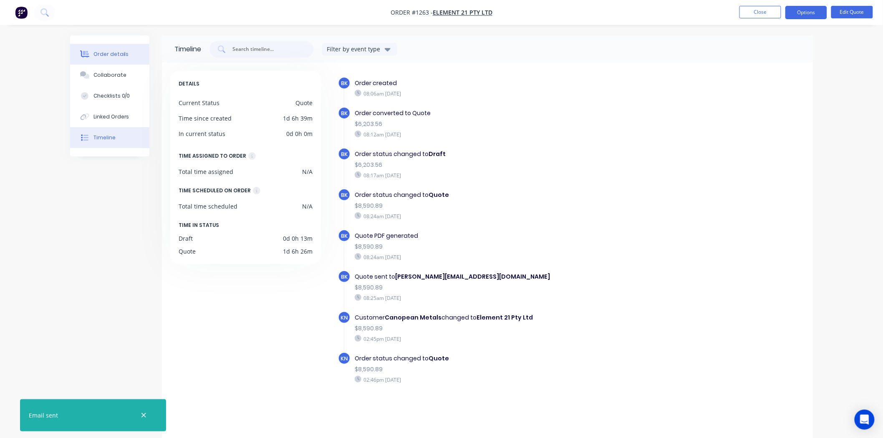
click at [115, 53] on div "Order details" at bounding box center [110, 54] width 35 height 8
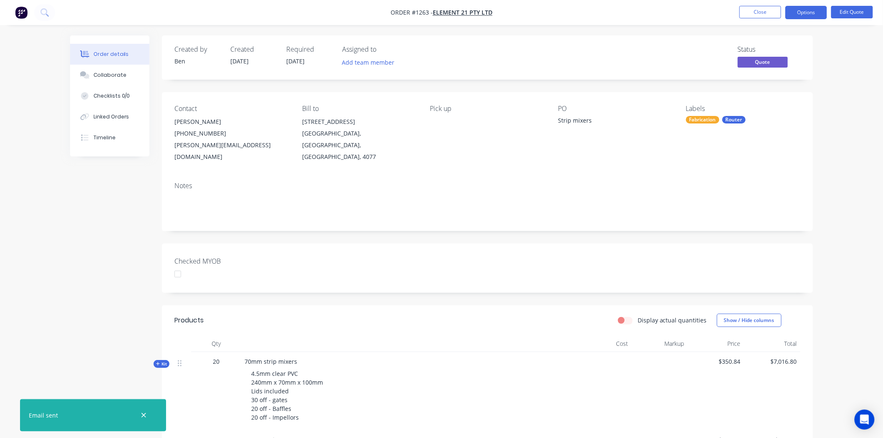
click at [180, 266] on div at bounding box center [177, 274] width 17 height 17
click at [807, 13] on button "Options" at bounding box center [806, 12] width 42 height 13
click at [298, 221] on div "Created by Ben Created 25/08/25 Required 25/08/25 Assigned to Add team member S…" at bounding box center [487, 348] width 651 height 626
click at [176, 266] on div at bounding box center [177, 274] width 17 height 17
click at [760, 10] on button "Close" at bounding box center [760, 12] width 42 height 13
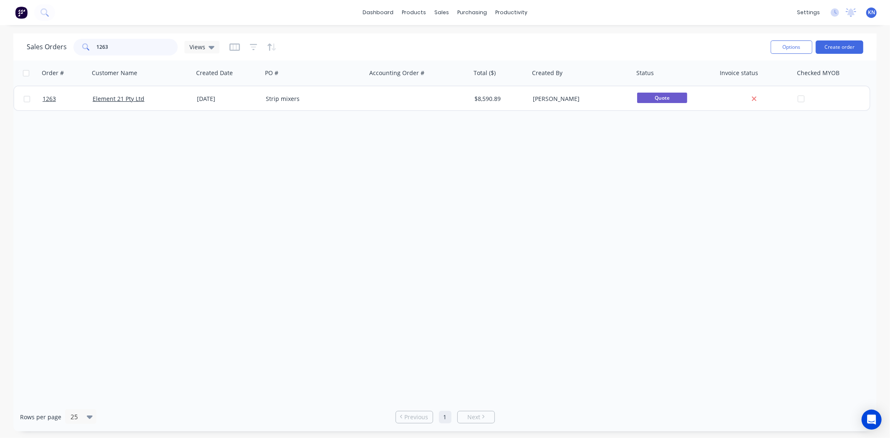
click at [118, 48] on input "1263" at bounding box center [137, 47] width 81 height 17
type input "1"
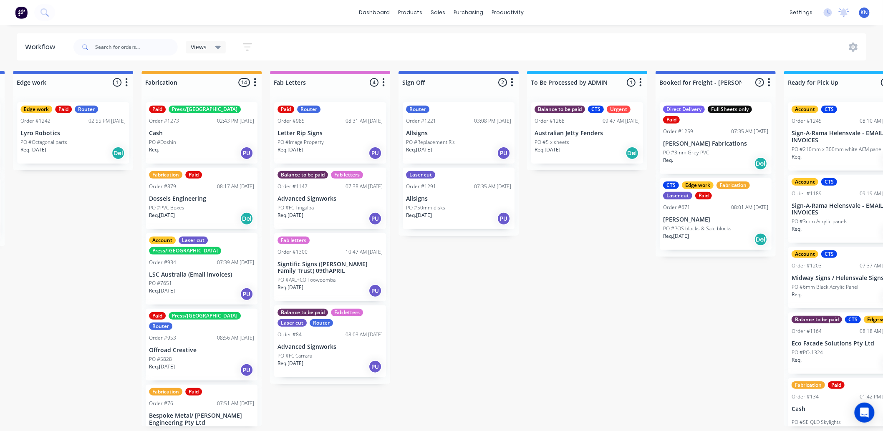
scroll to position [0, 1112]
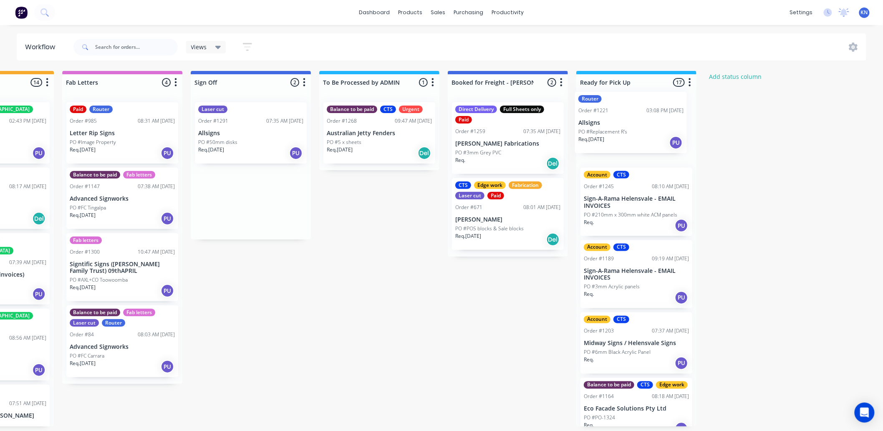
drag, startPoint x: 226, startPoint y: 123, endPoint x: 616, endPoint y: 112, distance: 389.7
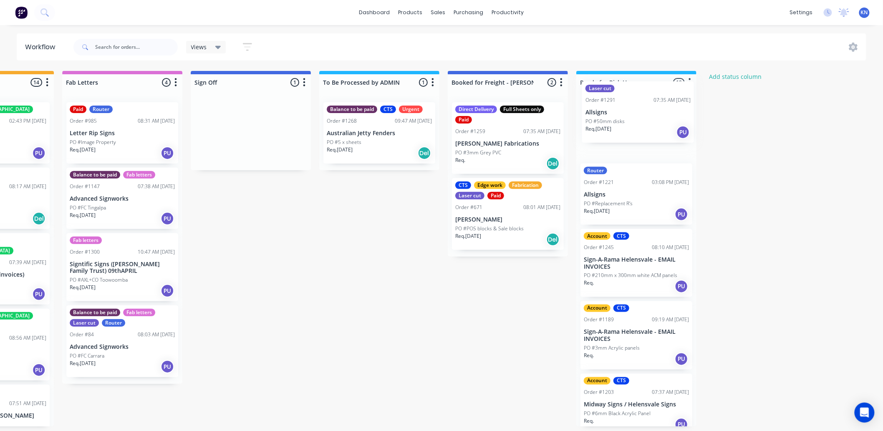
drag, startPoint x: 227, startPoint y: 132, endPoint x: 619, endPoint y: 110, distance: 392.3
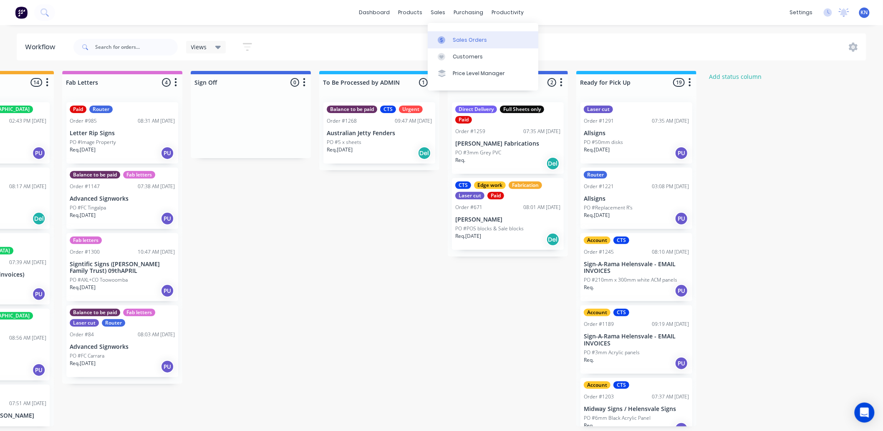
click at [460, 39] on div "Sales Orders" at bounding box center [470, 40] width 34 height 8
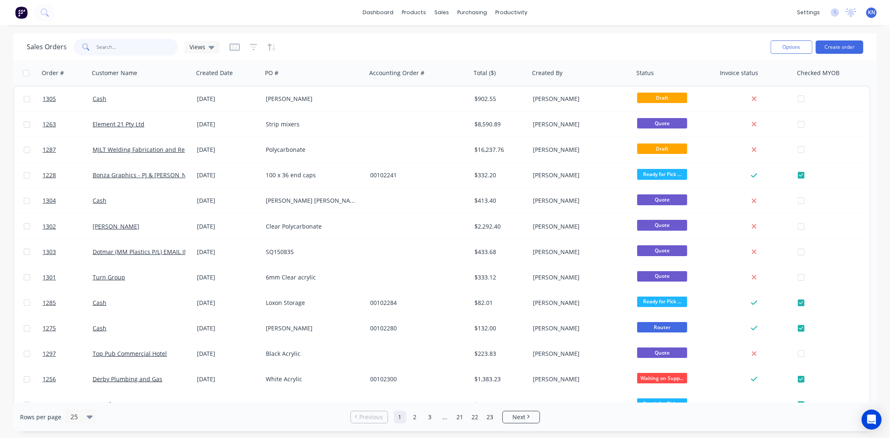
click at [124, 51] on input "text" at bounding box center [137, 47] width 81 height 17
type input "1291"
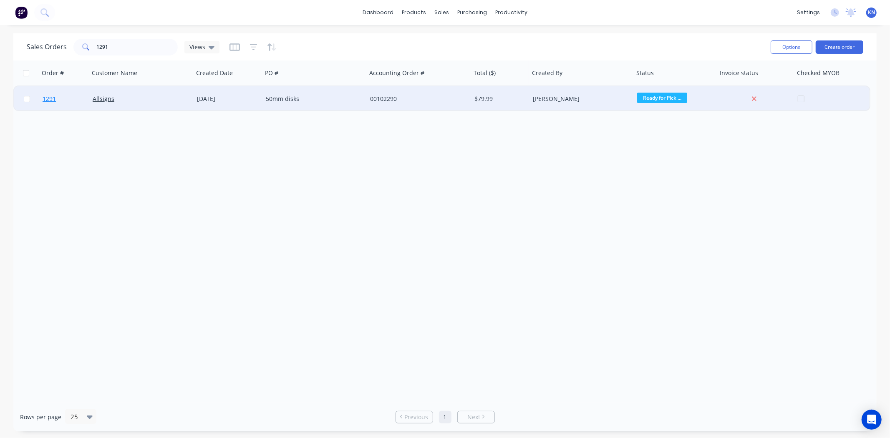
click at [47, 95] on span "1291" at bounding box center [49, 99] width 13 height 8
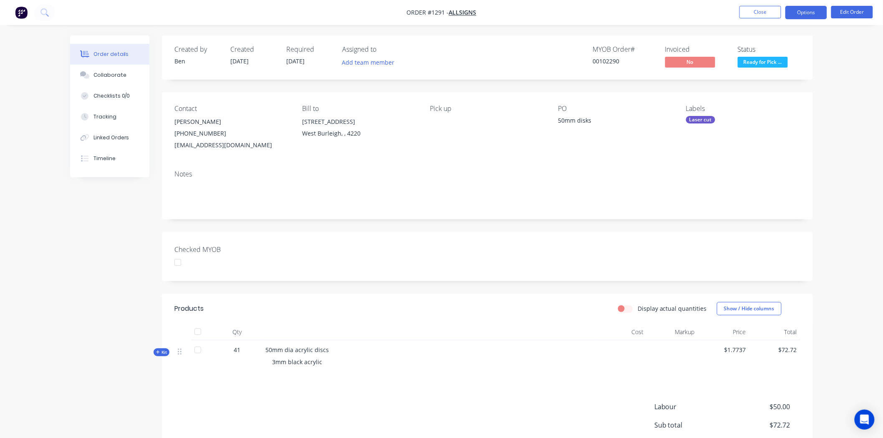
click at [802, 13] on button "Options" at bounding box center [806, 12] width 42 height 13
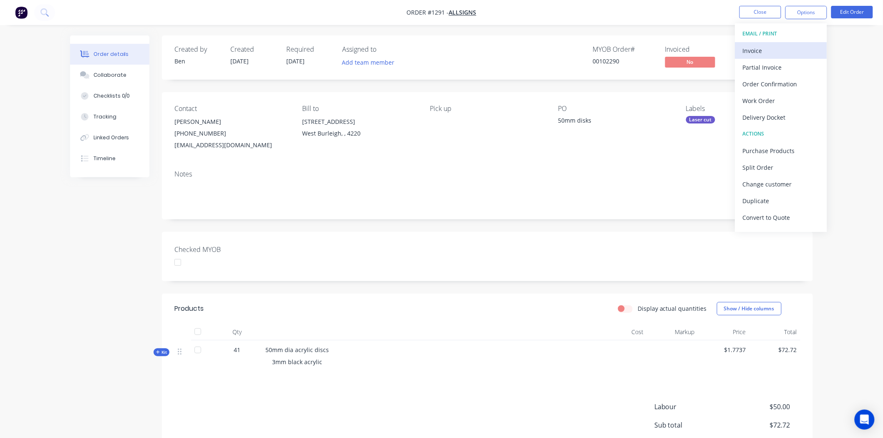
click at [755, 49] on div "Invoice" at bounding box center [780, 51] width 77 height 12
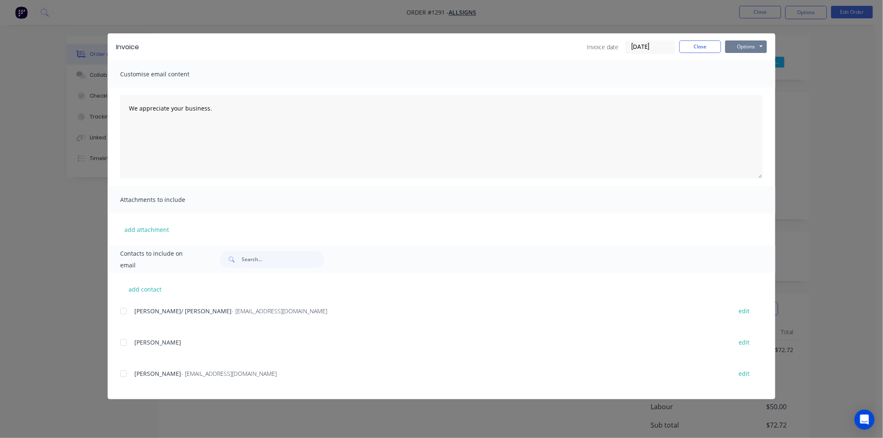
click at [743, 44] on button "Options" at bounding box center [746, 46] width 42 height 13
click at [755, 73] on button "Print" at bounding box center [751, 75] width 53 height 14
click at [703, 48] on button "Close" at bounding box center [700, 46] width 42 height 13
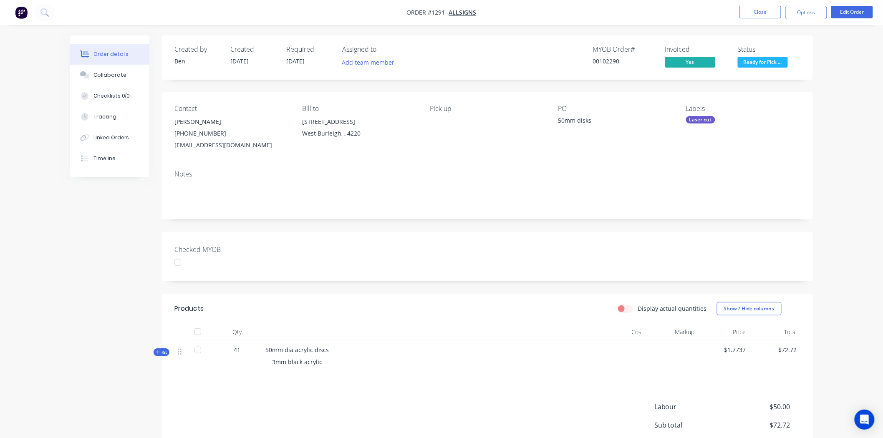
click at [179, 262] on div at bounding box center [177, 262] width 17 height 17
click at [770, 12] on button "Close" at bounding box center [760, 12] width 42 height 13
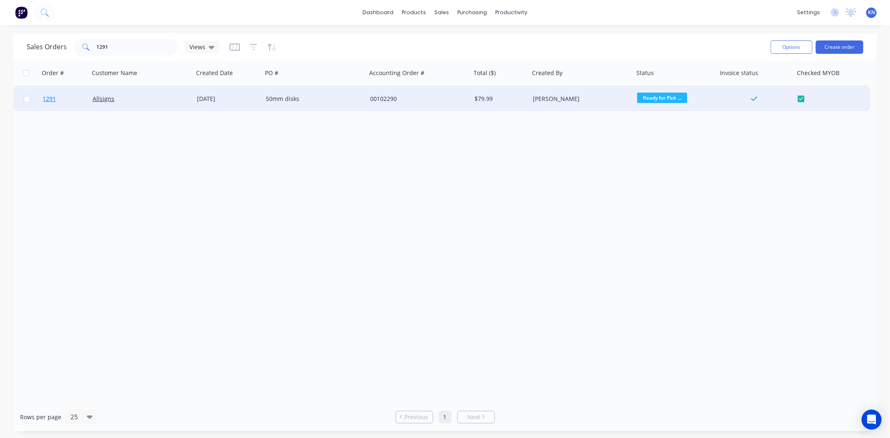
click at [48, 98] on span "1291" at bounding box center [49, 99] width 13 height 8
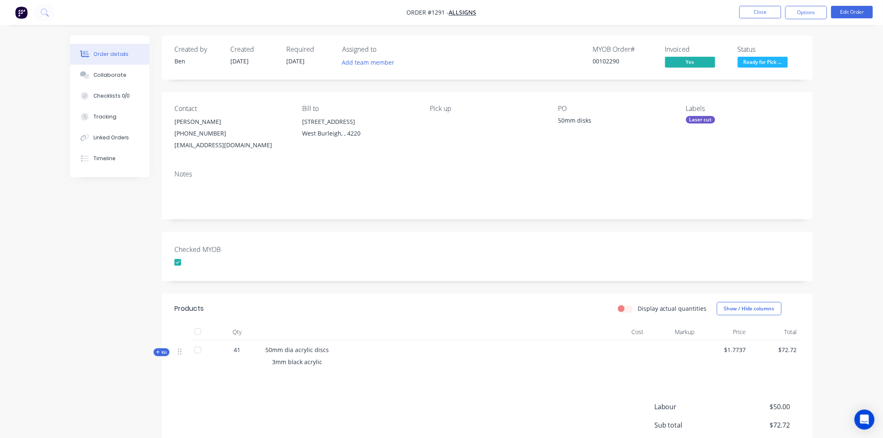
click at [418, 226] on div "Created by [PERSON_NAME] Created [DATE] Required [DATE] Assigned to Add team me…" at bounding box center [487, 272] width 651 height 475
click at [754, 10] on button "Close" at bounding box center [760, 12] width 42 height 13
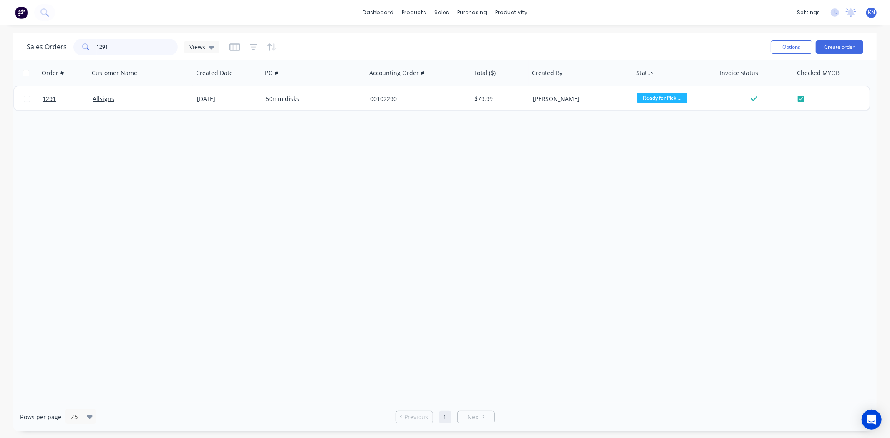
click at [121, 46] on input "1291" at bounding box center [137, 47] width 81 height 17
type input "1221"
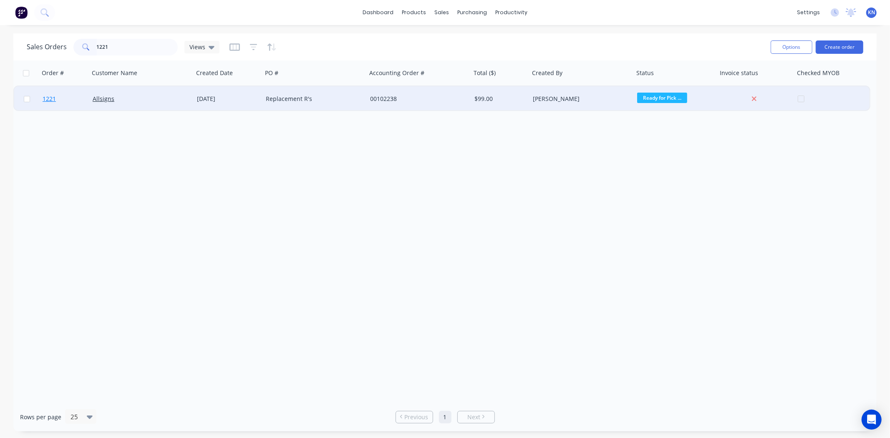
click at [51, 97] on span "1221" at bounding box center [49, 99] width 13 height 8
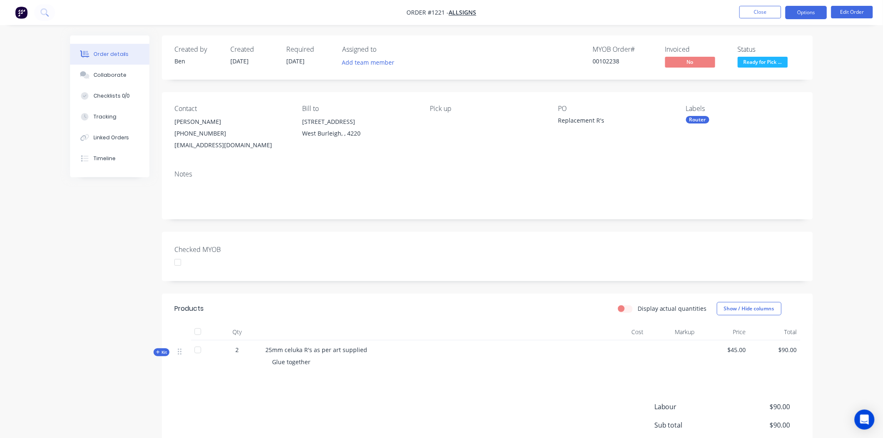
click at [811, 11] on button "Options" at bounding box center [806, 12] width 42 height 13
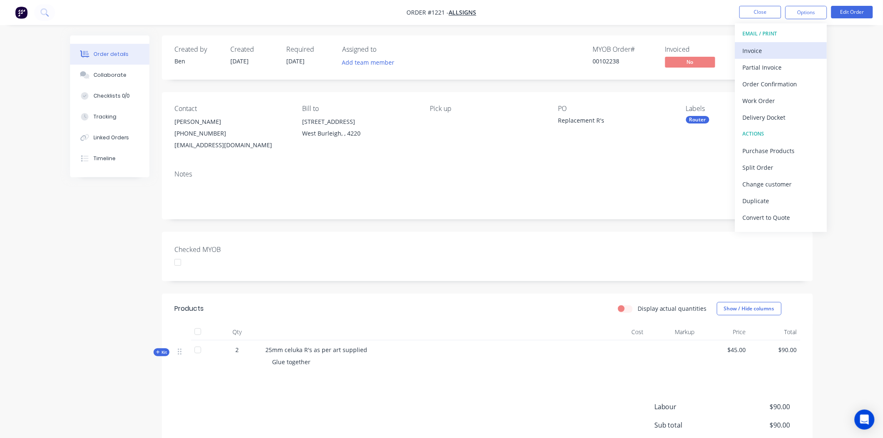
click at [762, 50] on div "Invoice" at bounding box center [780, 51] width 77 height 12
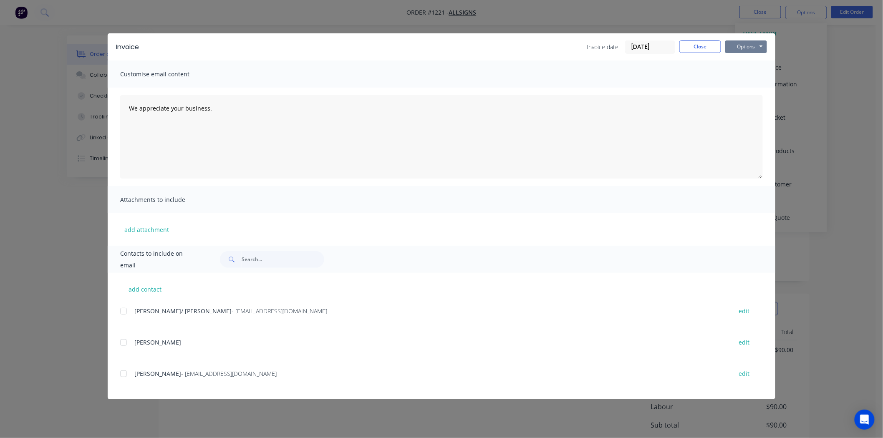
click at [741, 43] on button "Options" at bounding box center [746, 46] width 42 height 13
click at [755, 74] on button "Print" at bounding box center [751, 75] width 53 height 14
click at [690, 41] on button "Close" at bounding box center [700, 46] width 42 height 13
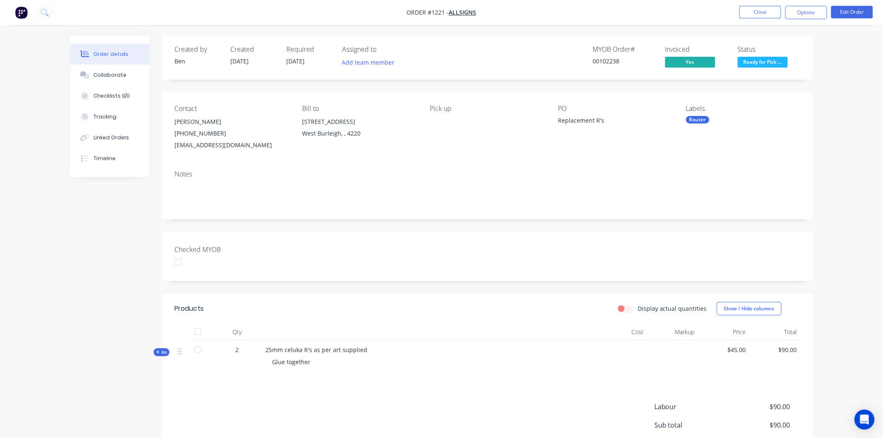
click at [179, 262] on div at bounding box center [177, 262] width 17 height 17
click at [434, 222] on div "Created by [PERSON_NAME] Created [DATE] Required [DATE] Assigned to Add team me…" at bounding box center [487, 272] width 651 height 475
click at [704, 119] on div "Router" at bounding box center [697, 120] width 23 height 8
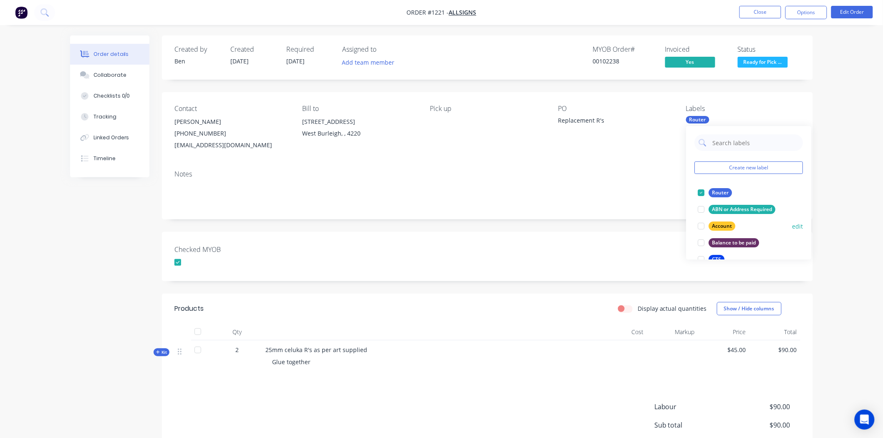
click at [701, 227] on div at bounding box center [700, 226] width 17 height 17
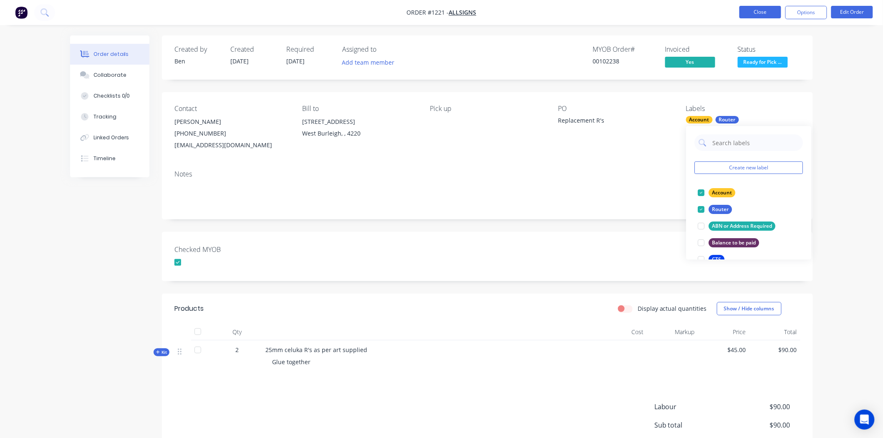
click at [764, 10] on button "Close" at bounding box center [760, 12] width 42 height 13
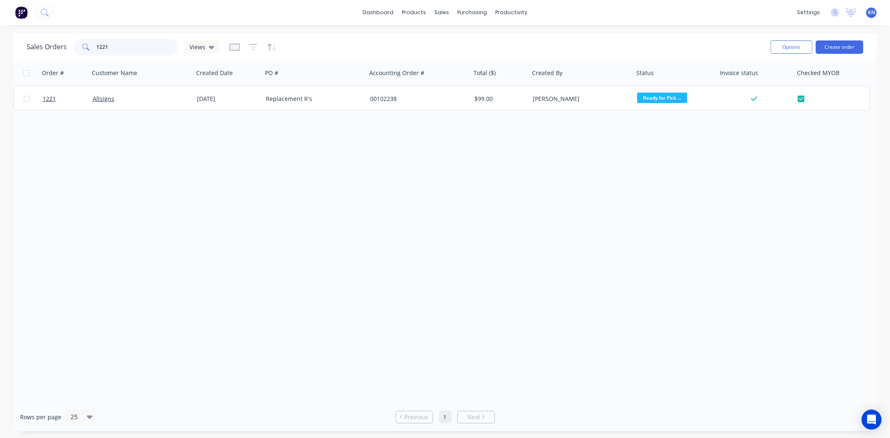
click at [130, 40] on input "1221" at bounding box center [137, 47] width 81 height 17
click at [263, 212] on div "Order # Customer Name Created Date PO # Accounting Order # Total ($) Created By…" at bounding box center [444, 231] width 863 height 342
click at [146, 49] on input "1221" at bounding box center [137, 47] width 81 height 17
type input "1"
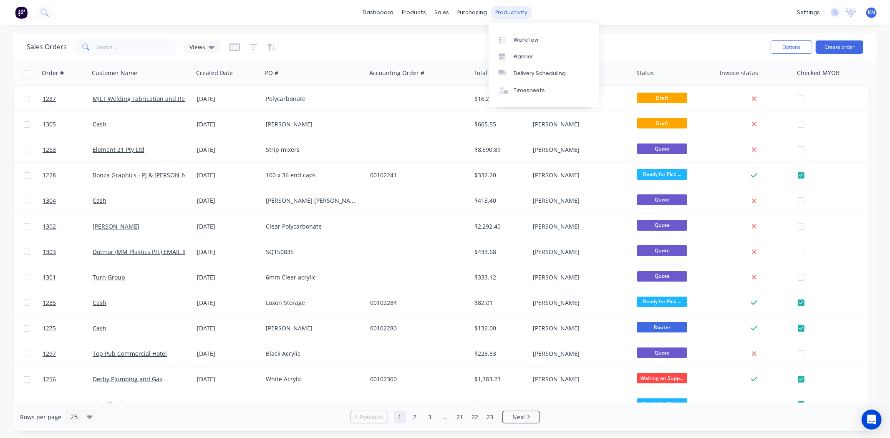
click at [510, 10] on div "productivity" at bounding box center [511, 12] width 40 height 13
click at [530, 38] on div "Workflow" at bounding box center [525, 40] width 25 height 8
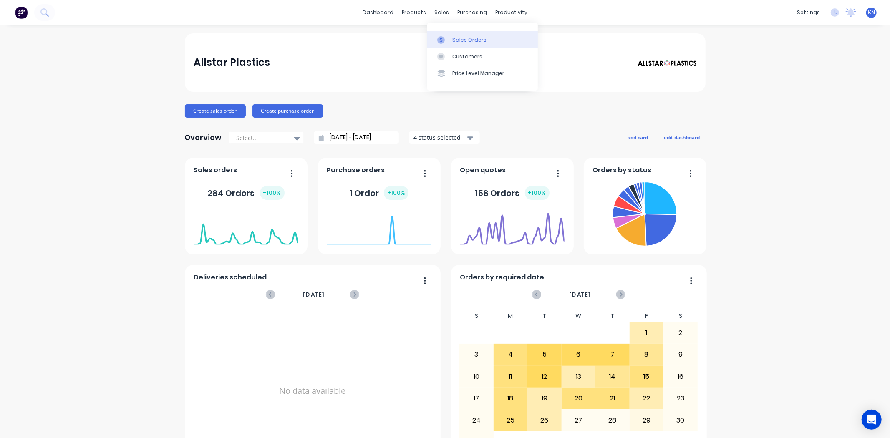
click at [458, 38] on div "Sales Orders" at bounding box center [469, 40] width 34 height 8
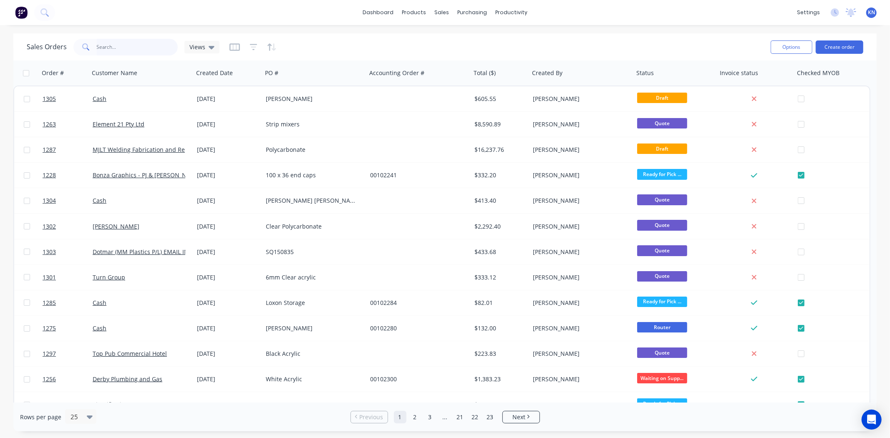
click at [120, 45] on input "text" at bounding box center [137, 47] width 81 height 17
click at [515, 10] on div "productivity" at bounding box center [511, 12] width 40 height 13
click at [524, 40] on div "Workflow" at bounding box center [525, 40] width 25 height 8
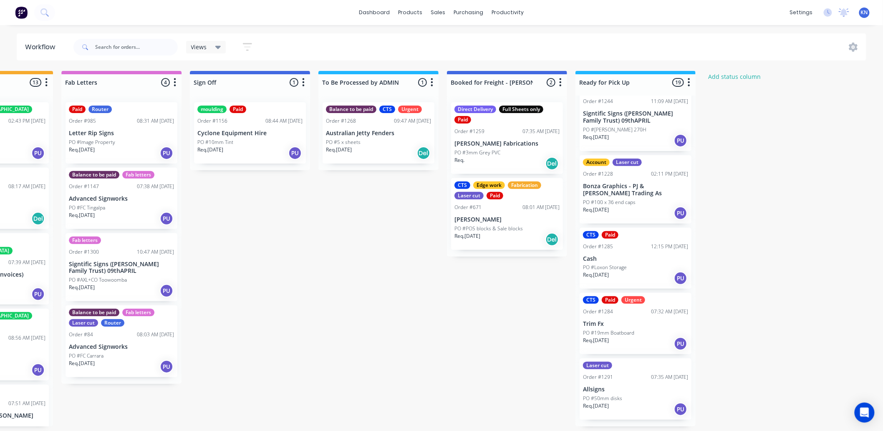
scroll to position [973, 0]
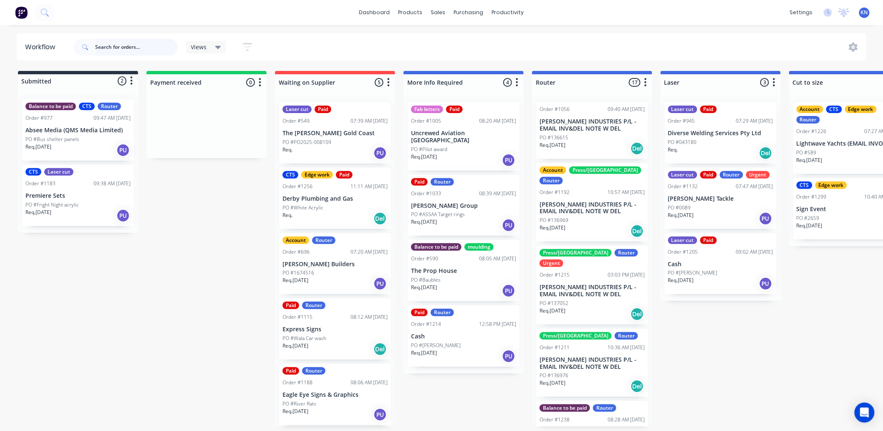
drag, startPoint x: 144, startPoint y: 48, endPoint x: 145, endPoint y: 43, distance: 5.1
click at [145, 48] on input "text" at bounding box center [136, 47] width 83 height 17
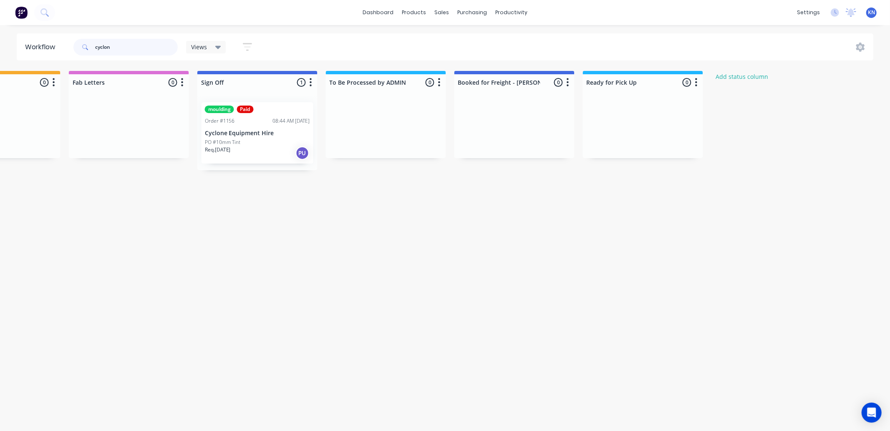
scroll to position [0, 1106]
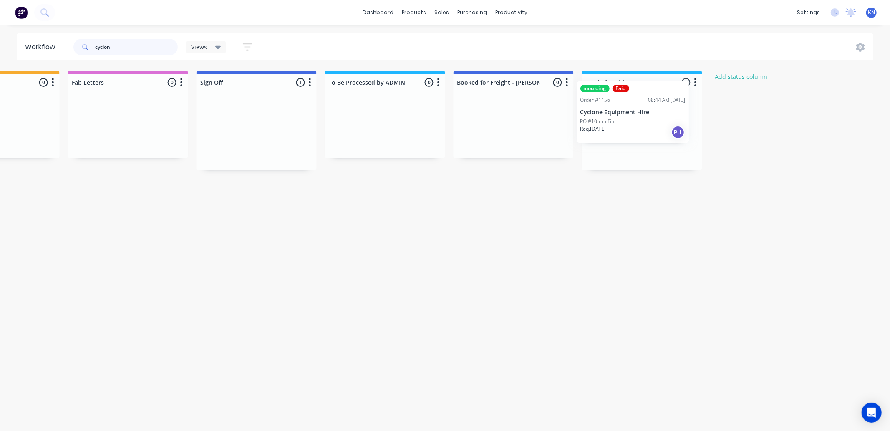
drag, startPoint x: 226, startPoint y: 136, endPoint x: 611, endPoint y: 113, distance: 385.6
type input "cyclon"
click at [640, 132] on p "Cyclone Equipment Hire" at bounding box center [641, 133] width 105 height 7
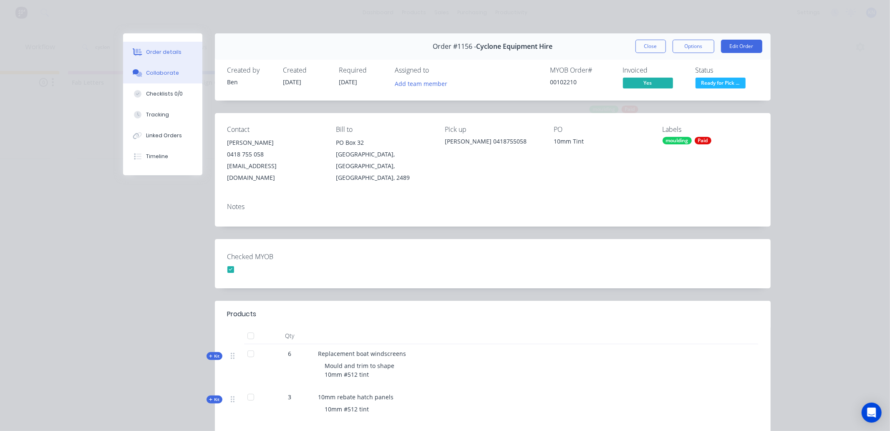
click at [160, 72] on div "Collaborate" at bounding box center [162, 73] width 33 height 8
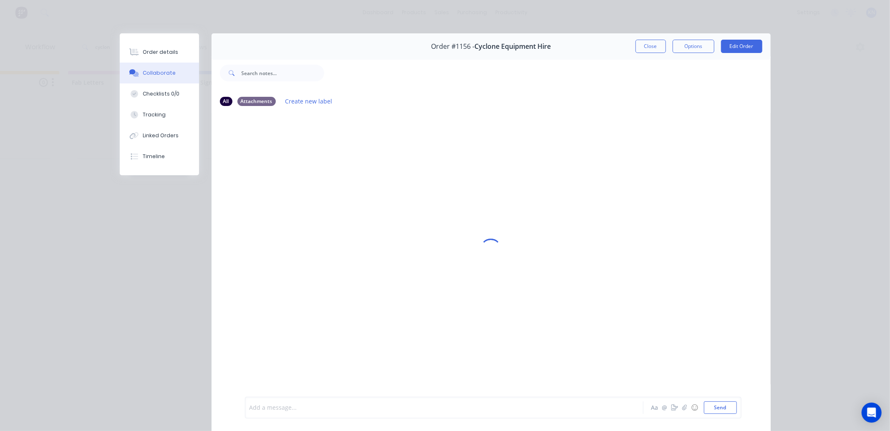
click at [317, 410] on div at bounding box center [432, 407] width 365 height 9
click at [713, 405] on button "Send" at bounding box center [720, 407] width 33 height 13
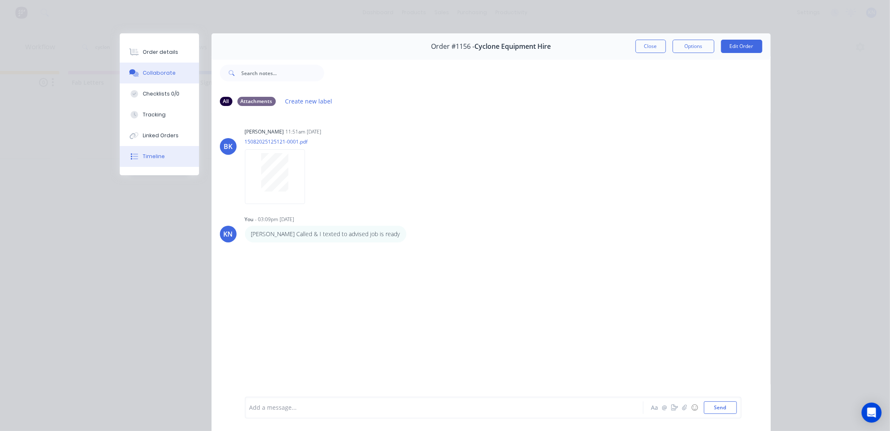
click at [153, 155] on div "Timeline" at bounding box center [154, 157] width 22 height 8
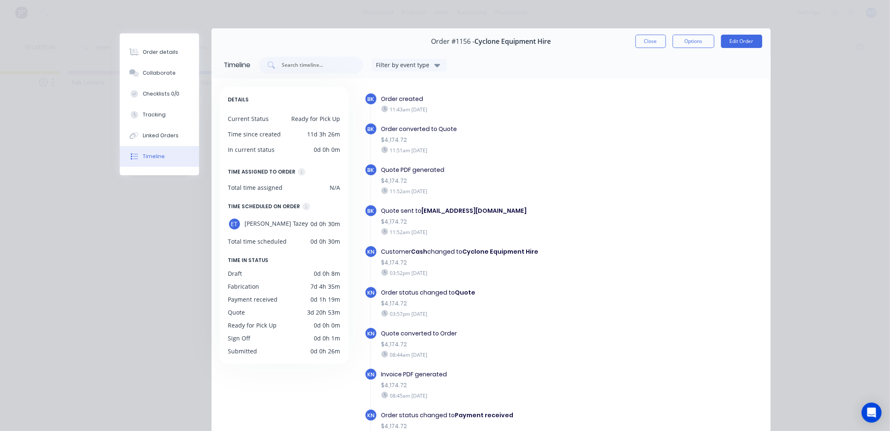
scroll to position [0, 0]
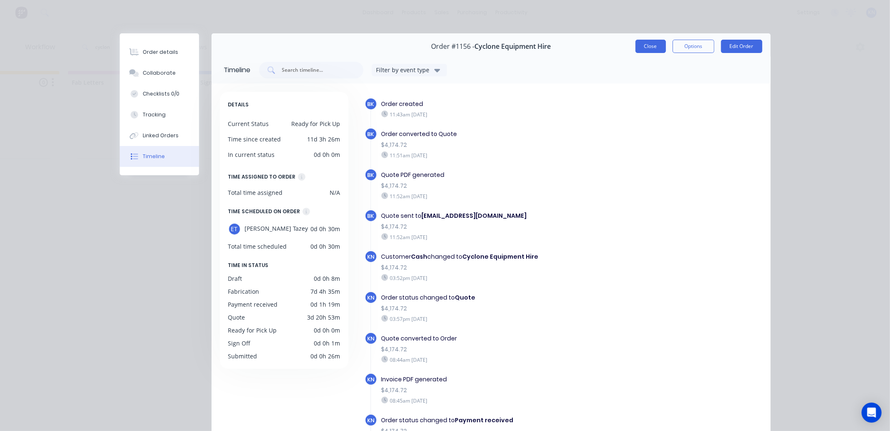
click at [648, 47] on button "Close" at bounding box center [650, 46] width 30 height 13
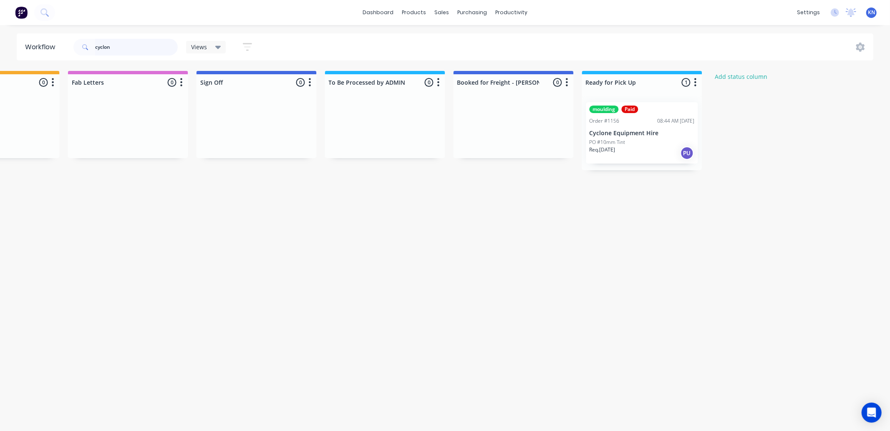
drag, startPoint x: 141, startPoint y: 46, endPoint x: 92, endPoint y: 42, distance: 48.9
click at [92, 42] on div "cyclon" at bounding box center [125, 47] width 104 height 17
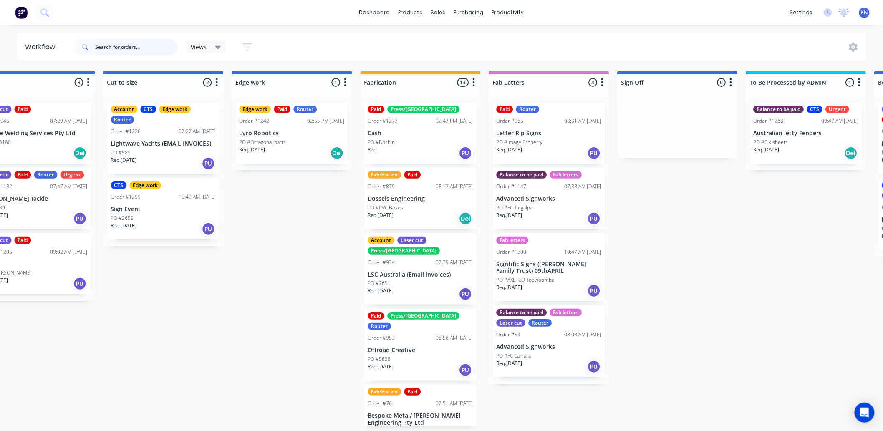
scroll to position [0, 1113]
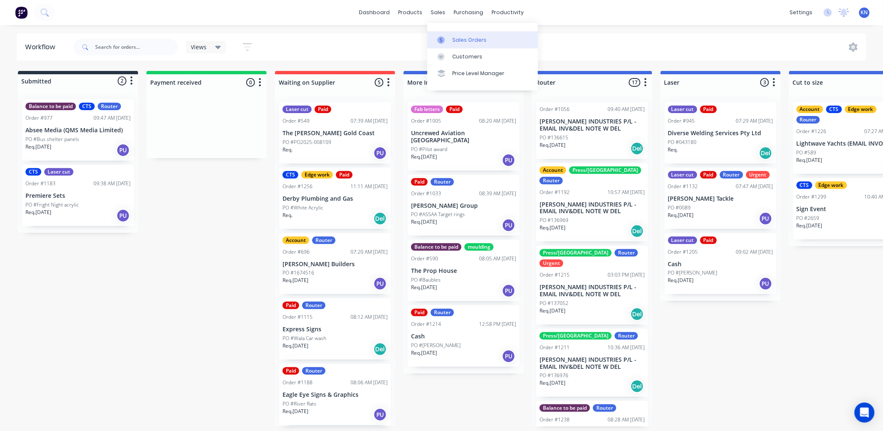
click at [465, 36] on div "Sales Orders" at bounding box center [469, 40] width 34 height 8
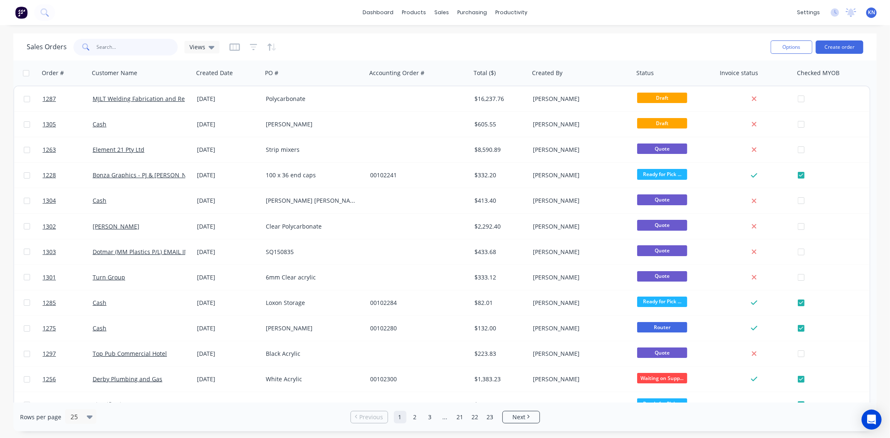
click at [118, 45] on input "text" at bounding box center [137, 47] width 81 height 17
type input "1237"
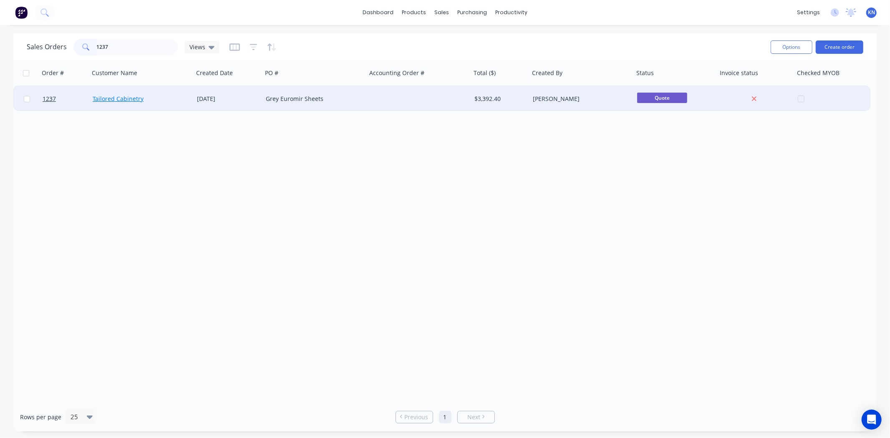
click at [102, 99] on link "Tailored Cabinetry" at bounding box center [118, 99] width 51 height 8
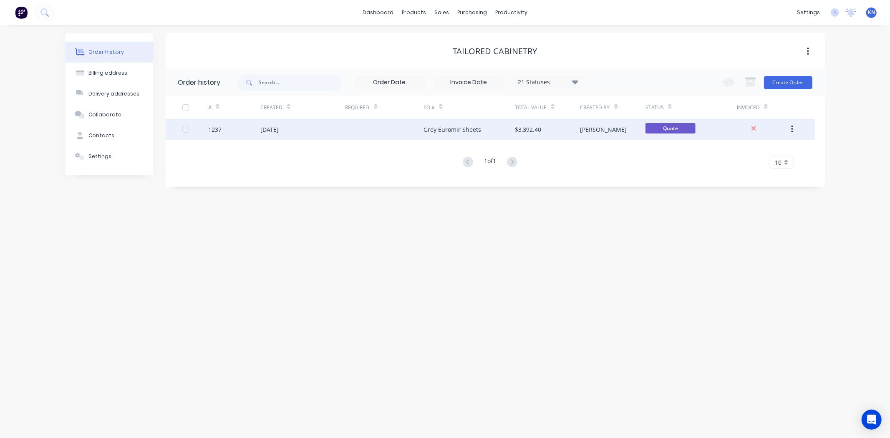
click at [219, 128] on div "1237" at bounding box center [214, 129] width 13 height 9
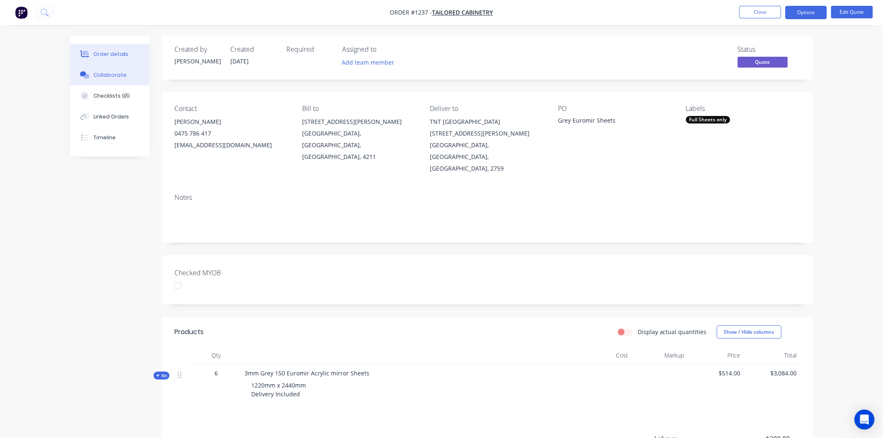
click at [97, 73] on div "Collaborate" at bounding box center [109, 75] width 33 height 8
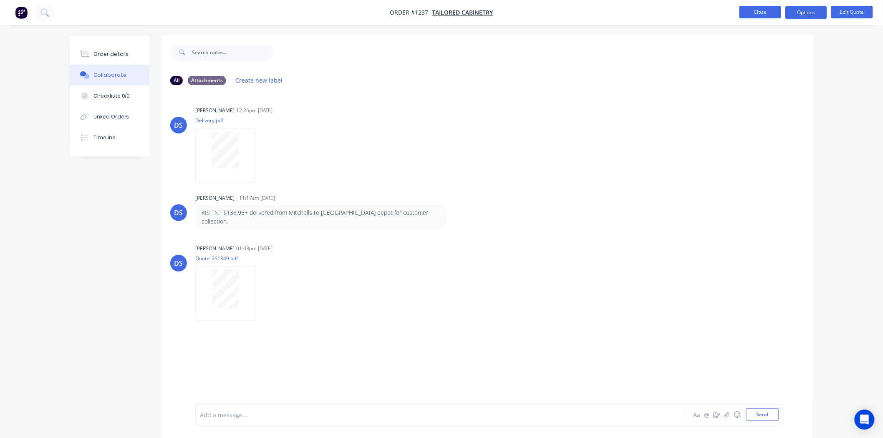
click at [770, 12] on button "Close" at bounding box center [760, 12] width 42 height 13
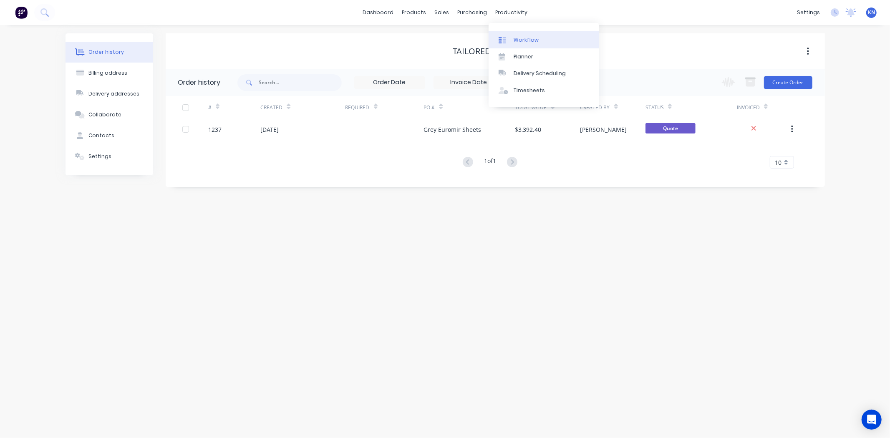
drag, startPoint x: 512, startPoint y: 12, endPoint x: 535, endPoint y: 35, distance: 33.0
click at [512, 12] on div "productivity" at bounding box center [511, 12] width 40 height 13
click at [535, 36] on div "Workflow" at bounding box center [525, 40] width 25 height 8
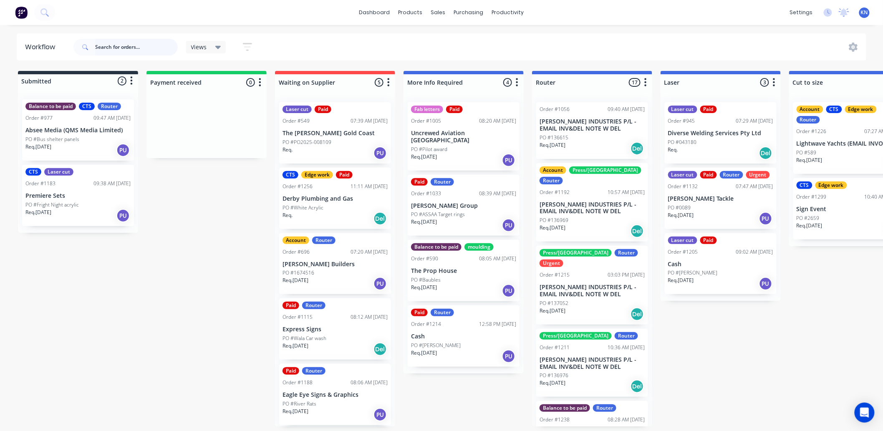
click at [106, 45] on input "text" at bounding box center [136, 47] width 83 height 17
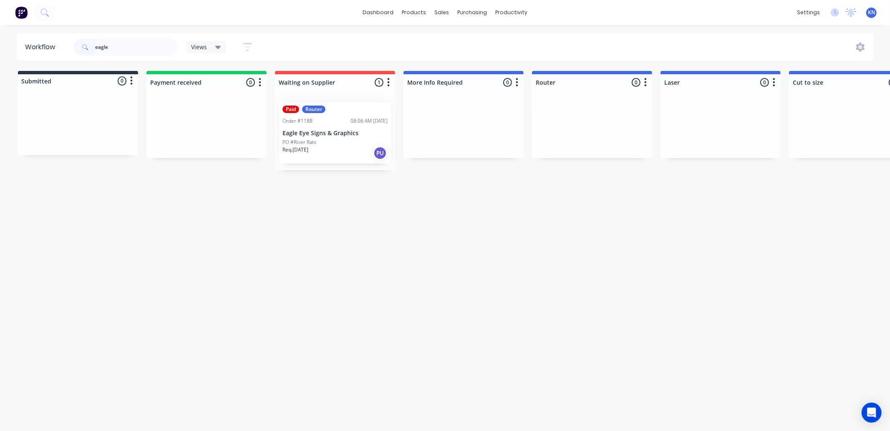
click at [327, 136] on p "Eagle Eye Signs & Graphics" at bounding box center [334, 133] width 105 height 7
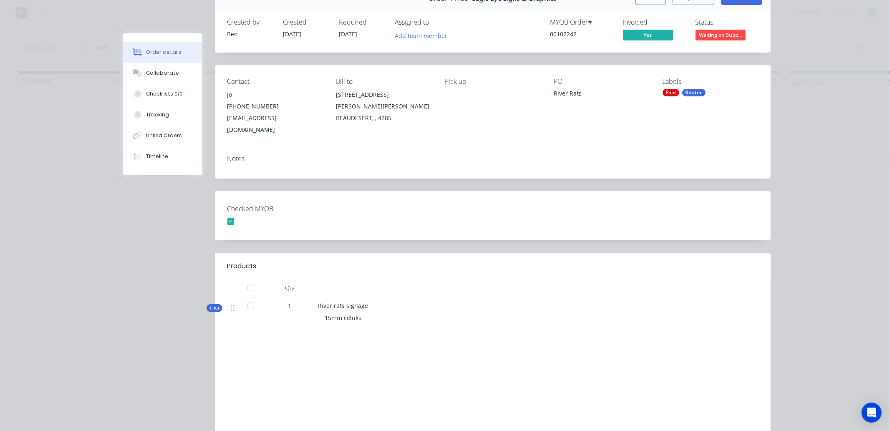
scroll to position [111, 0]
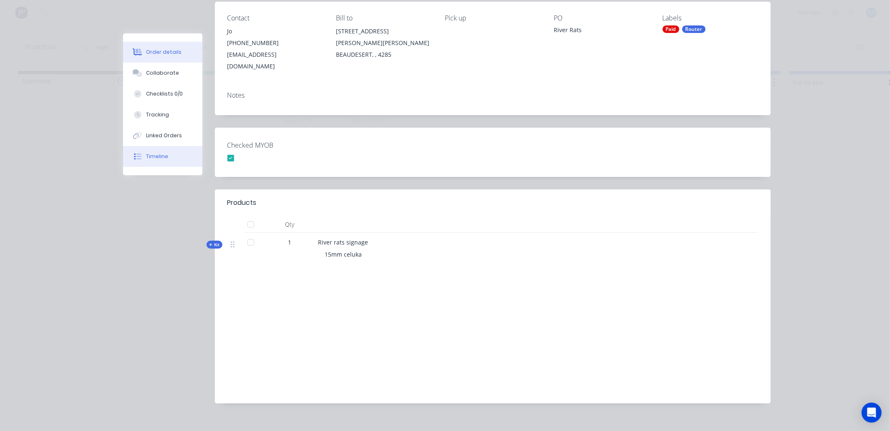
click at [158, 149] on button "Timeline" at bounding box center [162, 156] width 79 height 21
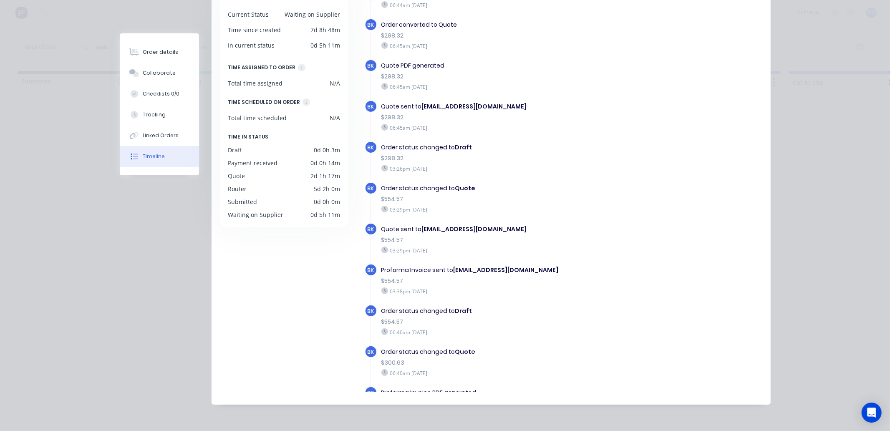
scroll to position [0, 0]
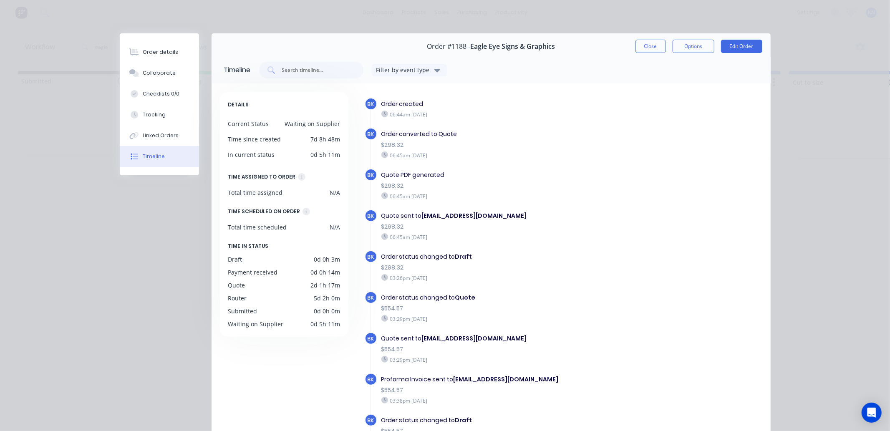
drag, startPoint x: 146, startPoint y: 48, endPoint x: 259, endPoint y: 55, distance: 112.8
click at [146, 48] on div "Order details" at bounding box center [160, 52] width 35 height 8
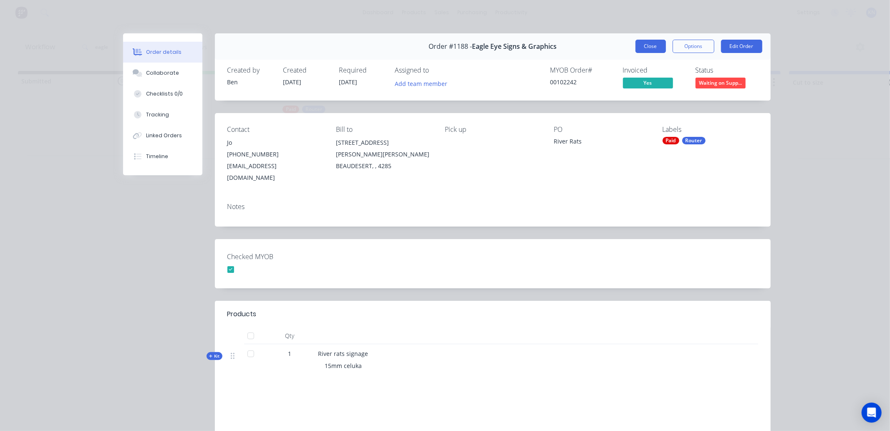
click at [649, 46] on button "Close" at bounding box center [650, 46] width 30 height 13
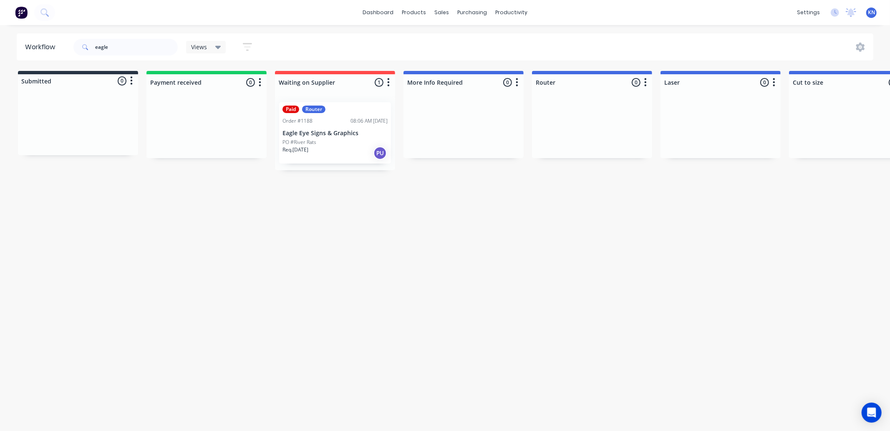
click at [323, 248] on div "Workflow eagle Views Save new view None (Default) edit Ready for Pick Up edit S…" at bounding box center [445, 223] width 890 height 381
click at [135, 48] on input "eagle" at bounding box center [136, 47] width 83 height 17
type input "e"
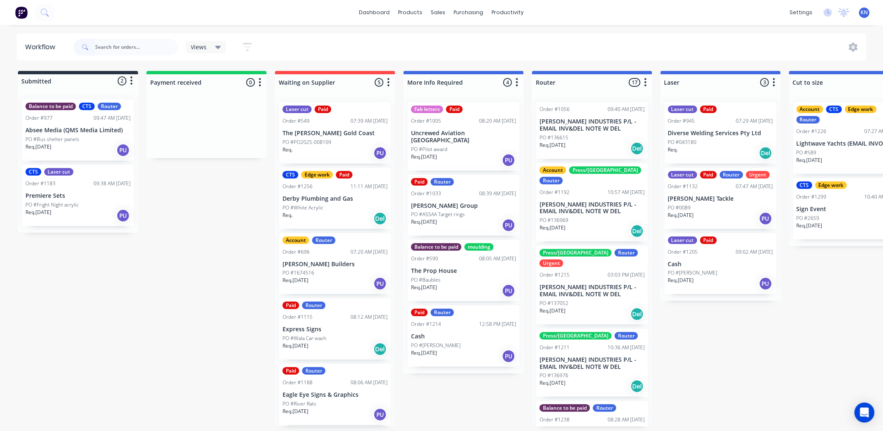
click at [864, 12] on span "KN" at bounding box center [863, 13] width 7 height 8
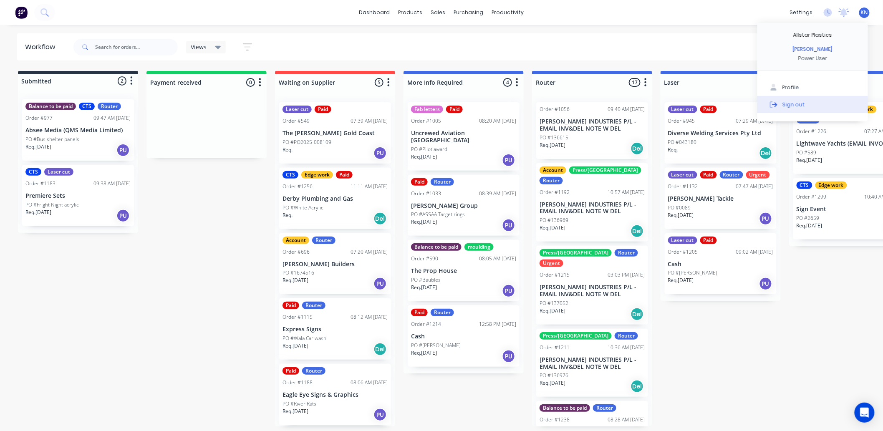
click at [792, 103] on div "Sign out" at bounding box center [793, 105] width 23 height 8
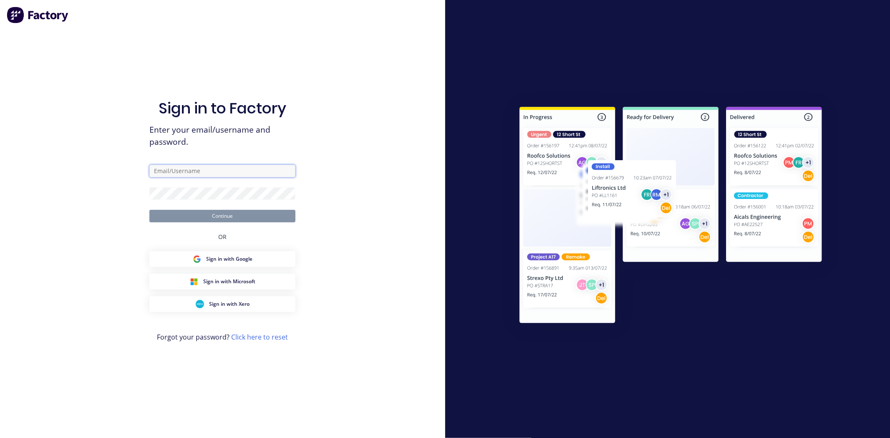
click at [151, 171] on input "text" at bounding box center [222, 171] width 146 height 13
type input "accounts@allstarplastics.com.au"
click at [236, 214] on button "Continue" at bounding box center [222, 216] width 146 height 13
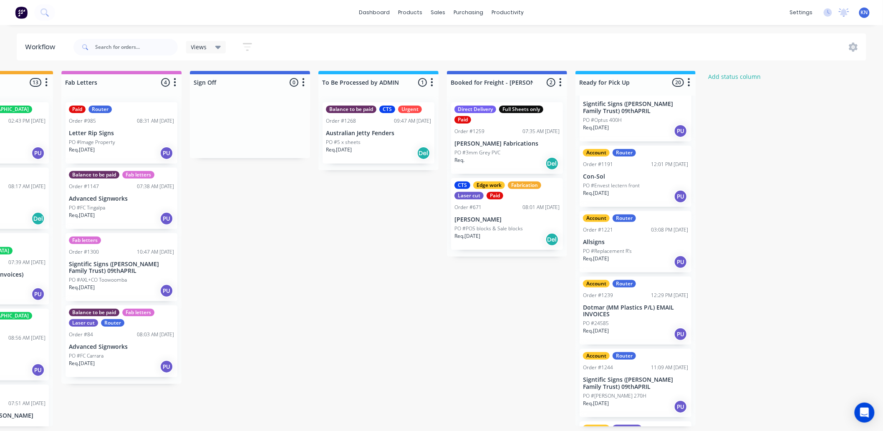
scroll to position [787, 0]
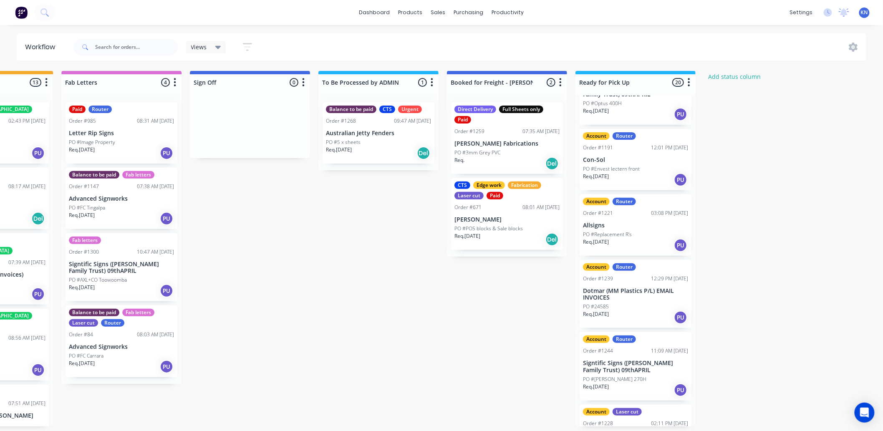
click at [601, 173] on p "PO #Envest lectern front" at bounding box center [611, 169] width 57 height 8
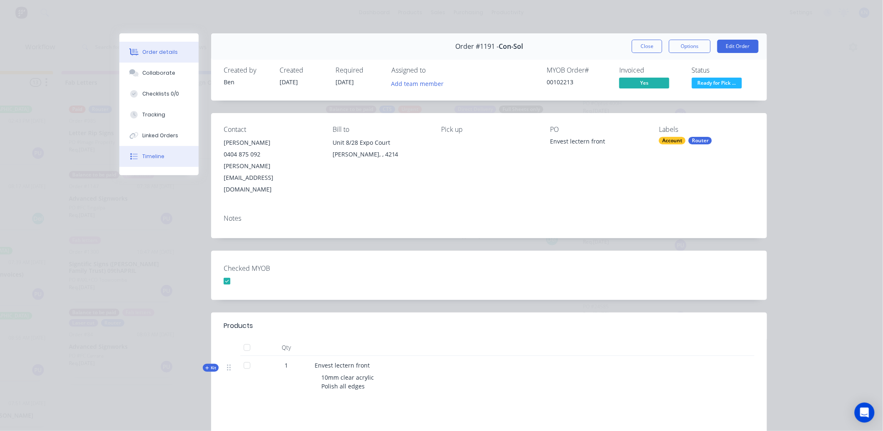
click at [145, 158] on div "Timeline" at bounding box center [154, 157] width 22 height 8
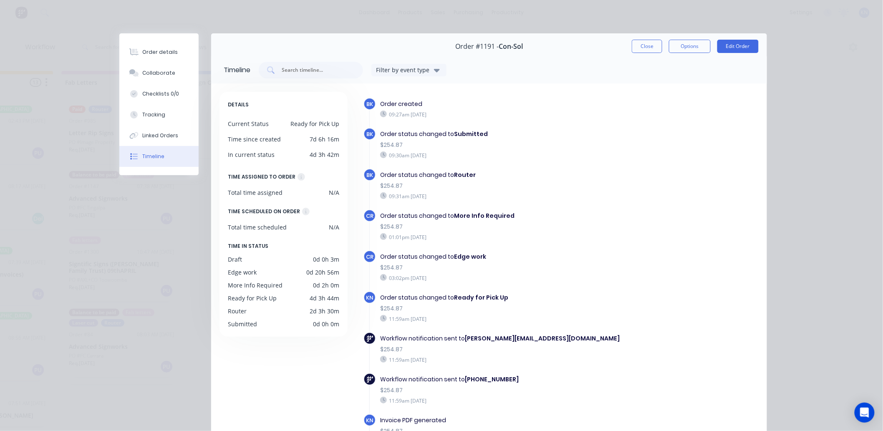
scroll to position [0, 1113]
click at [640, 46] on button "Close" at bounding box center [646, 46] width 30 height 13
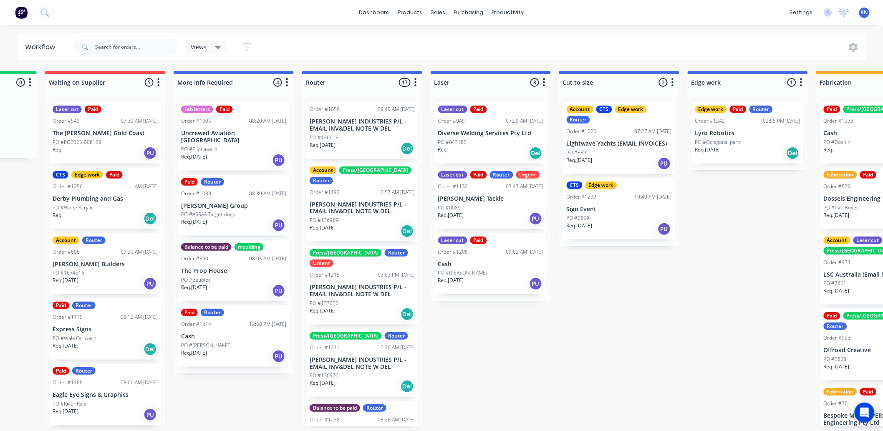
scroll to position [0, 0]
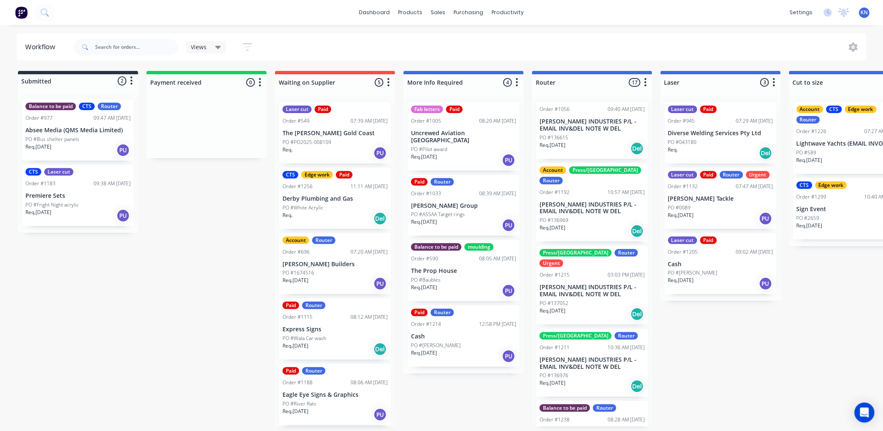
click at [844, 11] on icon at bounding box center [844, 11] width 8 height 7
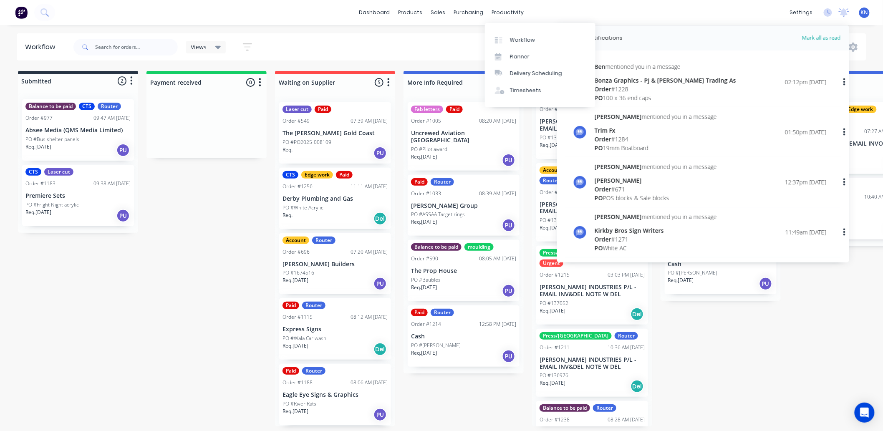
click at [405, 33] on header "Workflow Views Save new view None (Default) edit Ready for Pick Up edit Show/Hi…" at bounding box center [442, 46] width 850 height 27
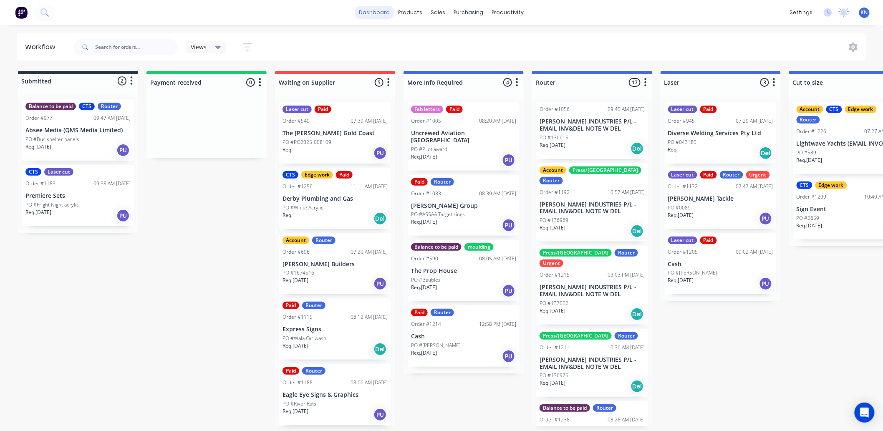
click at [370, 9] on link "dashboard" at bounding box center [374, 12] width 39 height 13
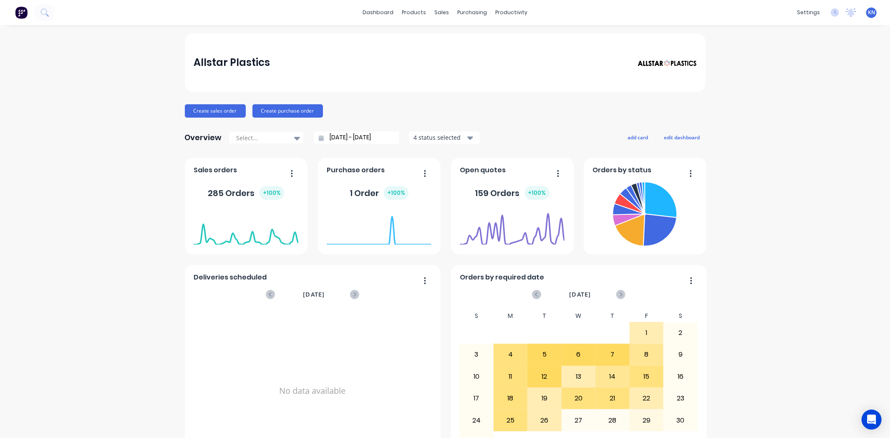
click at [512, 114] on div "Create sales order Create purchase order" at bounding box center [445, 110] width 521 height 13
click at [476, 36] on div "Sales Orders" at bounding box center [469, 40] width 34 height 8
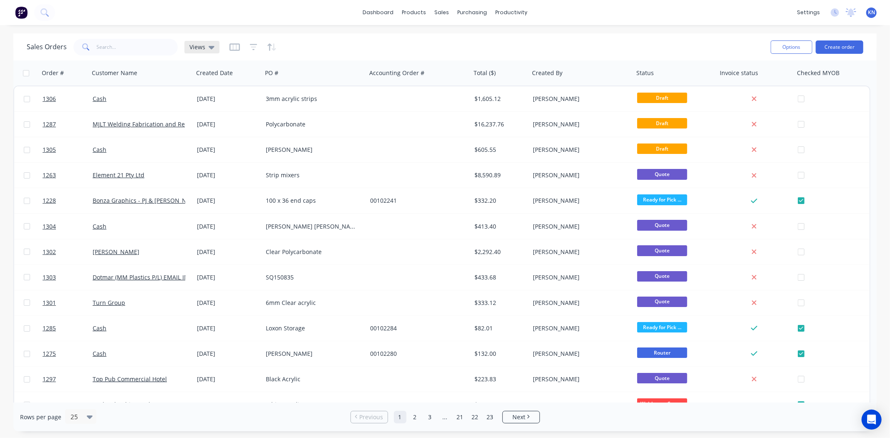
click at [203, 42] on div "Views" at bounding box center [201, 47] width 35 height 13
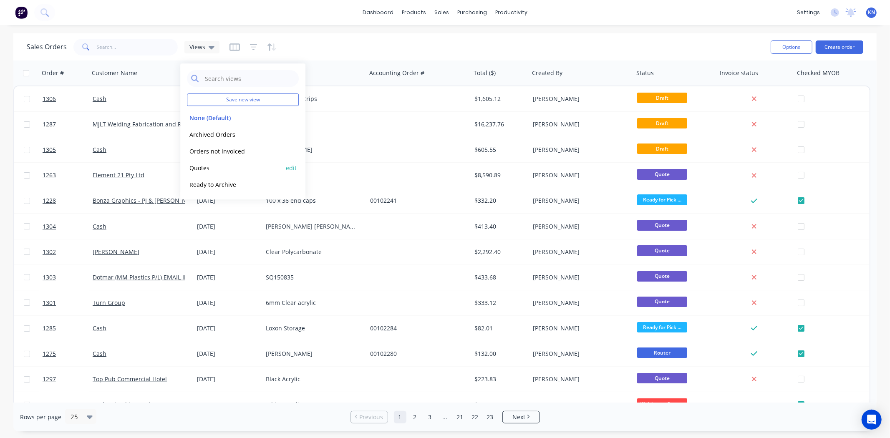
click at [203, 165] on button "Quotes" at bounding box center [234, 168] width 95 height 10
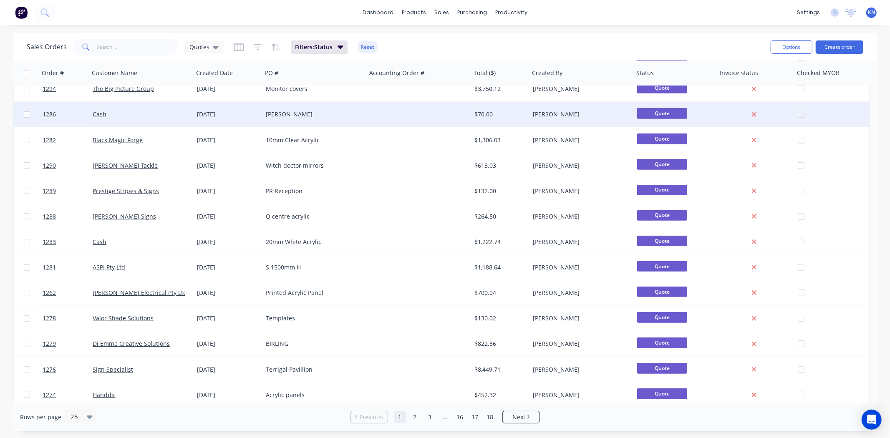
scroll to position [320, 0]
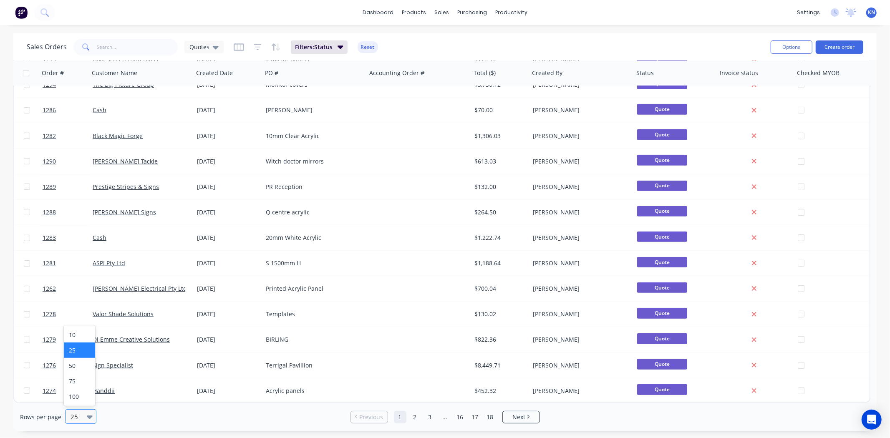
click at [88, 419] on icon at bounding box center [90, 416] width 6 height 9
click at [80, 394] on div "100" at bounding box center [79, 396] width 31 height 15
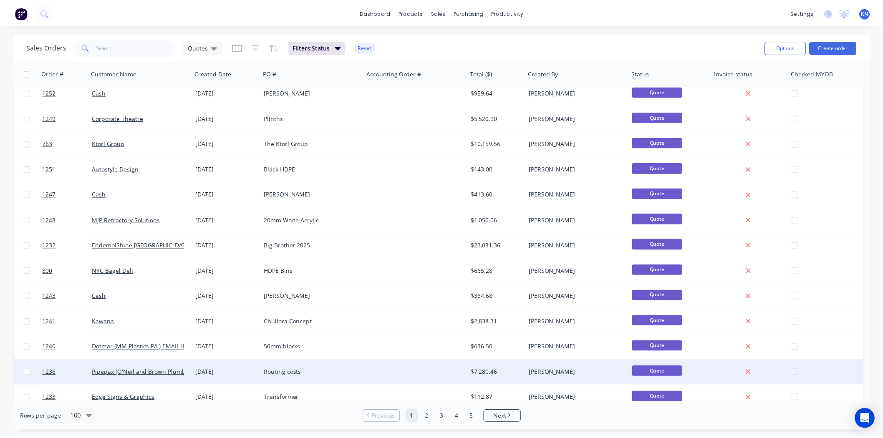
scroll to position [787, 0]
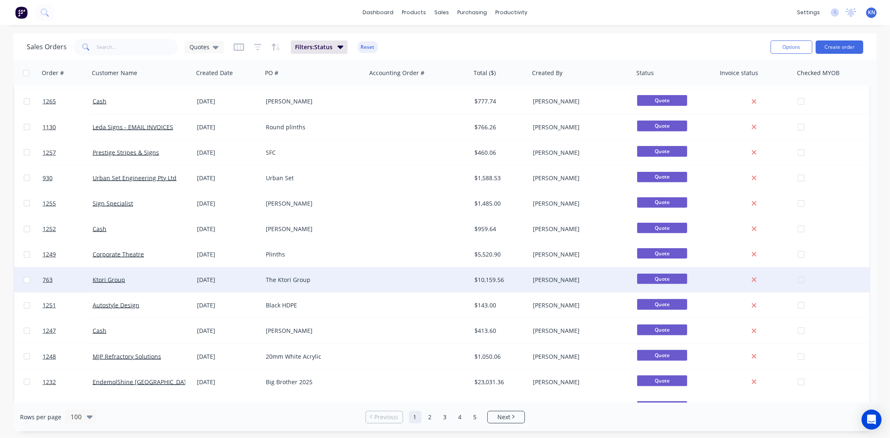
click at [329, 280] on div "The Ktori Group" at bounding box center [312, 280] width 93 height 8
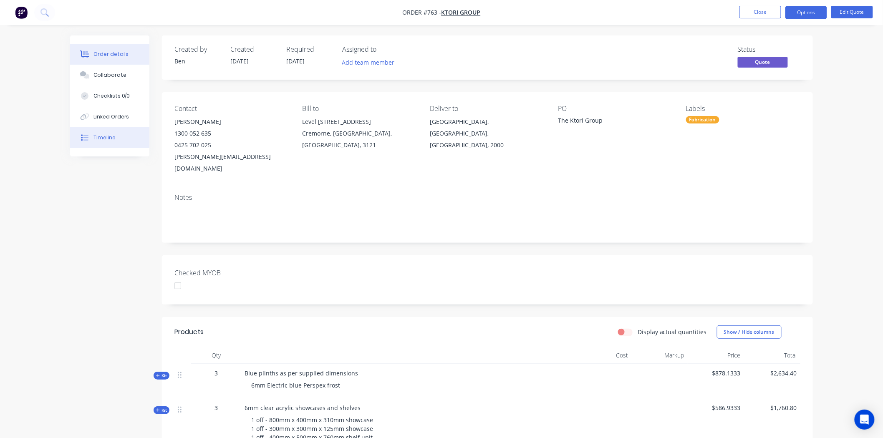
click at [115, 134] on button "Timeline" at bounding box center [109, 137] width 79 height 21
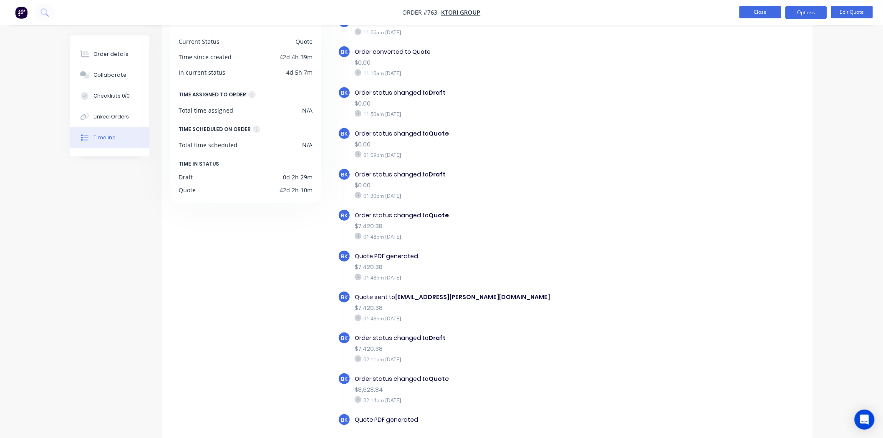
click at [768, 11] on button "Close" at bounding box center [760, 12] width 42 height 13
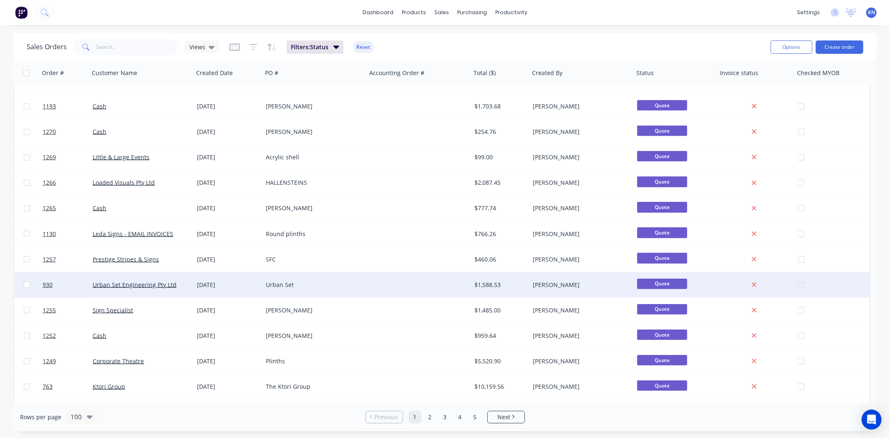
scroll to position [695, 0]
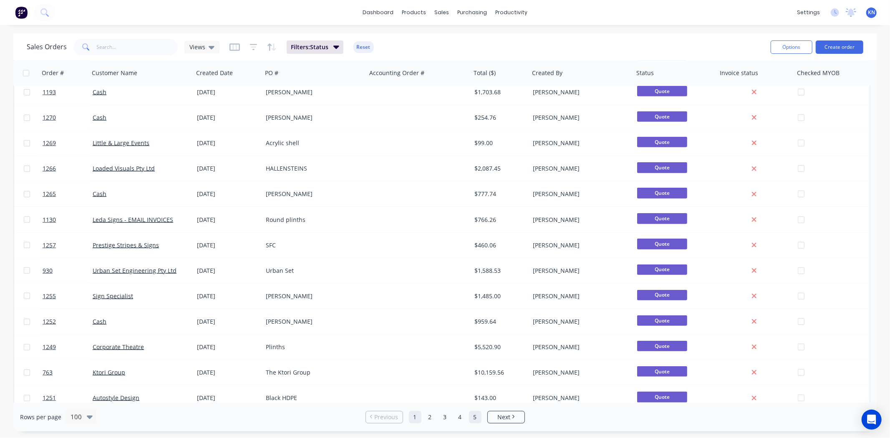
click at [478, 415] on link "5" at bounding box center [475, 417] width 13 height 13
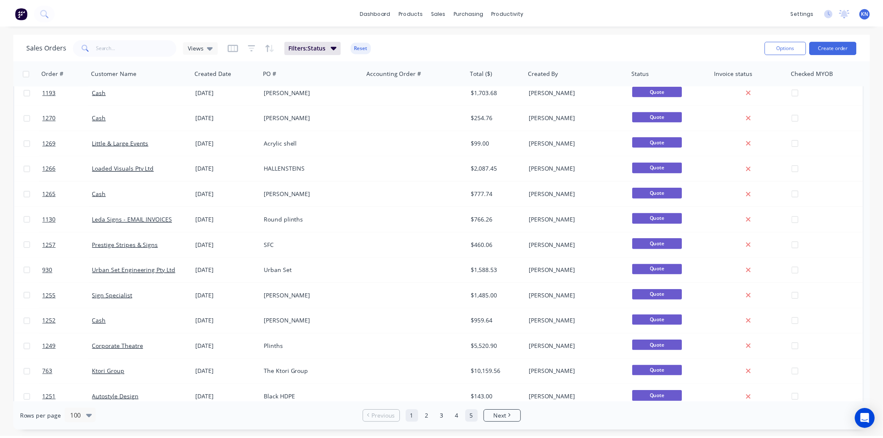
scroll to position [0, 0]
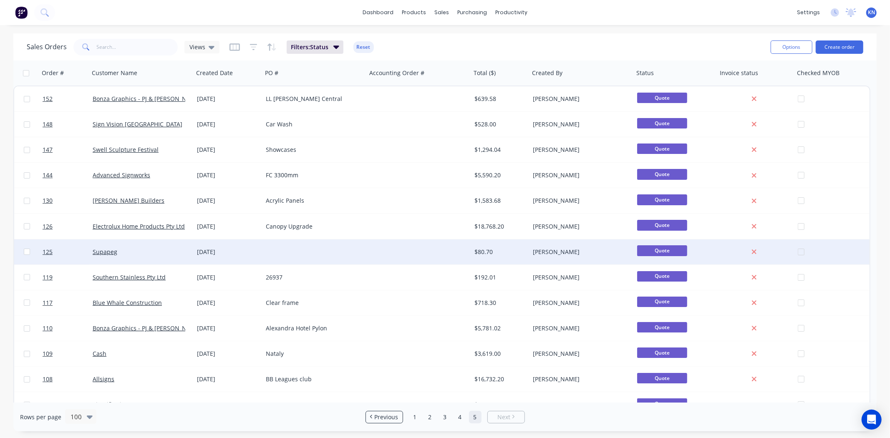
click at [288, 251] on div at bounding box center [314, 251] width 104 height 25
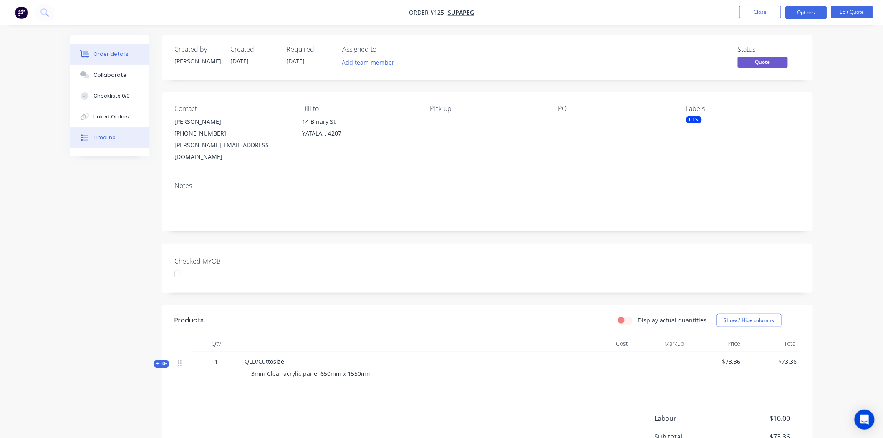
click at [99, 138] on div "Timeline" at bounding box center [104, 138] width 22 height 8
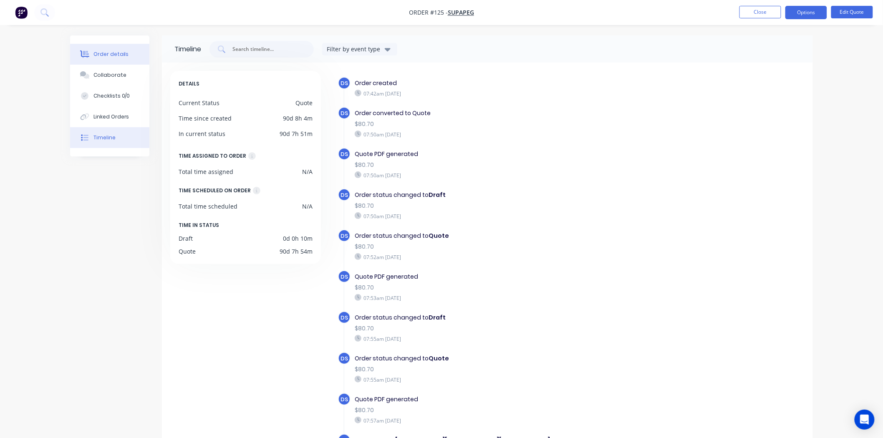
click at [114, 47] on button "Order details" at bounding box center [109, 54] width 79 height 21
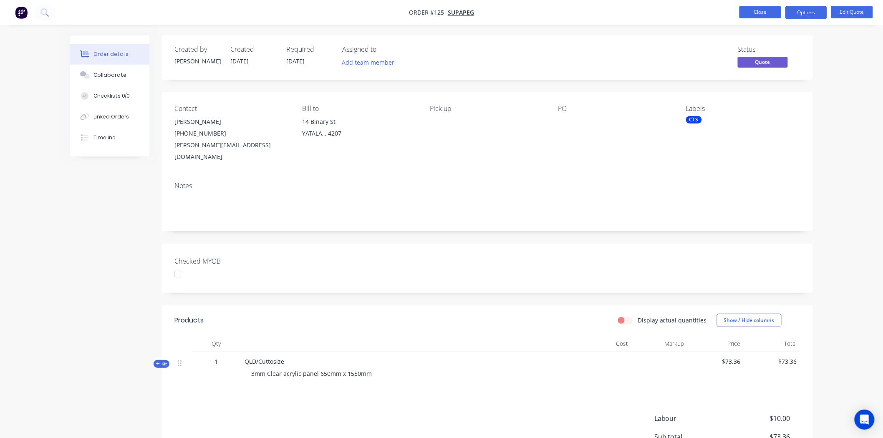
click at [766, 10] on button "Close" at bounding box center [760, 12] width 42 height 13
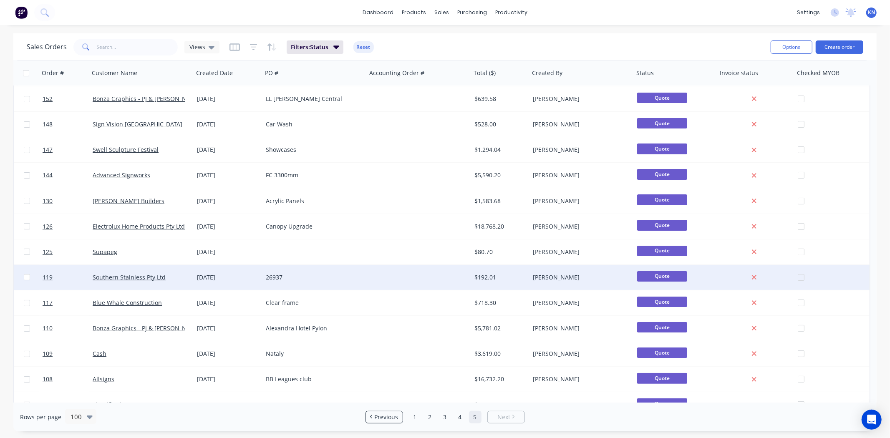
scroll to position [46, 0]
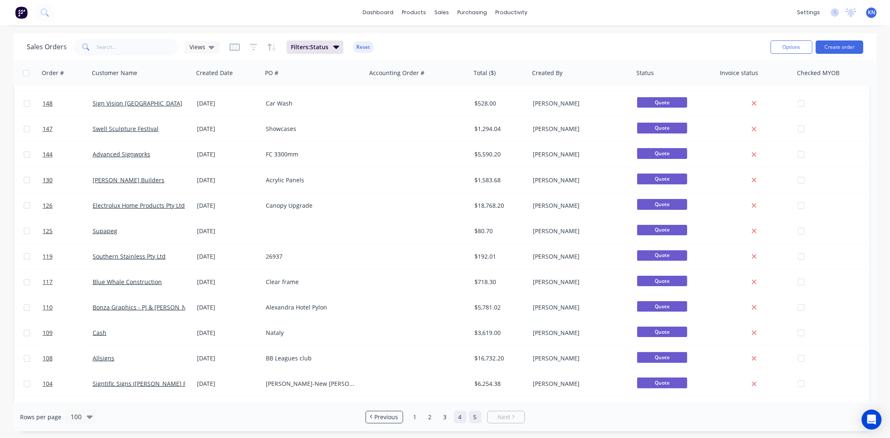
click at [461, 415] on link "4" at bounding box center [460, 417] width 13 height 13
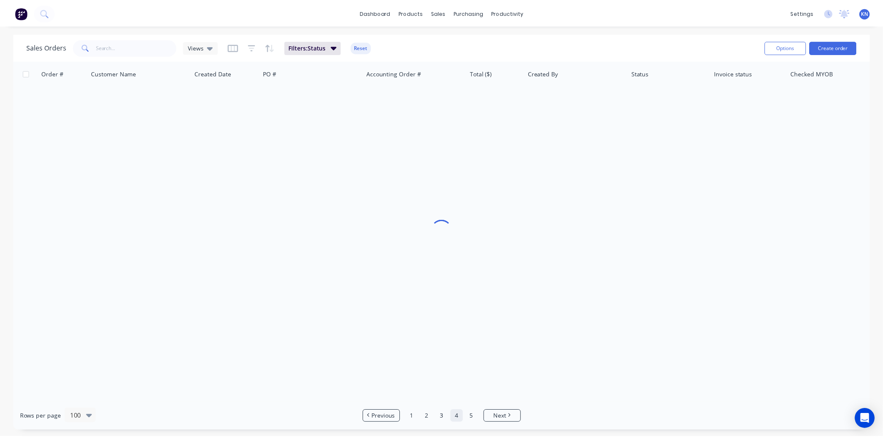
scroll to position [0, 0]
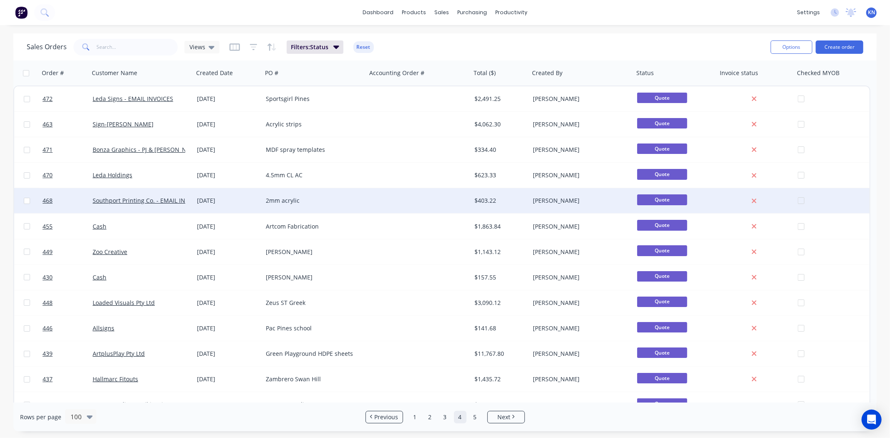
click at [357, 198] on div "2mm acrylic" at bounding box center [312, 200] width 93 height 8
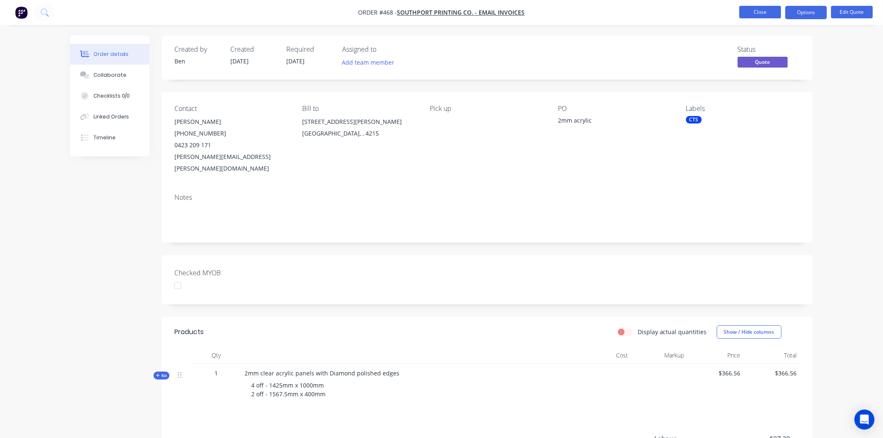
click at [764, 11] on button "Close" at bounding box center [760, 12] width 42 height 13
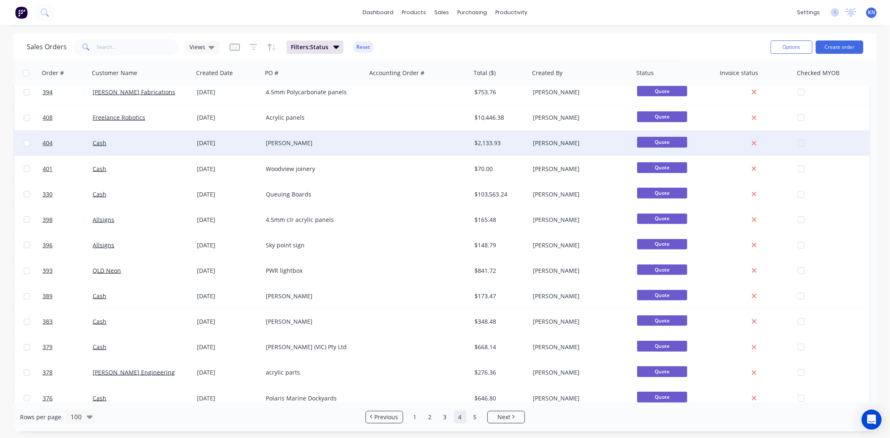
scroll to position [463, 0]
